Goal: Task Accomplishment & Management: Complete application form

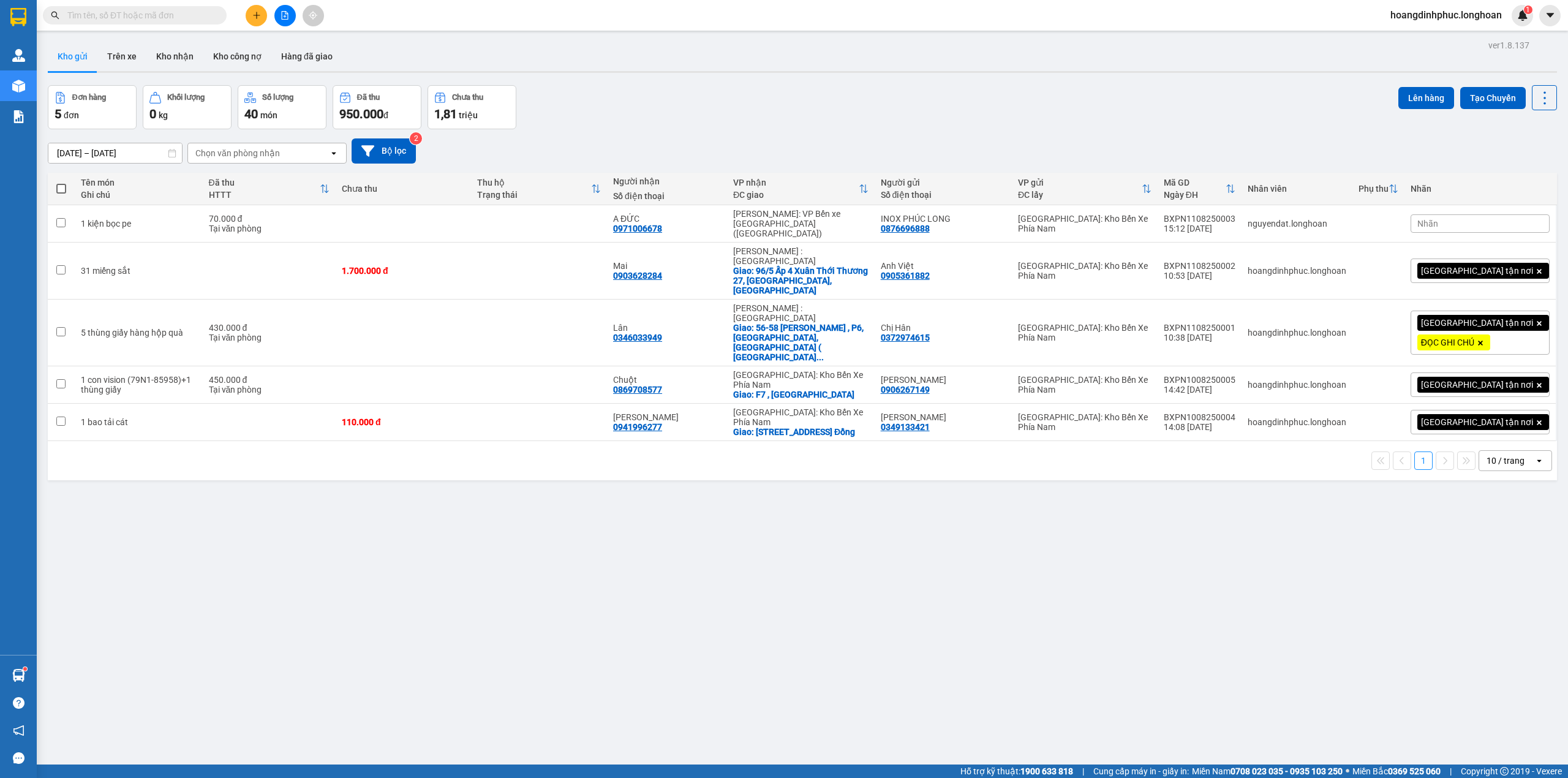
click at [182, 16] on input "text" at bounding box center [139, 15] width 145 height 14
click at [252, 16] on icon "plus" at bounding box center [256, 15] width 9 height 9
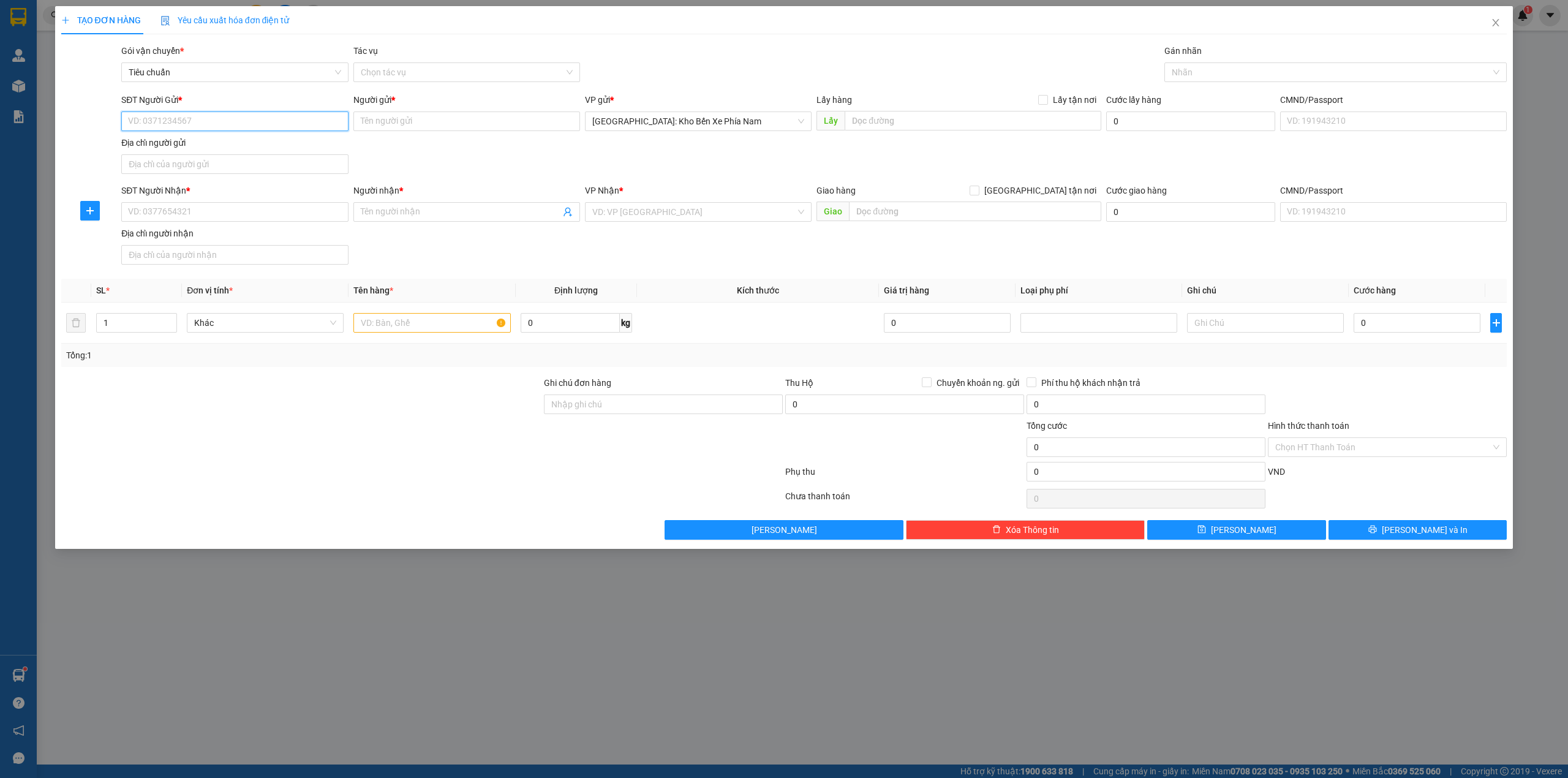
click at [229, 115] on input "SĐT Người Gửi *" at bounding box center [235, 121] width 227 height 20
type input "0982803637"
click at [376, 122] on input "Người gửi *" at bounding box center [467, 121] width 227 height 20
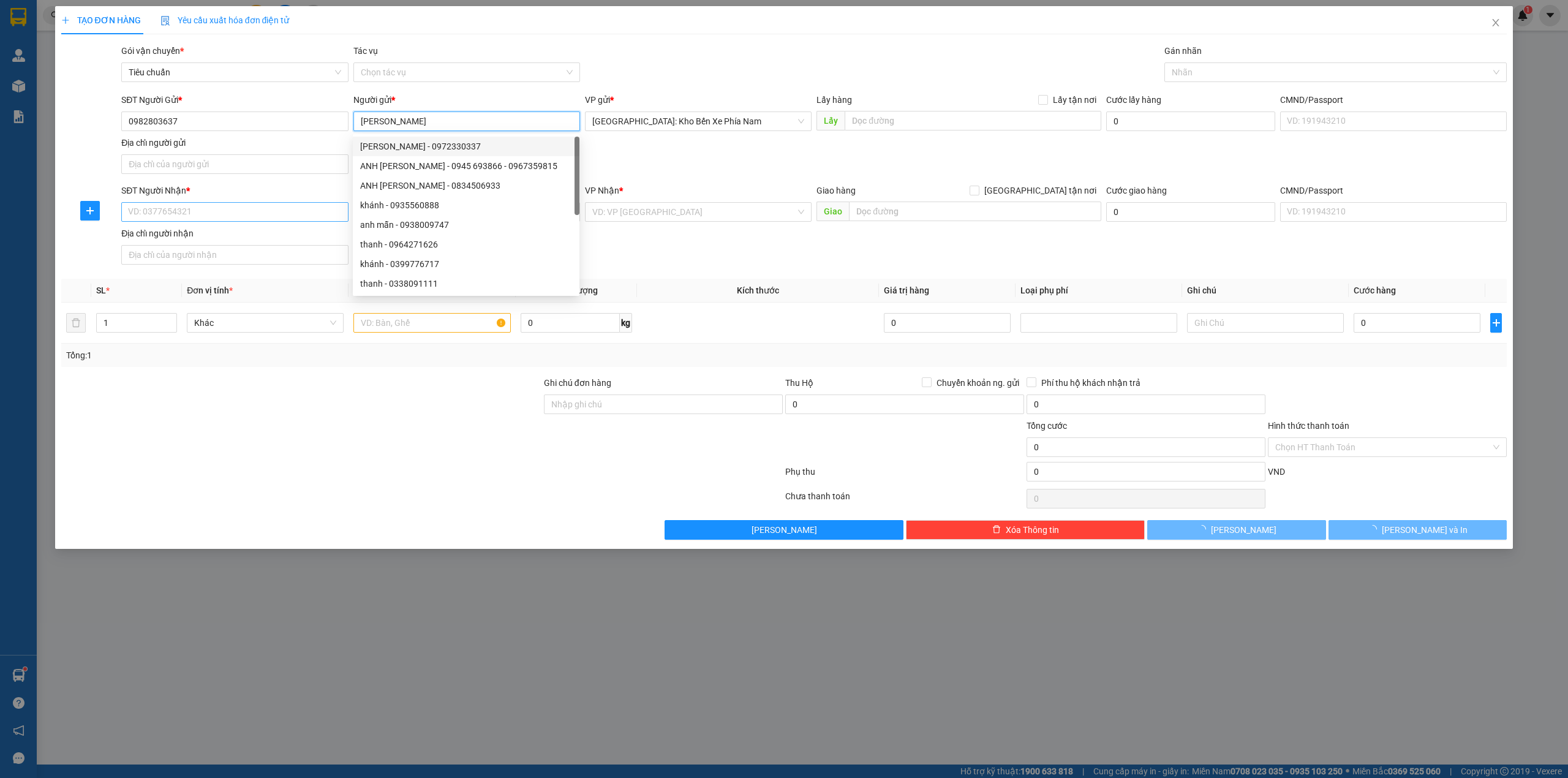
type input "[PERSON_NAME]"
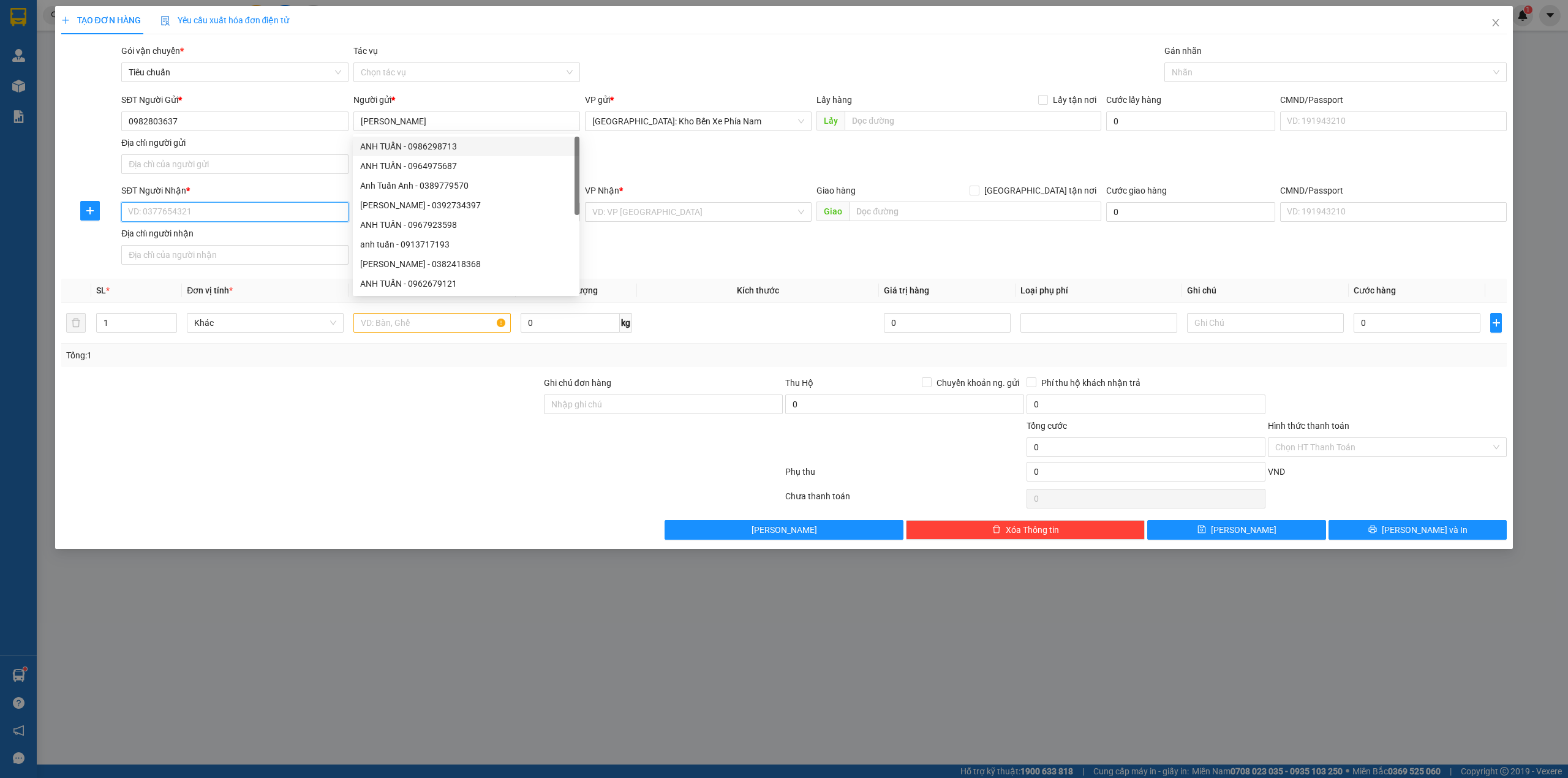
click at [231, 208] on input "SĐT Người Nhận *" at bounding box center [235, 211] width 227 height 20
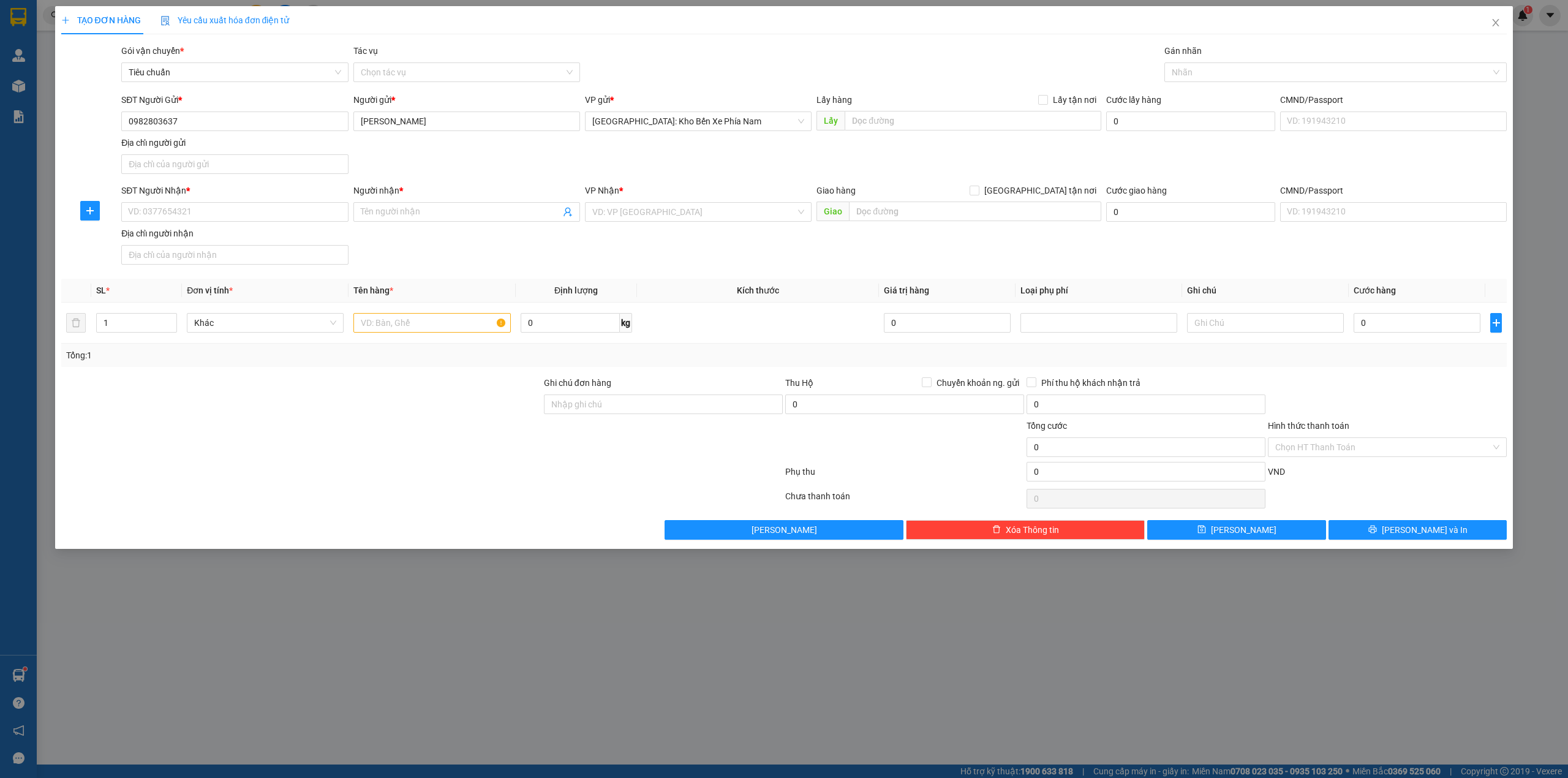
drag, startPoint x: 182, startPoint y: 109, endPoint x: 119, endPoint y: 118, distance: 63.6
click at [119, 118] on div "SĐT Người Gửi * 0982803637" at bounding box center [234, 114] width 231 height 43
click at [182, 120] on input "0982803637" at bounding box center [235, 121] width 227 height 20
drag, startPoint x: 182, startPoint y: 120, endPoint x: 124, endPoint y: 120, distance: 58.0
click at [124, 120] on input "0982803637" at bounding box center [235, 121] width 227 height 20
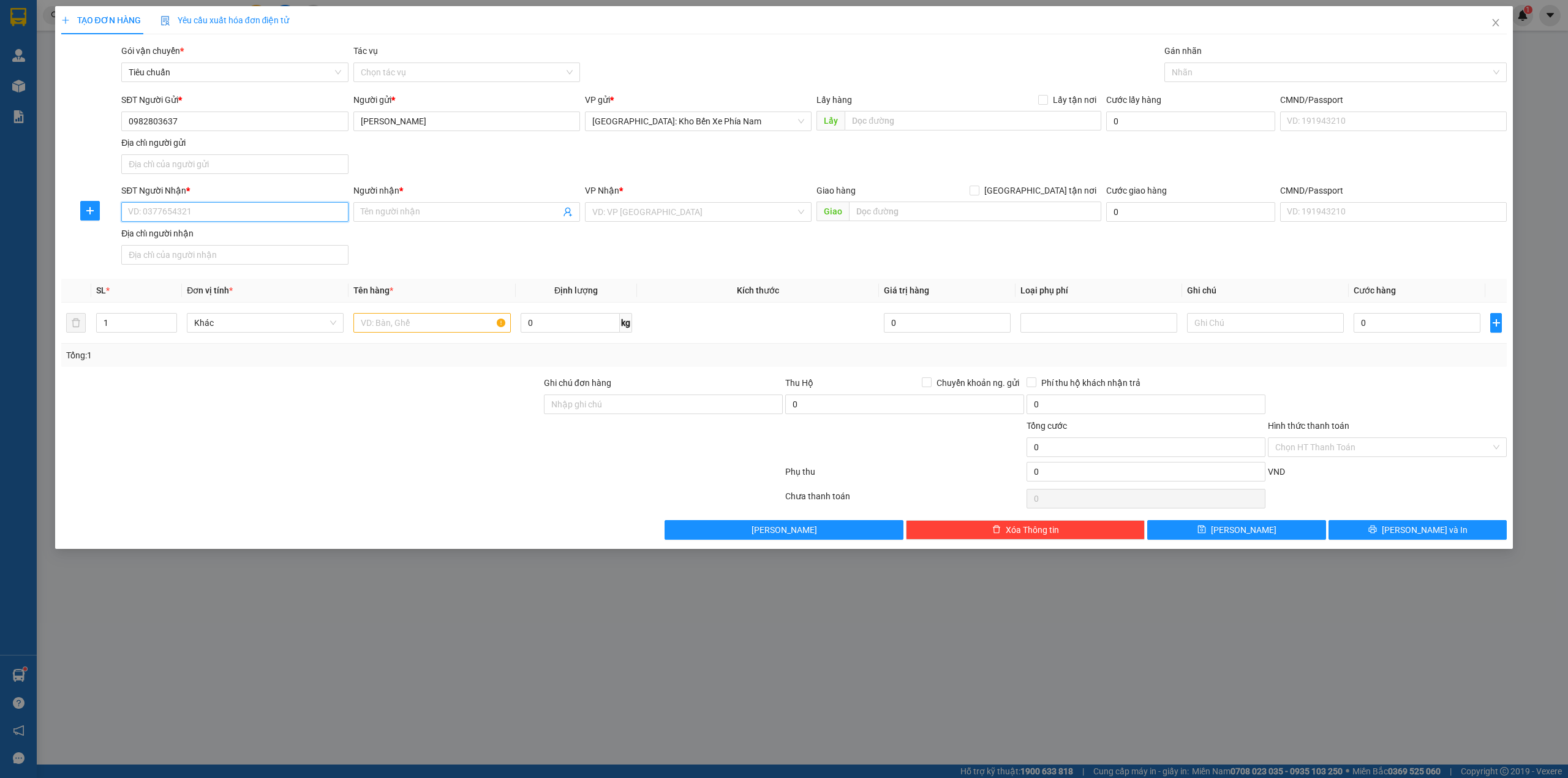
click at [203, 206] on input "SĐT Người Nhận *" at bounding box center [235, 211] width 227 height 20
paste input "0982803637"
type input "0982803637"
click at [397, 205] on span at bounding box center [467, 211] width 227 height 20
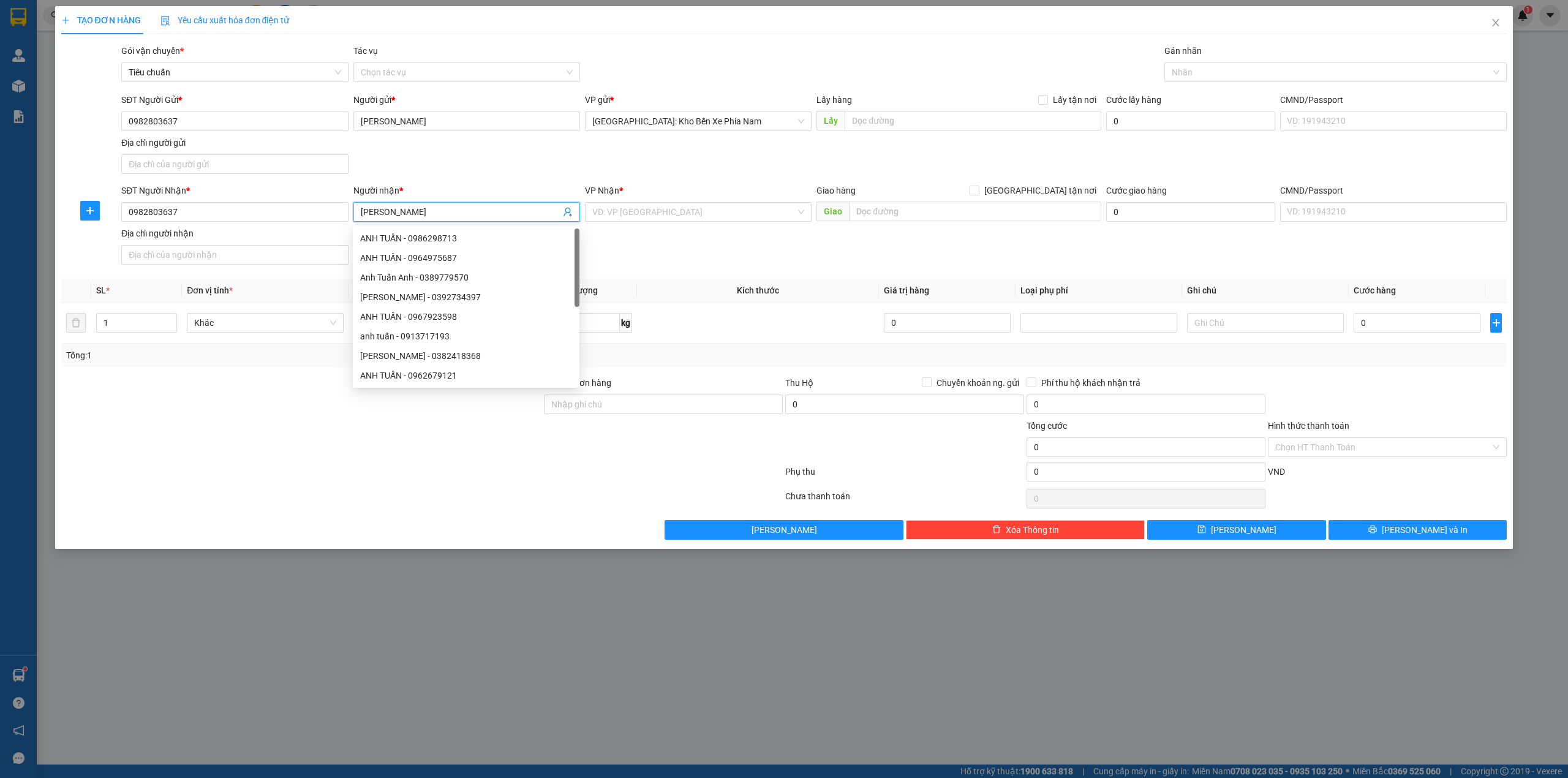
type input "[PERSON_NAME]"
click at [704, 246] on div "SĐT Người Nhận * 0982803637 Người nhận * Anh Tuấn VP Nhận * VD: VP Sài Gòn Giao…" at bounding box center [814, 227] width 1391 height 86
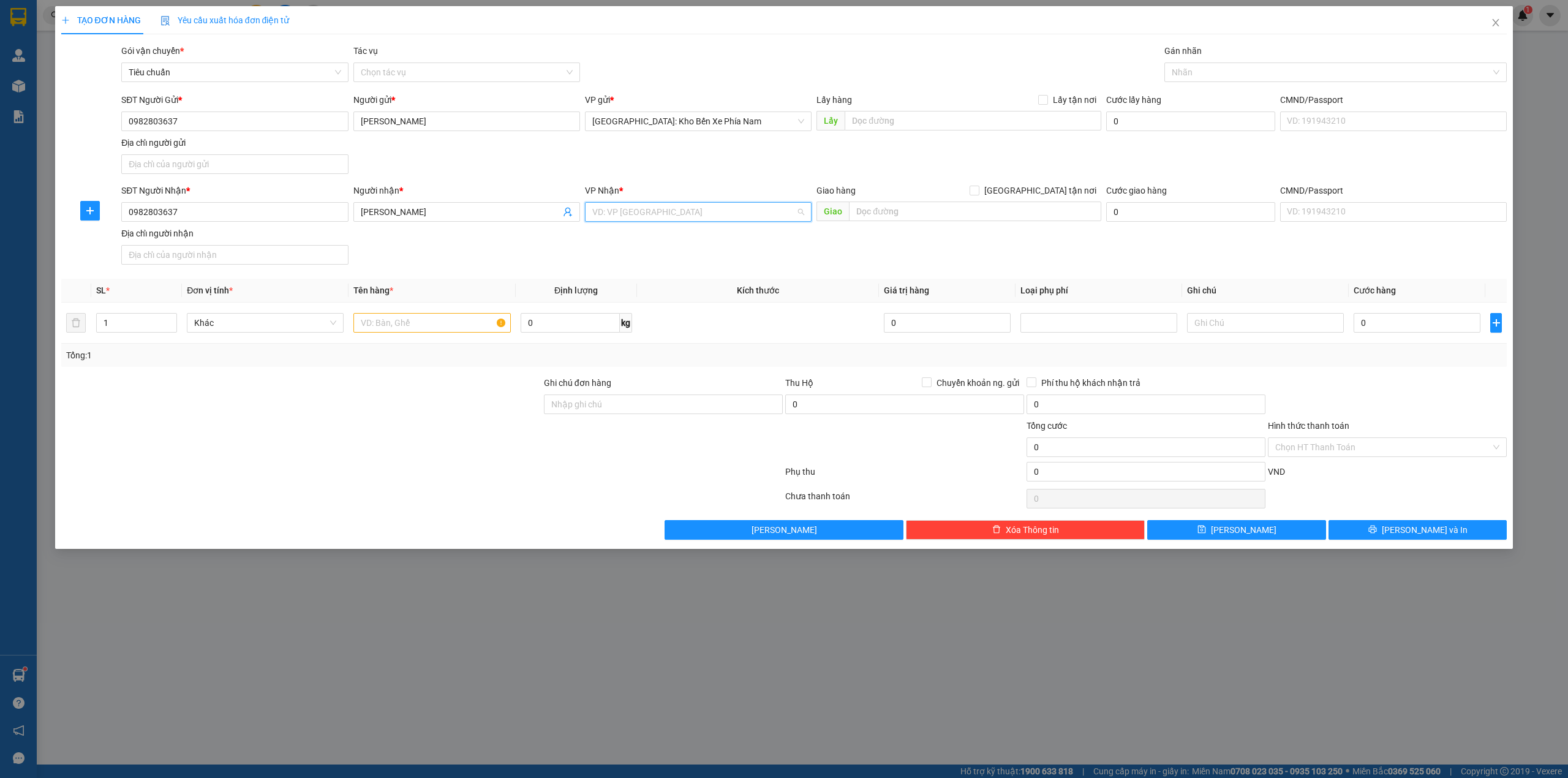
click at [653, 216] on input "search" at bounding box center [694, 211] width 203 height 18
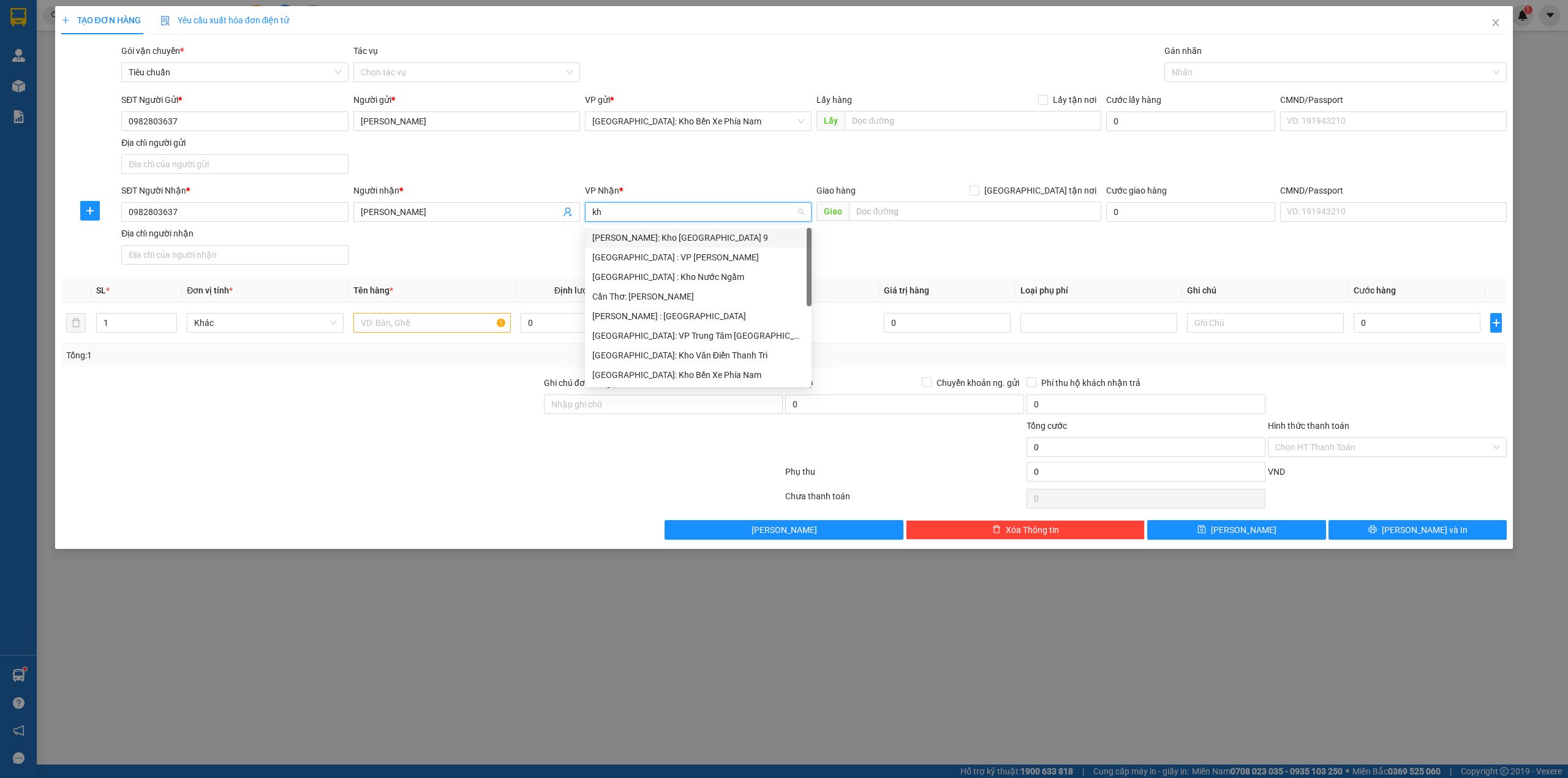
type input "kho"
click at [659, 295] on div "[PERSON_NAME] : [GEOGRAPHIC_DATA]" at bounding box center [698, 297] width 212 height 14
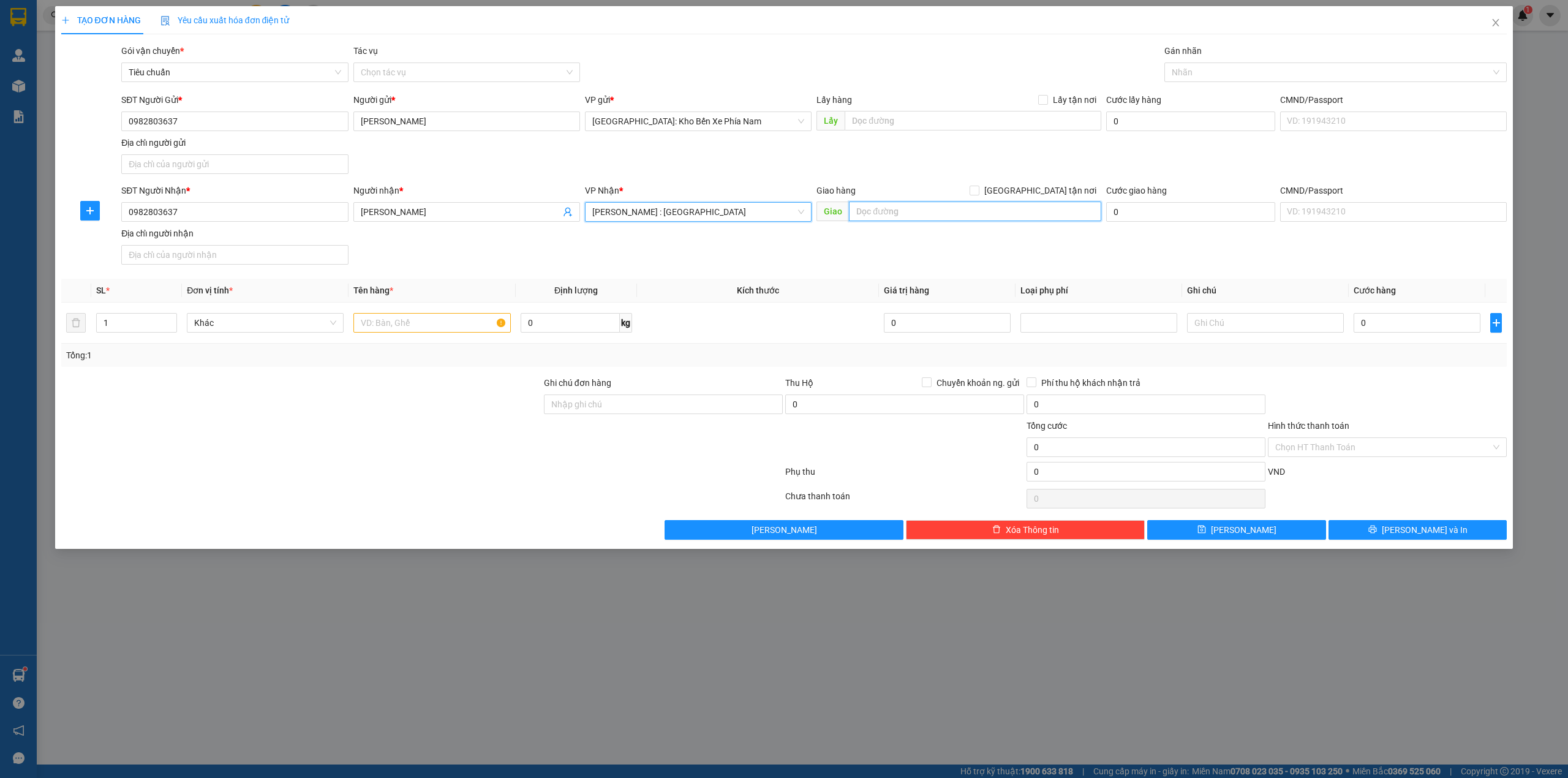
click at [932, 213] on input "text" at bounding box center [975, 211] width 252 height 20
click at [925, 209] on input "text" at bounding box center [975, 211] width 252 height 20
click at [940, 218] on input "141 Thùy Vân" at bounding box center [975, 211] width 252 height 20
drag, startPoint x: 934, startPoint y: 218, endPoint x: 861, endPoint y: 211, distance: 73.3
click at [861, 211] on input "141 Thùy Vân" at bounding box center [975, 211] width 252 height 20
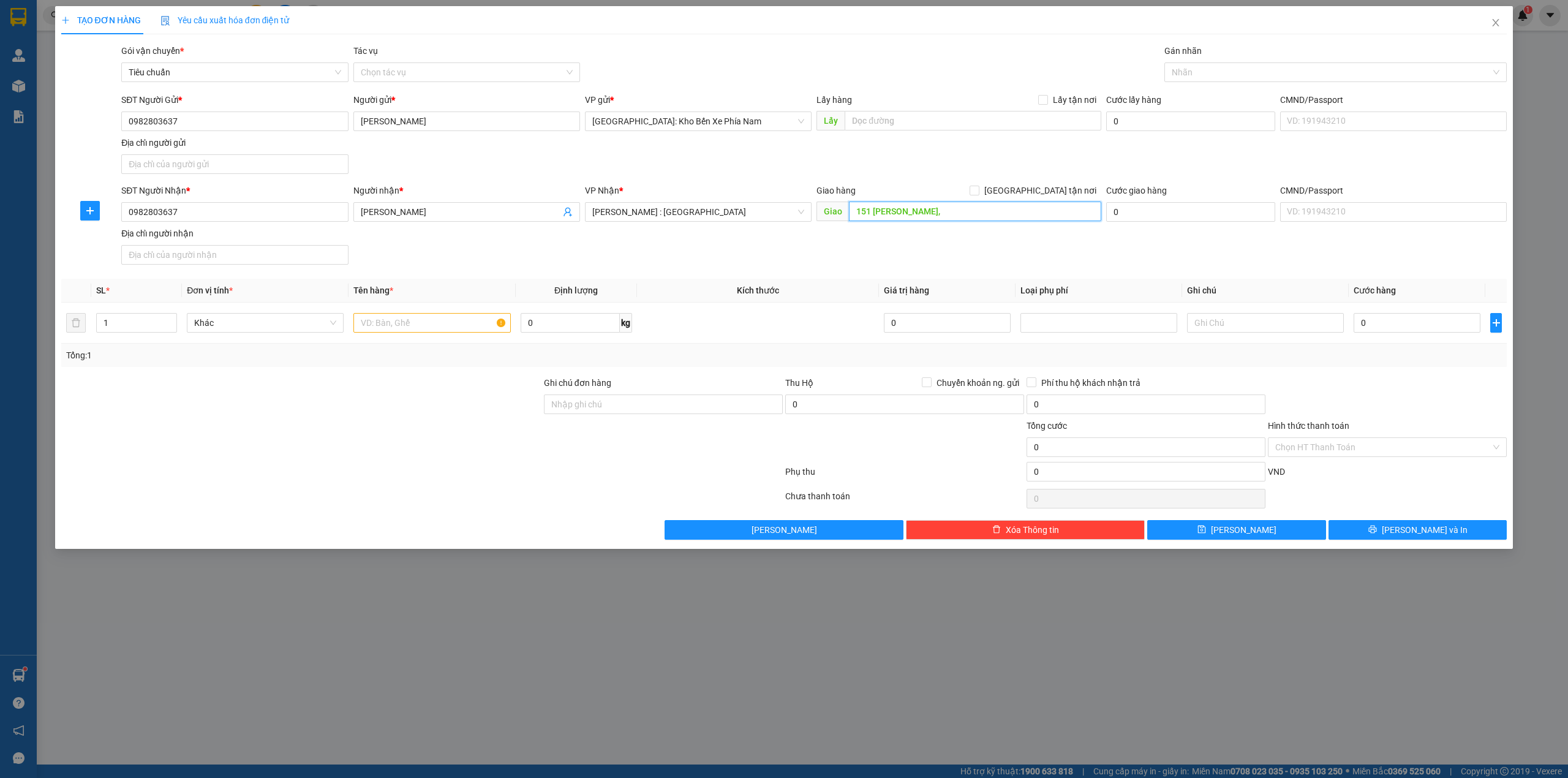
click at [990, 209] on input "151 thùy vân," at bounding box center [975, 211] width 252 height 20
type input "151 [PERSON_NAME], [PERSON_NAME], TP Vũng Tàu ( Khách sạn tháng 10)"
click at [979, 194] on input "[GEOGRAPHIC_DATA] tận nơi" at bounding box center [975, 190] width 9 height 9
checkbox input "true"
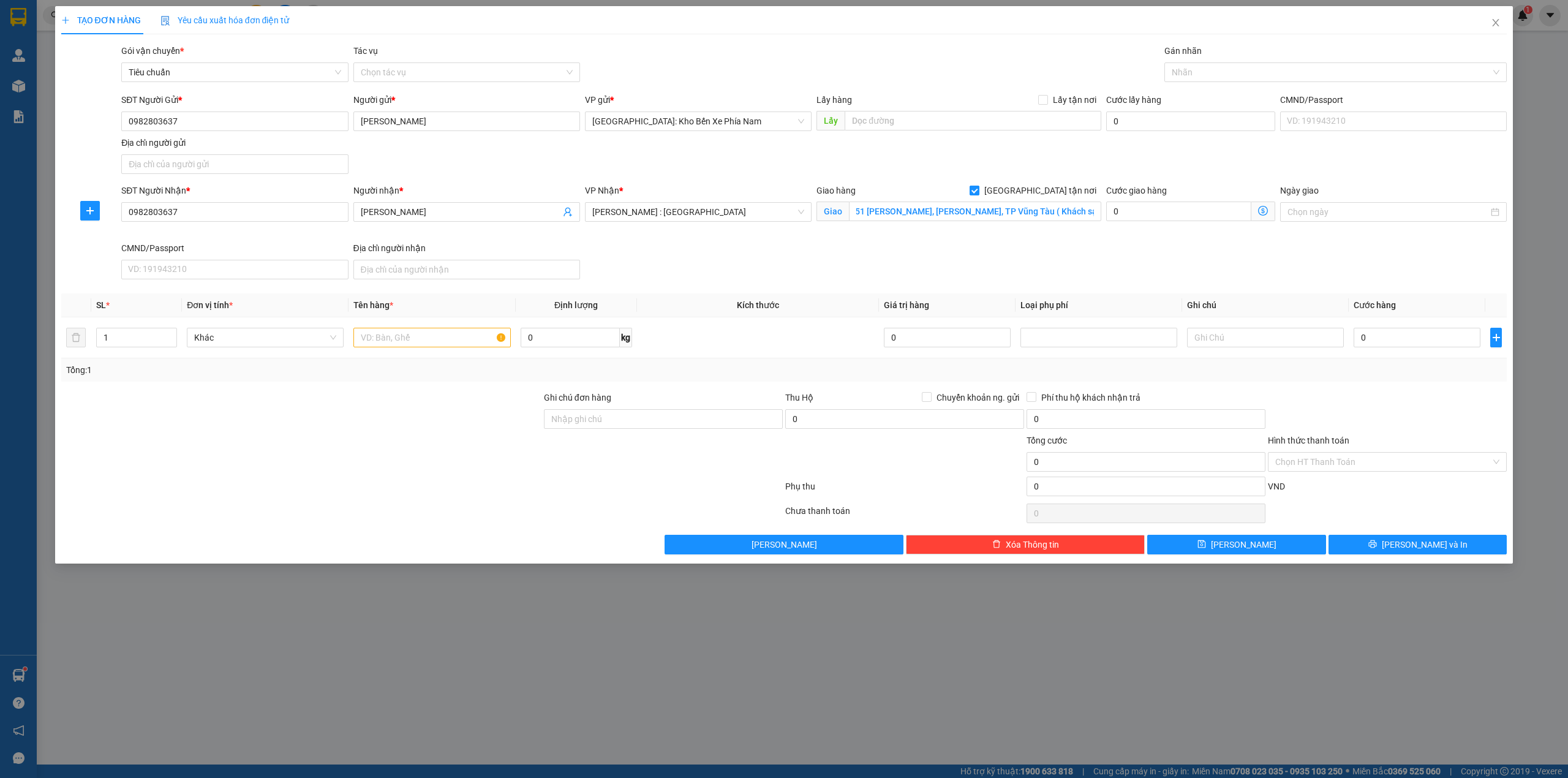
scroll to position [0, 0]
click at [439, 347] on input "text" at bounding box center [432, 337] width 157 height 20
type input "2"
type input "1 con xe novo ("
type input "2"
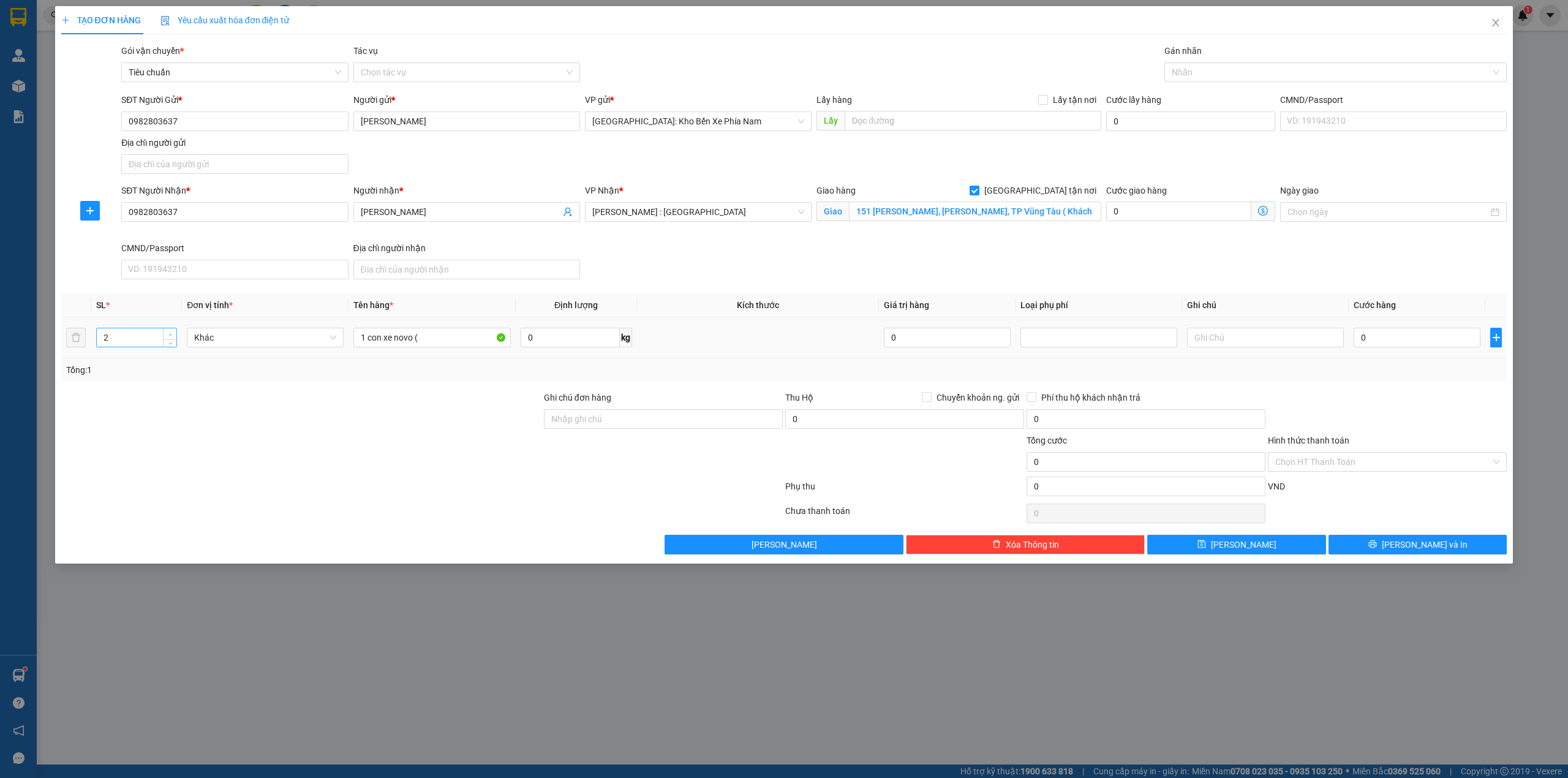
click at [167, 333] on span "up" at bounding box center [170, 334] width 8 height 8
click at [430, 340] on input "1 con xe novo (" at bounding box center [432, 337] width 157 height 20
type input "1 con xe novo (29X3-5176)+1 con xe honda(29A1-00057)"
click at [606, 425] on input "Ghi chú đơn hàng" at bounding box center [664, 419] width 239 height 20
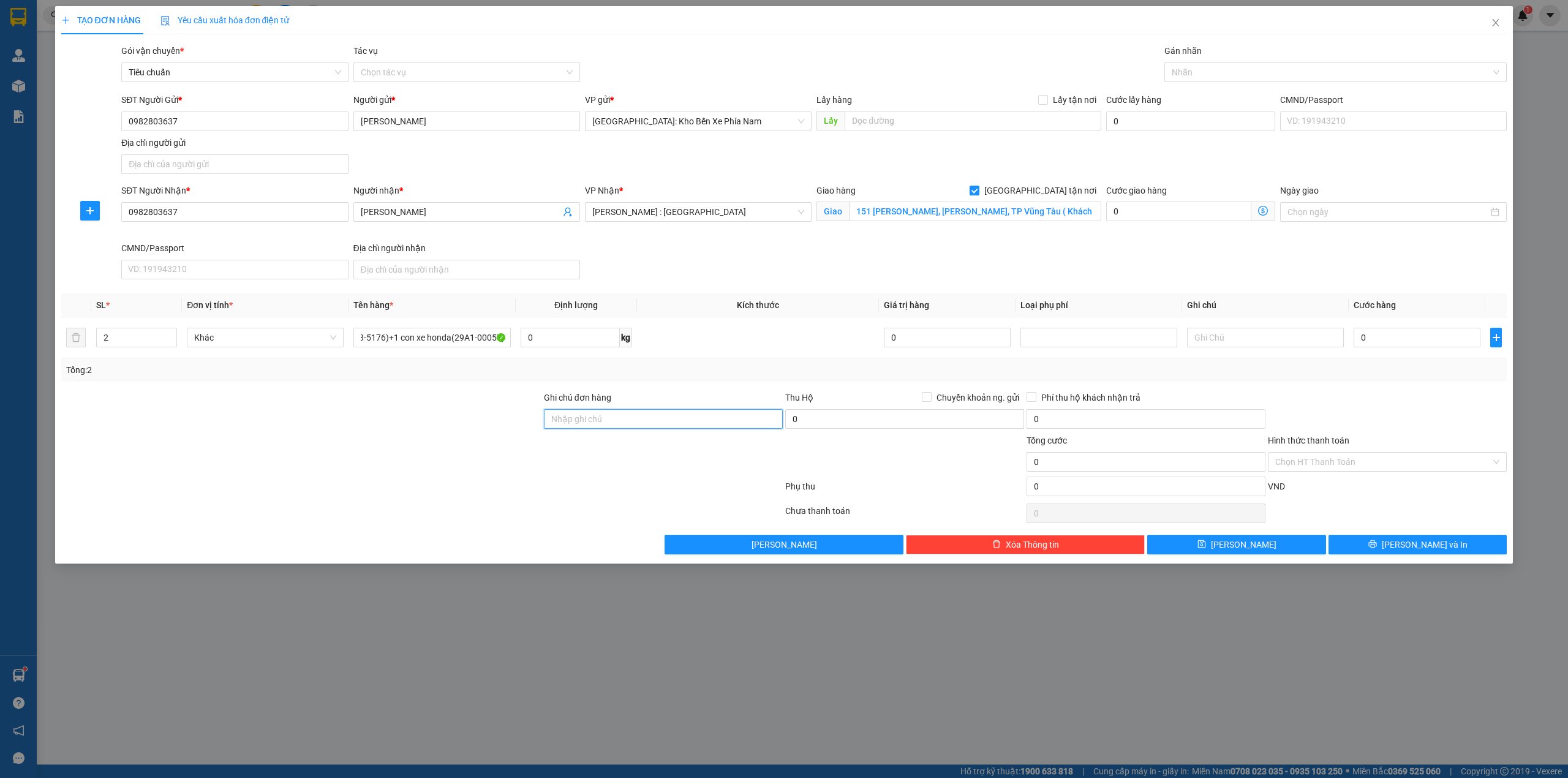
scroll to position [0, 0]
click at [685, 429] on input "2 chìa khóa + 2 nón bảo hiễm" at bounding box center [664, 419] width 239 height 20
click at [1223, 72] on div at bounding box center [1331, 72] width 325 height 15
type input "2 chìa khóa + 0 cavet"
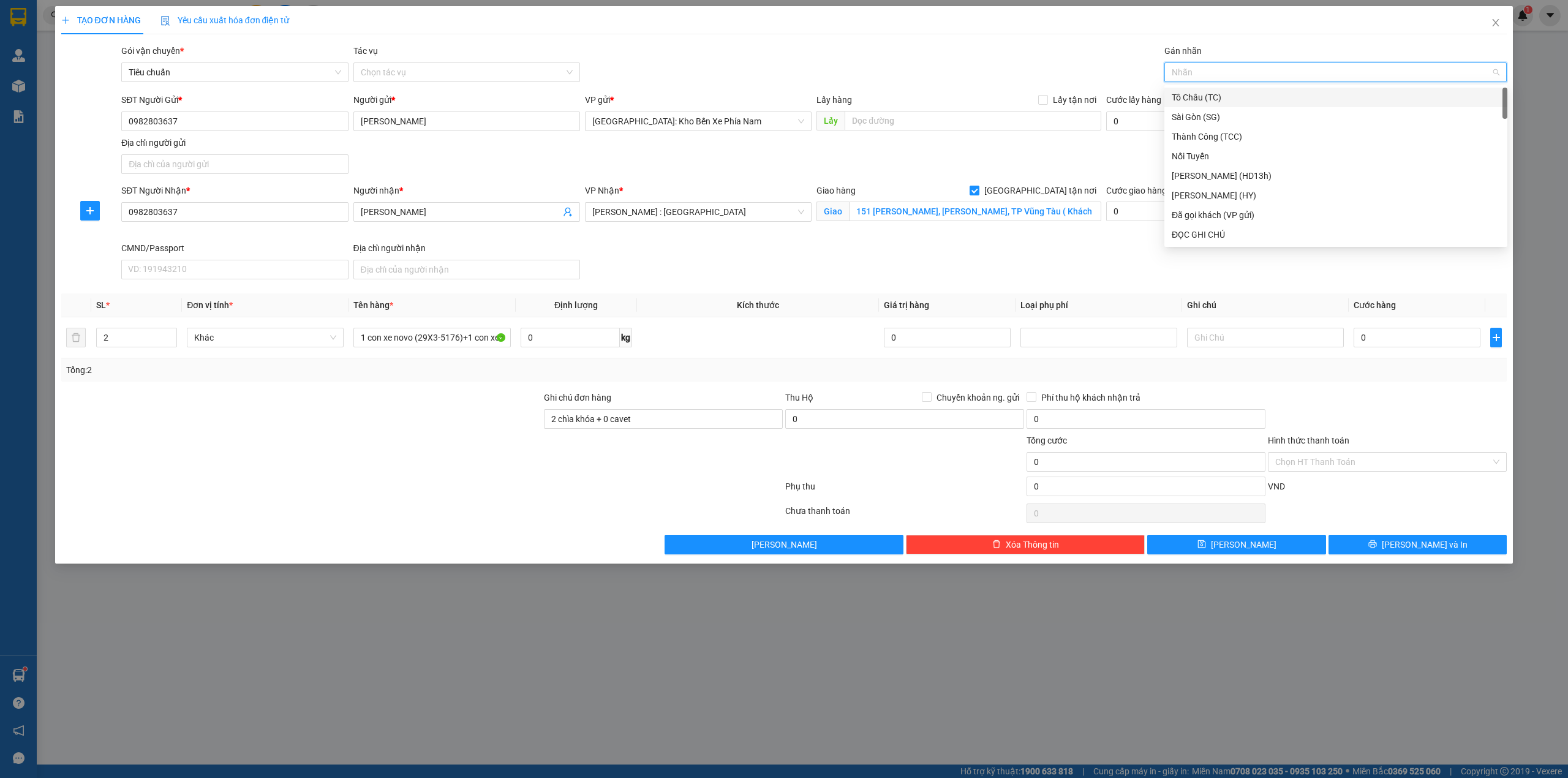
type input "g"
click at [1200, 230] on div "[GEOGRAPHIC_DATA] tận nơi" at bounding box center [1337, 235] width 329 height 14
click at [1245, 64] on div "[GEOGRAPHIC_DATA] tận nơi" at bounding box center [1336, 72] width 343 height 20
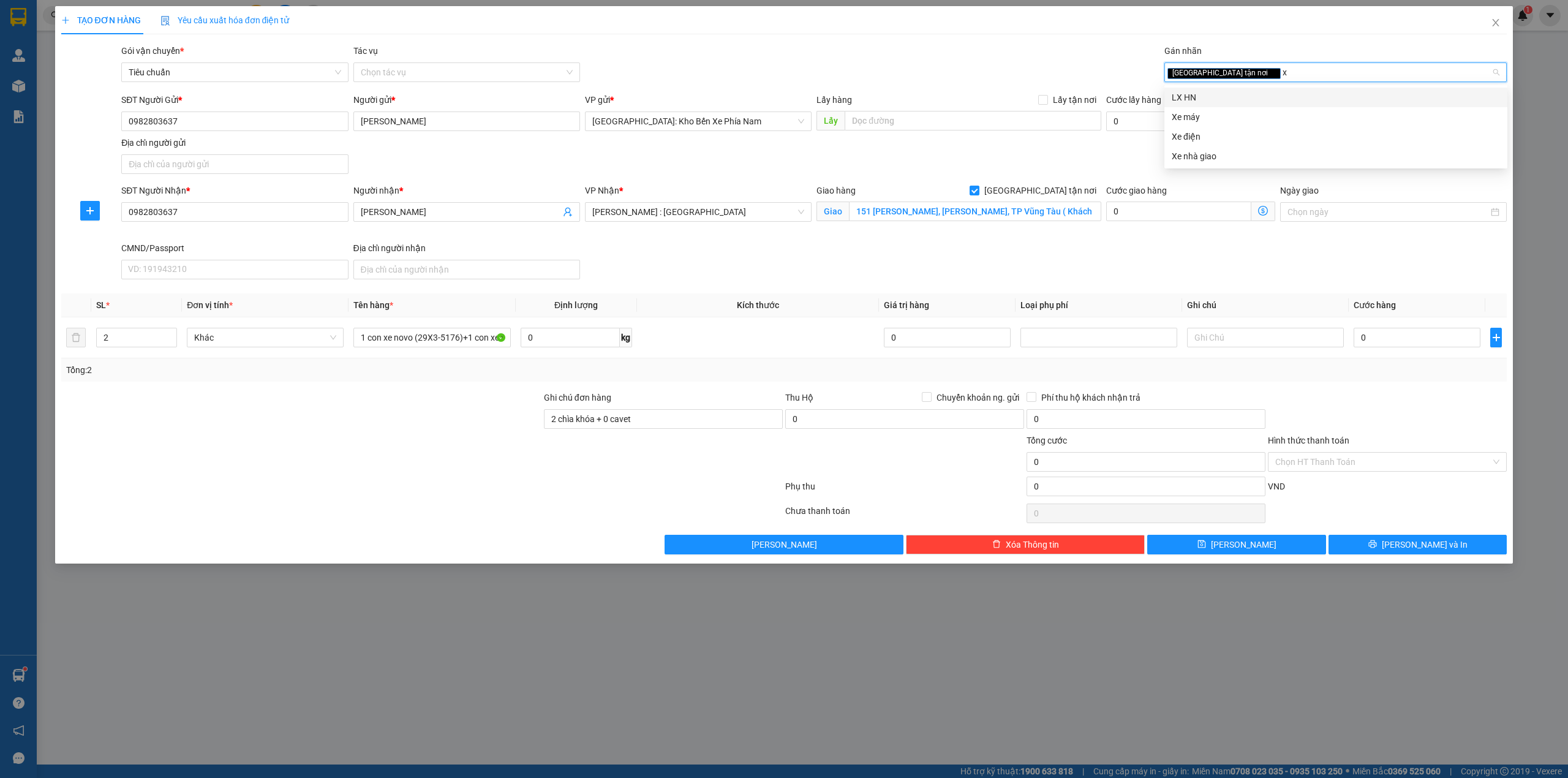
type input "xe"
click at [1207, 101] on div "Xe máy" at bounding box center [1337, 97] width 329 height 14
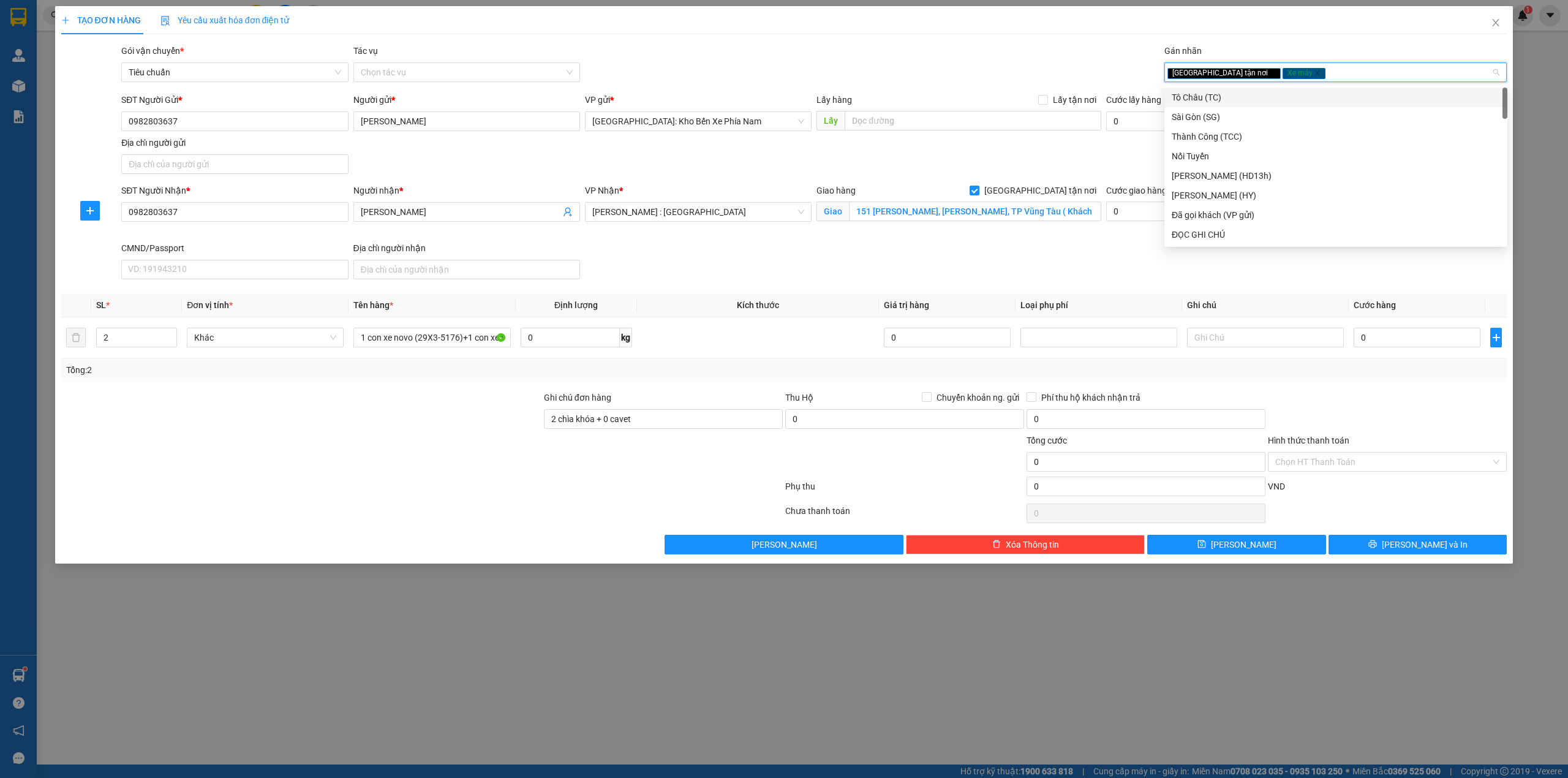
click at [1057, 58] on div "Gói vận chuyển * Tiêu chuẩn Tác vụ Chọn tác vụ Gán nhãn Giao tận nơi Xe máy" at bounding box center [814, 65] width 1391 height 43
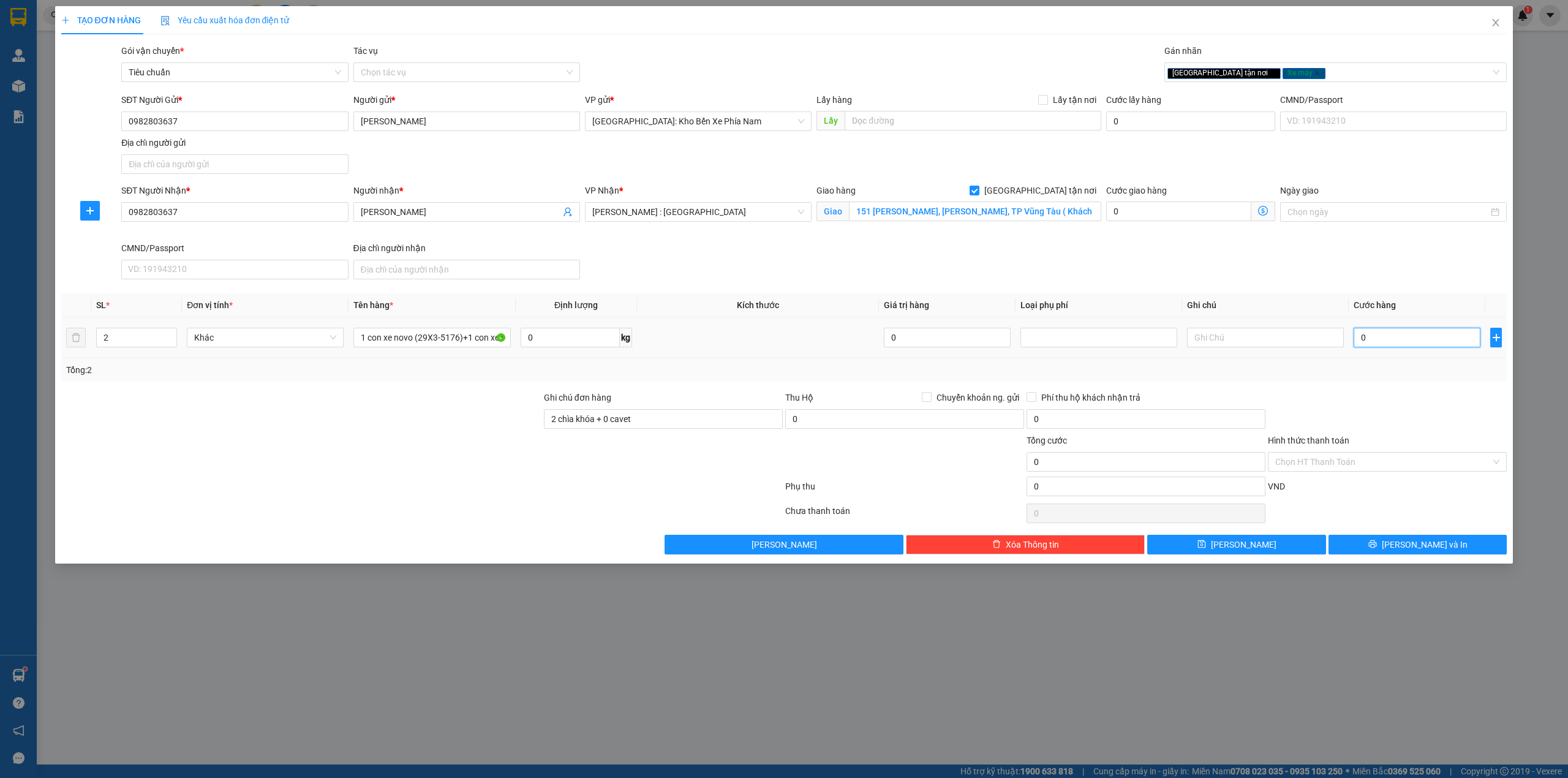
click at [1409, 338] on input "0" at bounding box center [1417, 337] width 126 height 20
type input "2"
type input "23"
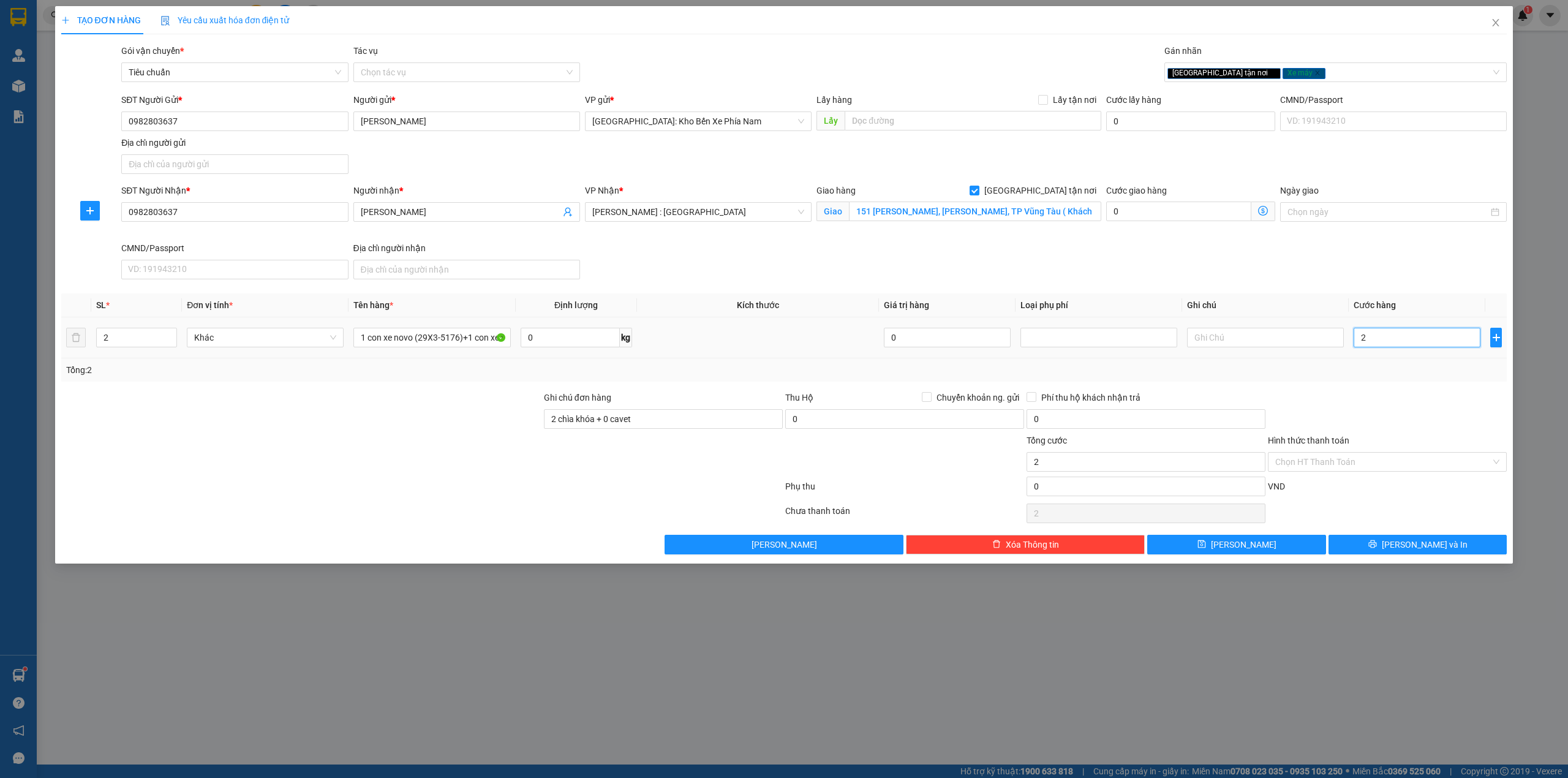
type input "23"
type input "238"
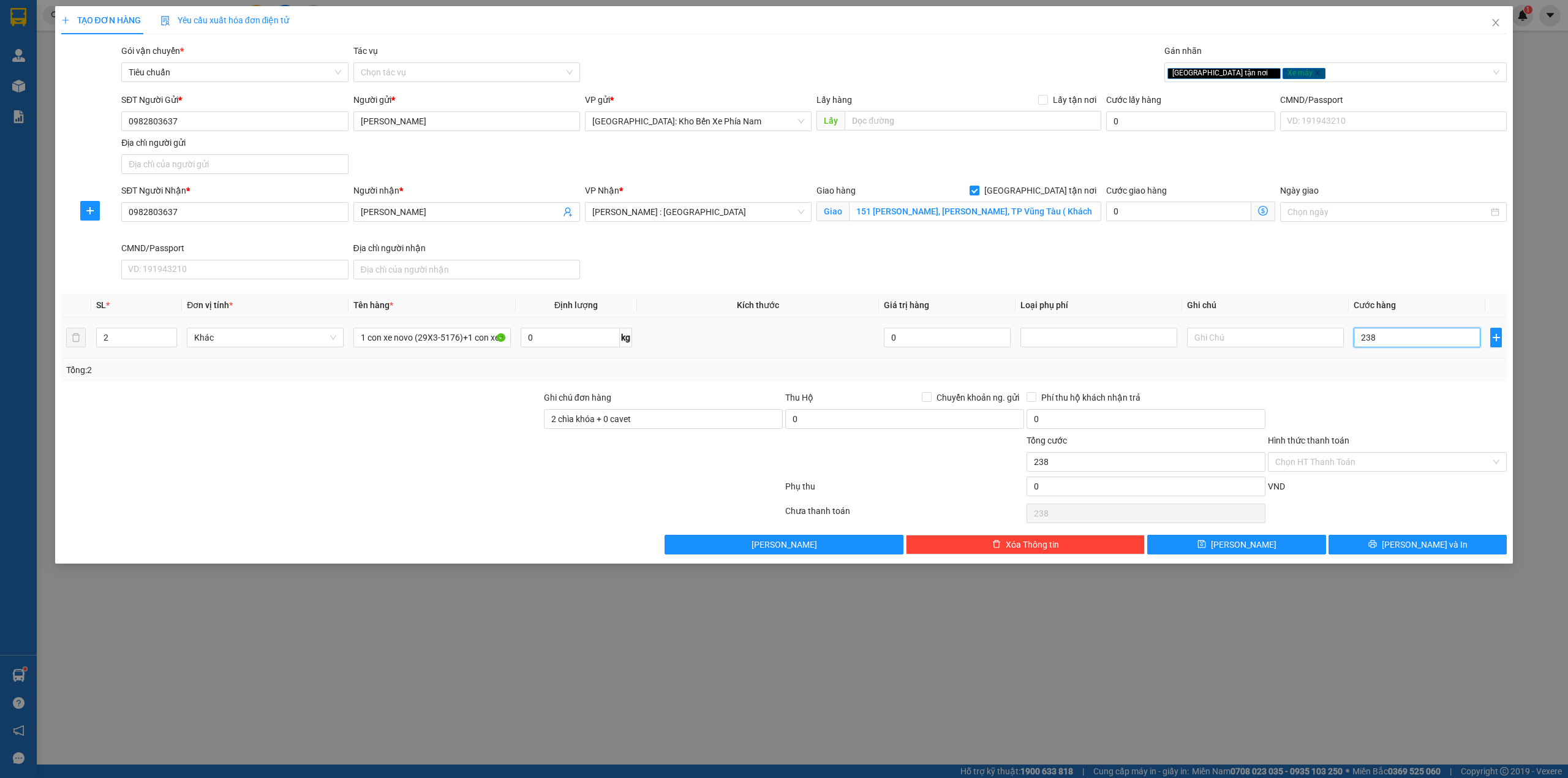
type input "2.380"
type input "23.800"
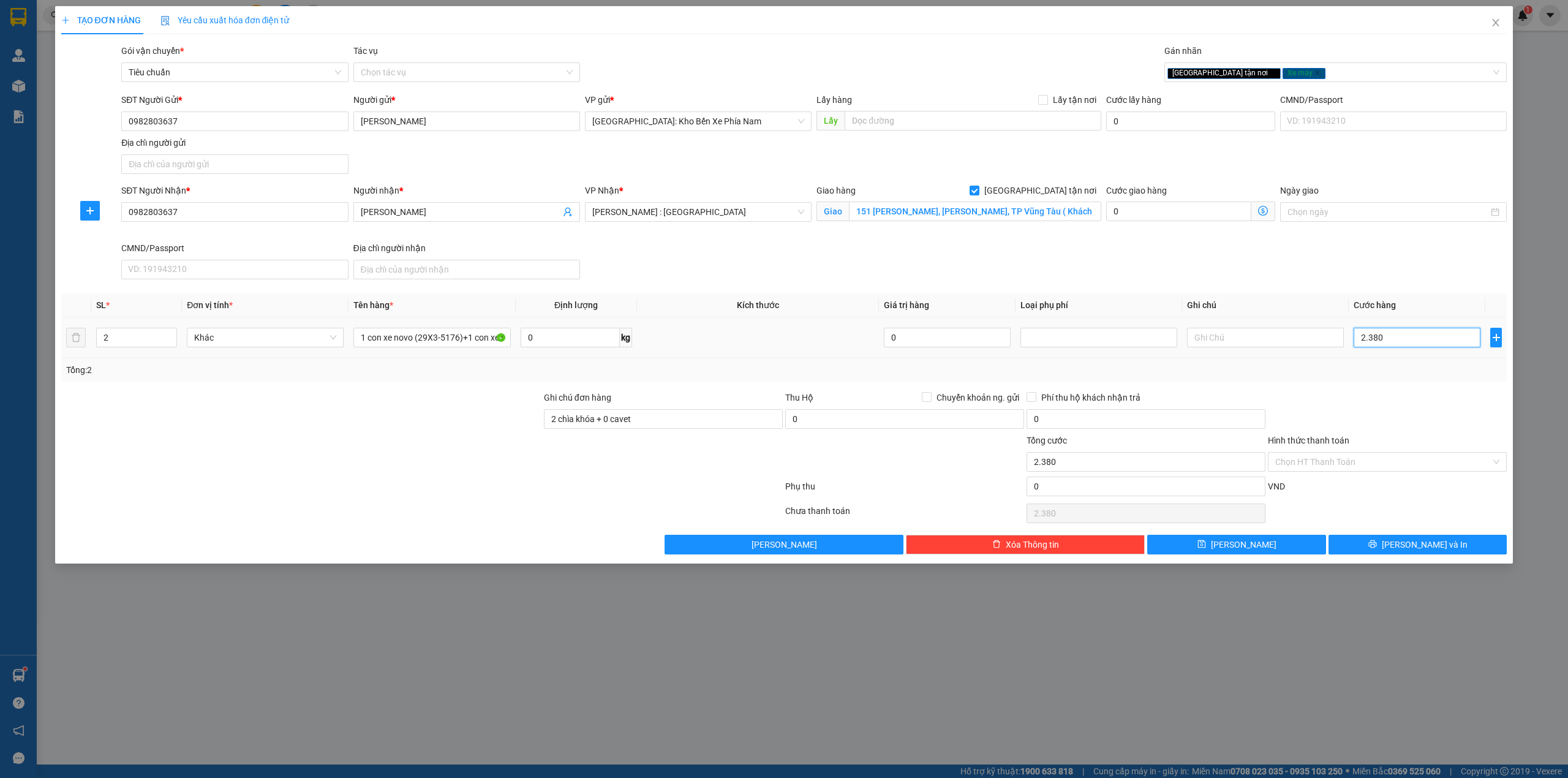
type input "23.800"
type input "238.000"
type input "2.380.000"
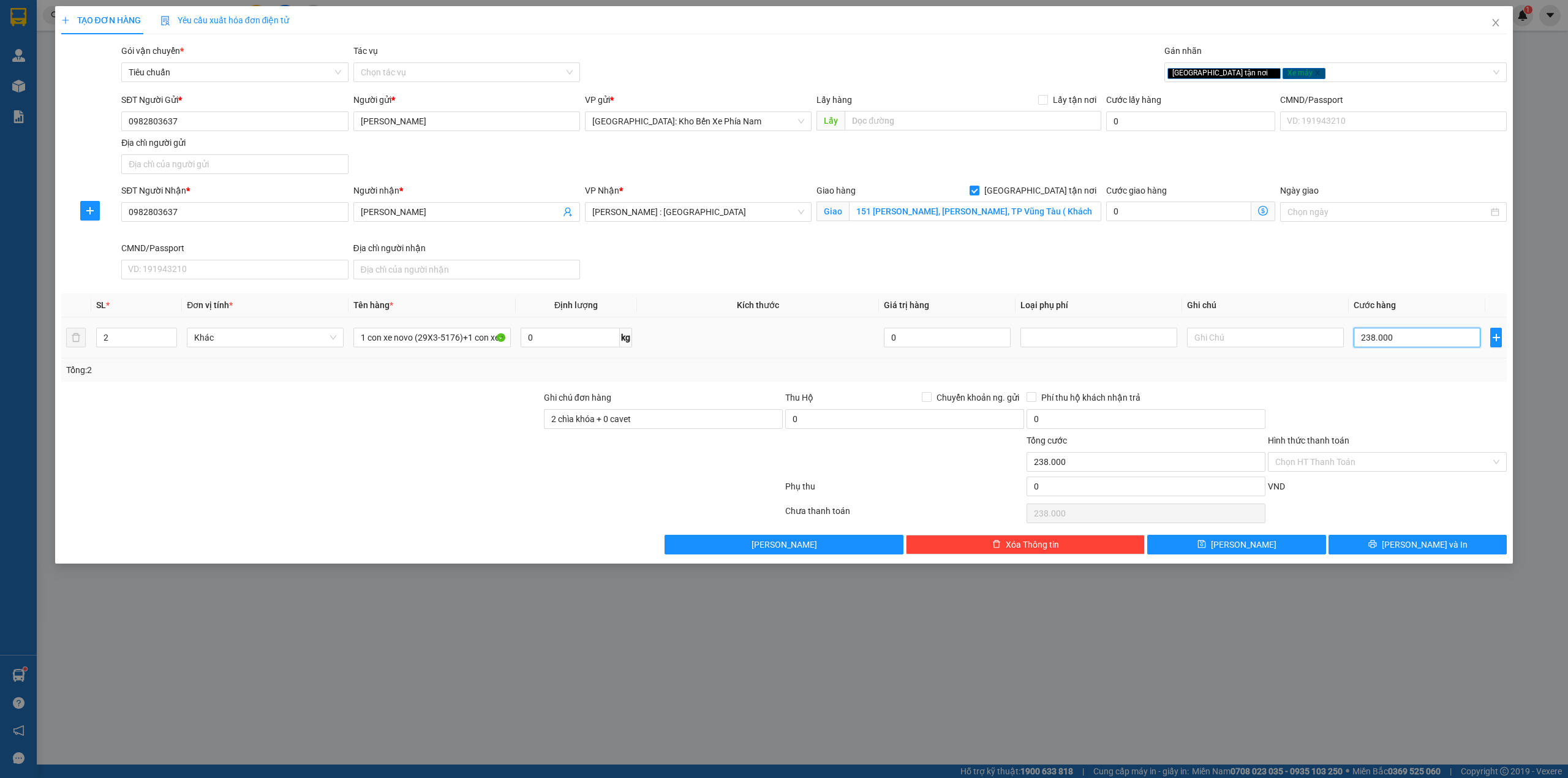
type input "2.380.000"
click at [1428, 433] on div at bounding box center [1387, 412] width 242 height 43
click at [1375, 463] on input "Hình thức thanh toán" at bounding box center [1383, 461] width 216 height 18
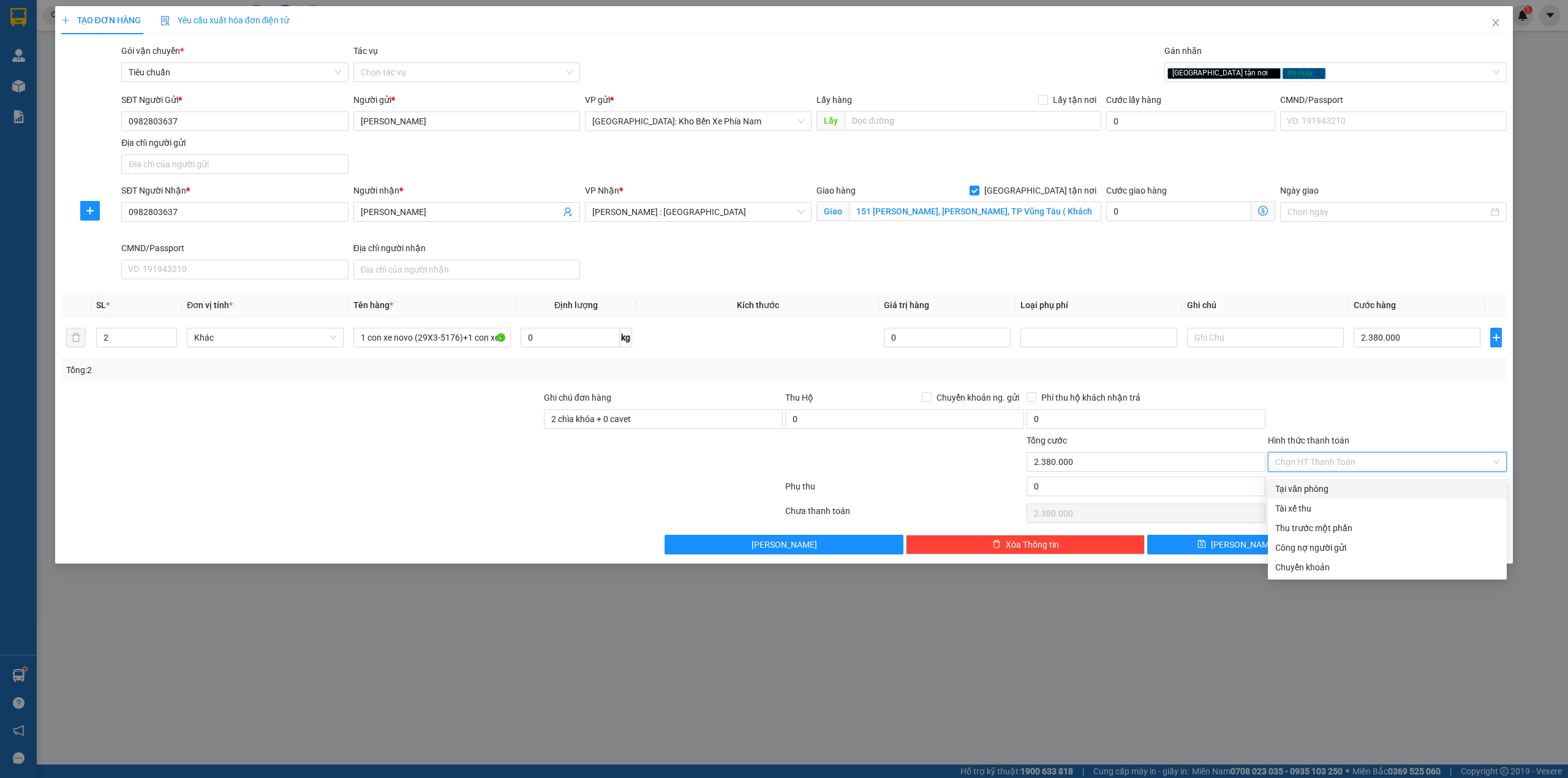
click at [1364, 482] on div "Tại văn phòng" at bounding box center [1387, 489] width 224 height 14
type input "0"
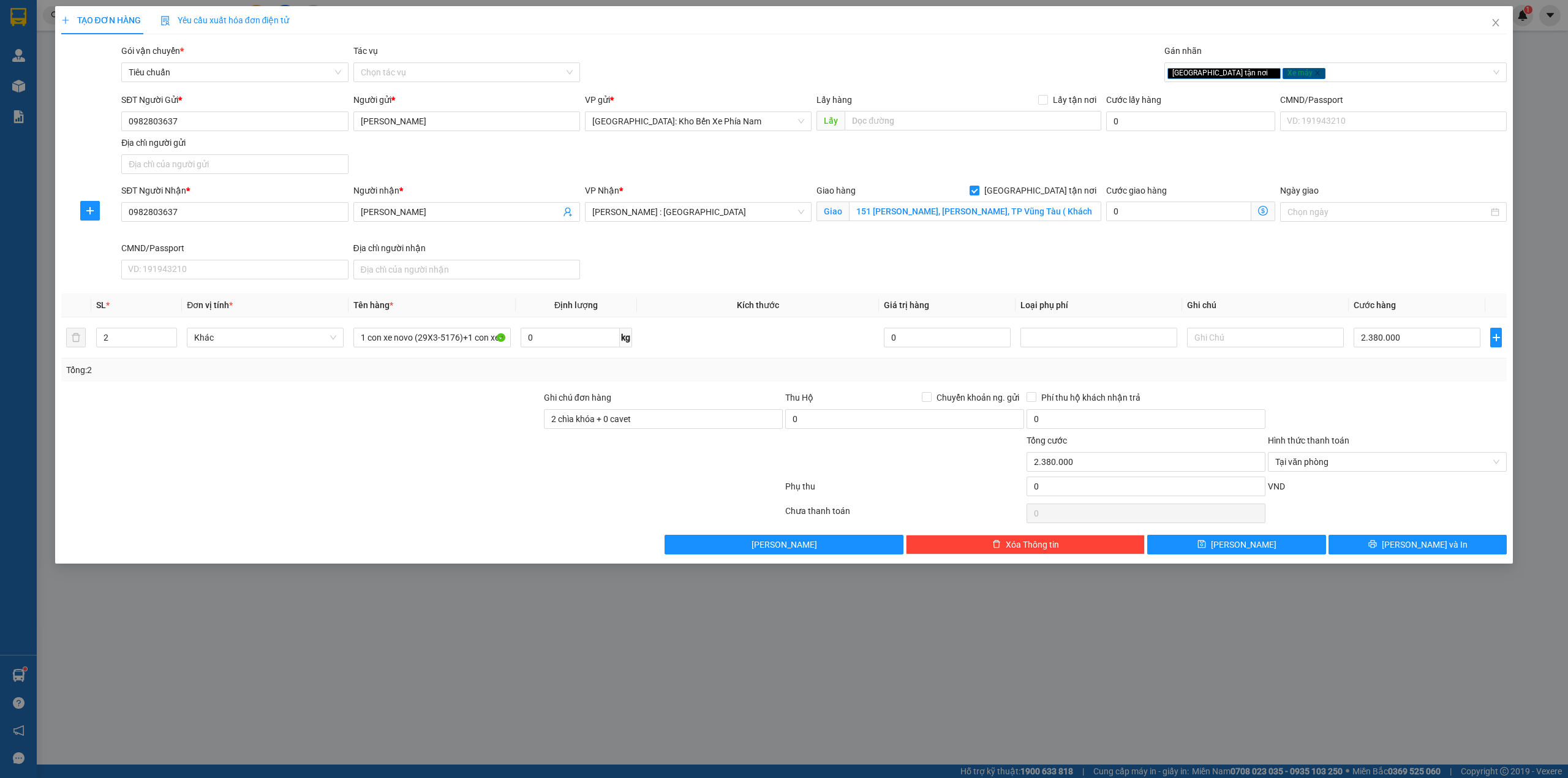
click at [1345, 418] on div at bounding box center [1387, 412] width 242 height 43
click at [1388, 552] on button "[PERSON_NAME] và In" at bounding box center [1418, 544] width 179 height 20
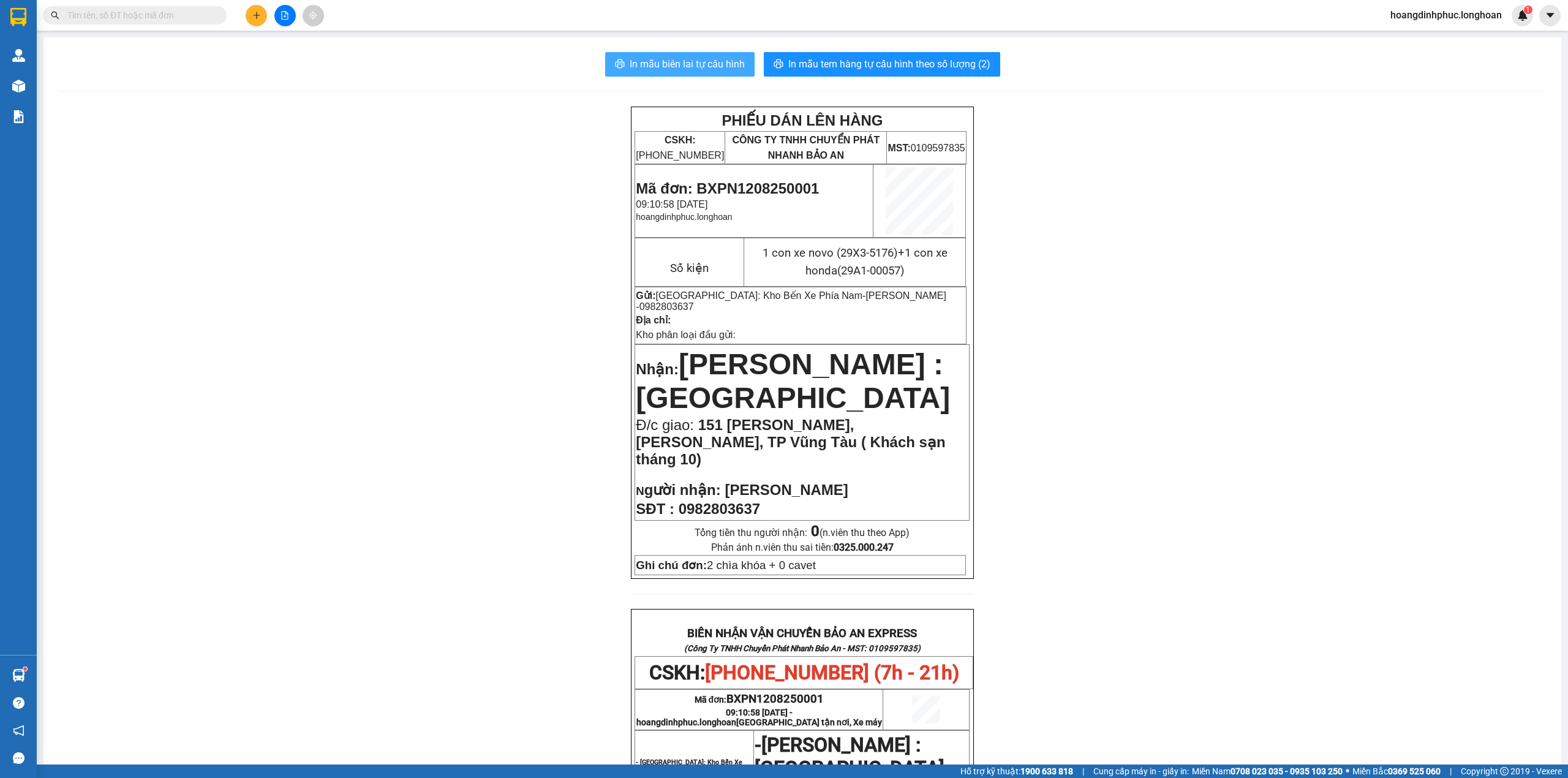
click at [718, 63] on span "In mẫu biên lai tự cấu hình" at bounding box center [687, 64] width 115 height 15
click at [40, 89] on main "In mẫu biên lai tự cấu hình In mẫu tem hàng tự cấu hình theo số lượng (2) PHIẾU…" at bounding box center [784, 382] width 1568 height 764
click at [22, 84] on img at bounding box center [18, 86] width 13 height 13
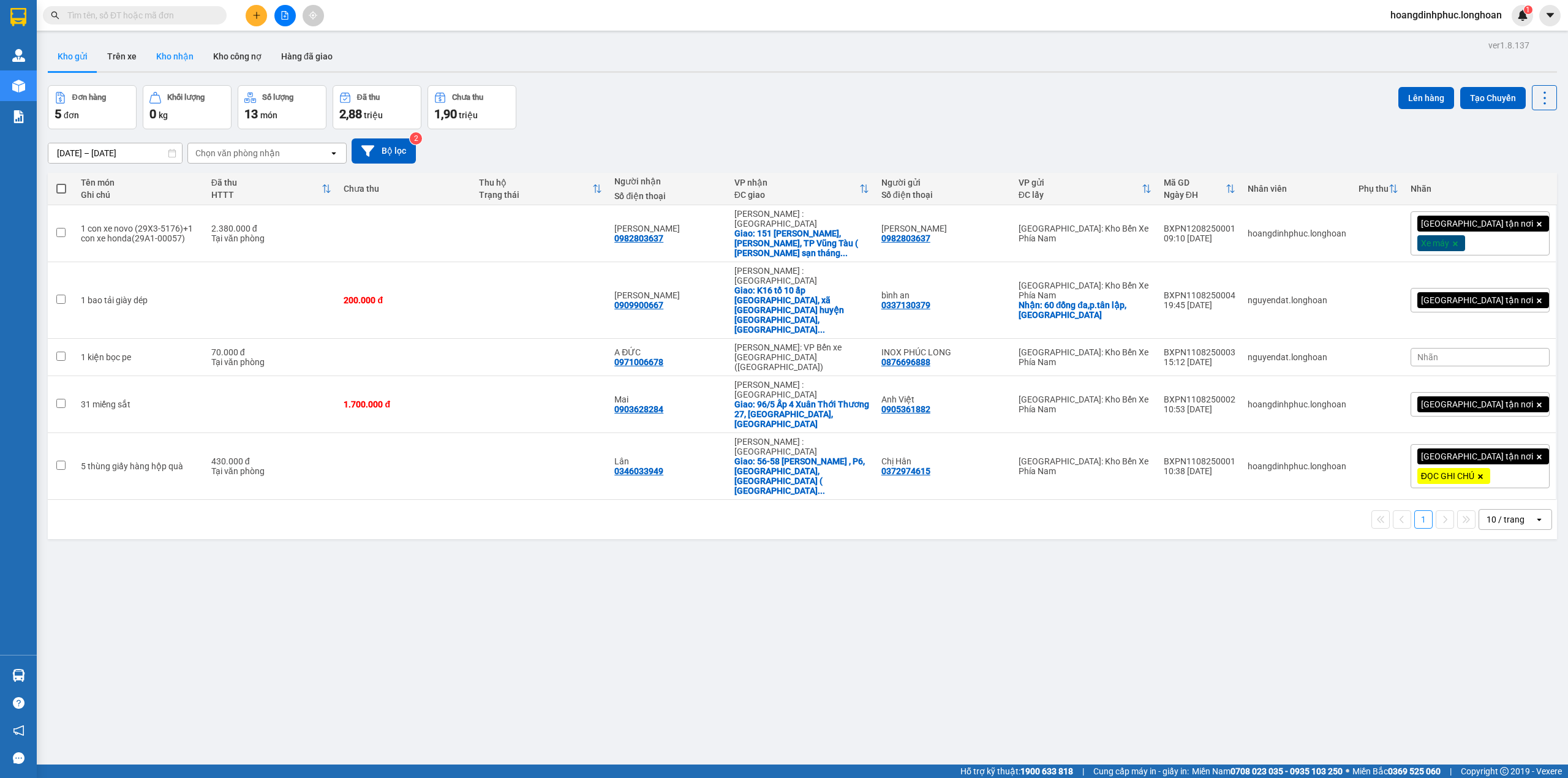
click at [179, 62] on button "Kho nhận" at bounding box center [175, 56] width 57 height 29
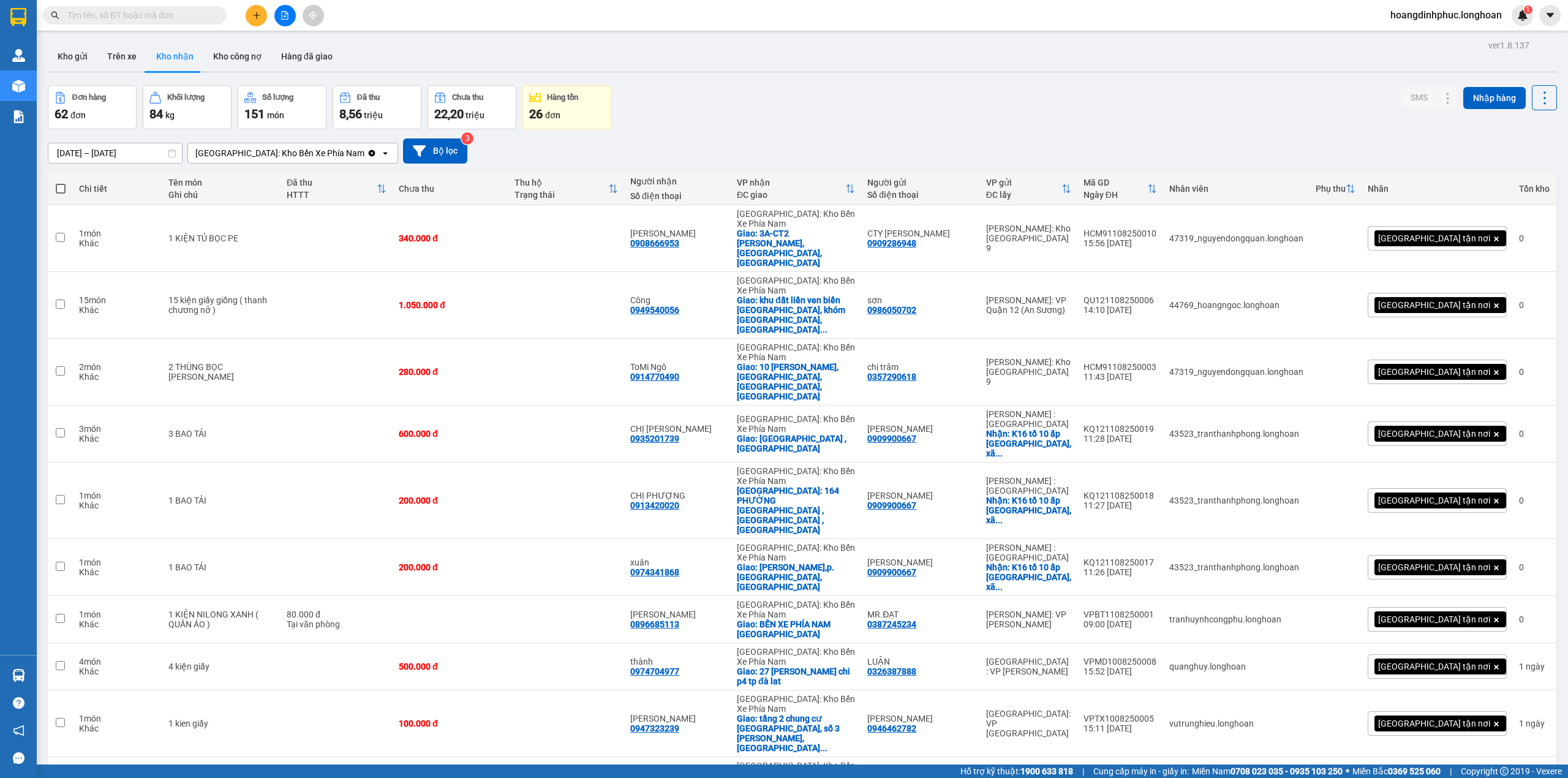
click at [300, 155] on div "[GEOGRAPHIC_DATA]: Kho Bến Xe Phía Nam" at bounding box center [280, 153] width 169 height 12
click at [304, 193] on span "[GEOGRAPHIC_DATA]: VP Trung Tâm [GEOGRAPHIC_DATA]" at bounding box center [274, 186] width 154 height 24
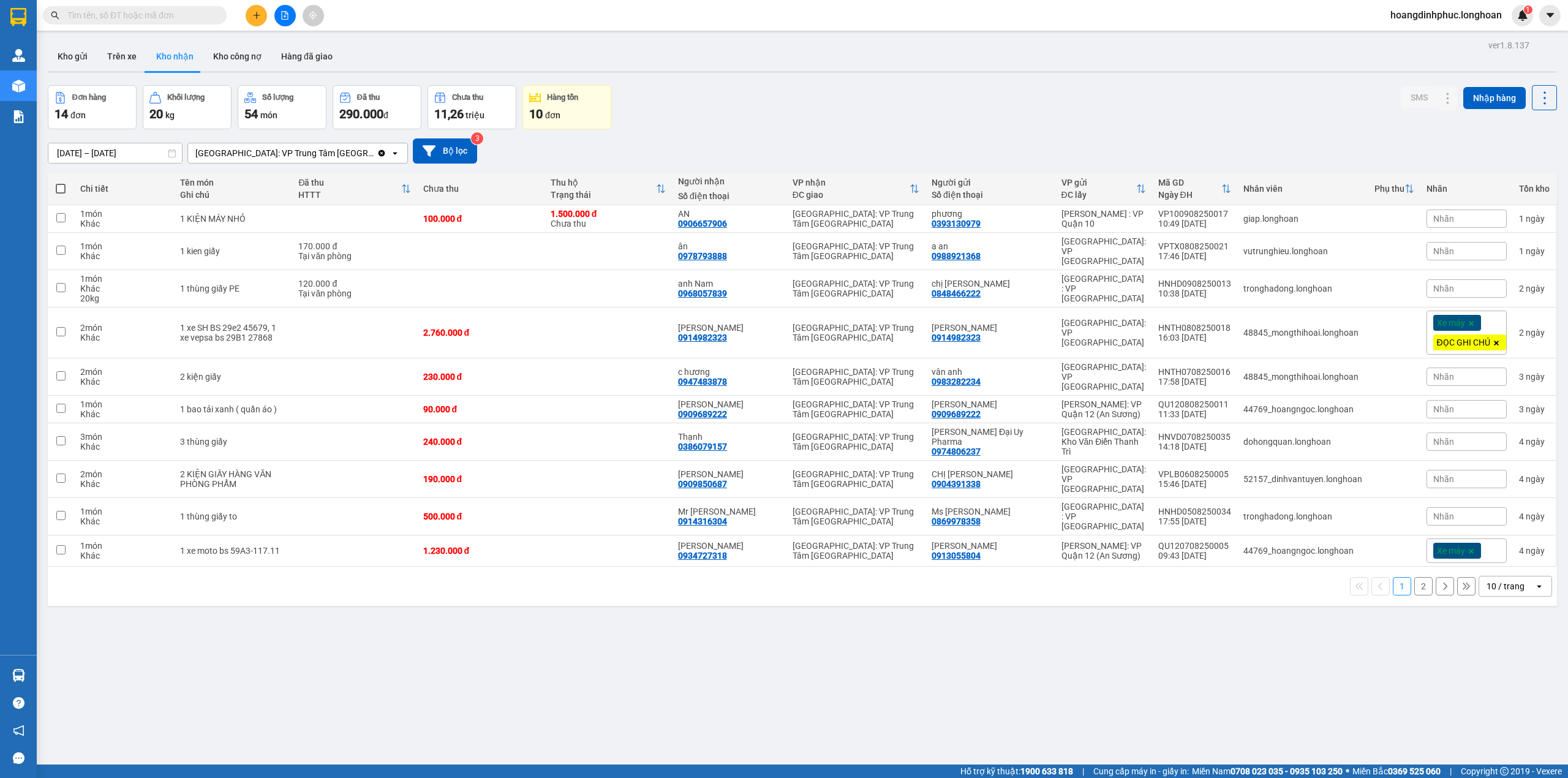
click at [1501, 580] on div "10 / trang" at bounding box center [1506, 586] width 38 height 12
click at [1500, 676] on span "100 / trang" at bounding box center [1498, 677] width 44 height 12
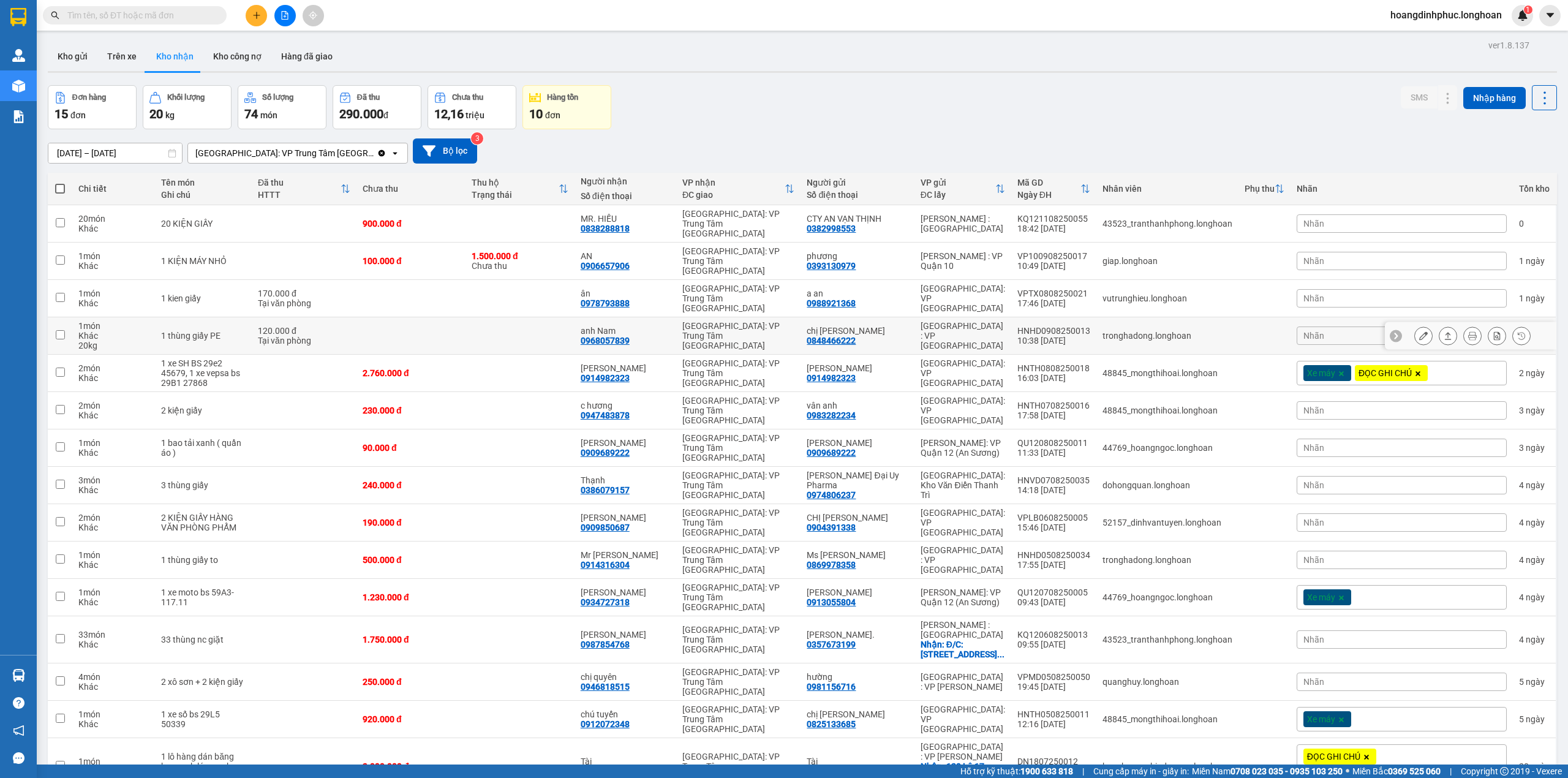
click at [670, 326] on div "anh Nam 0968057839" at bounding box center [625, 335] width 89 height 20
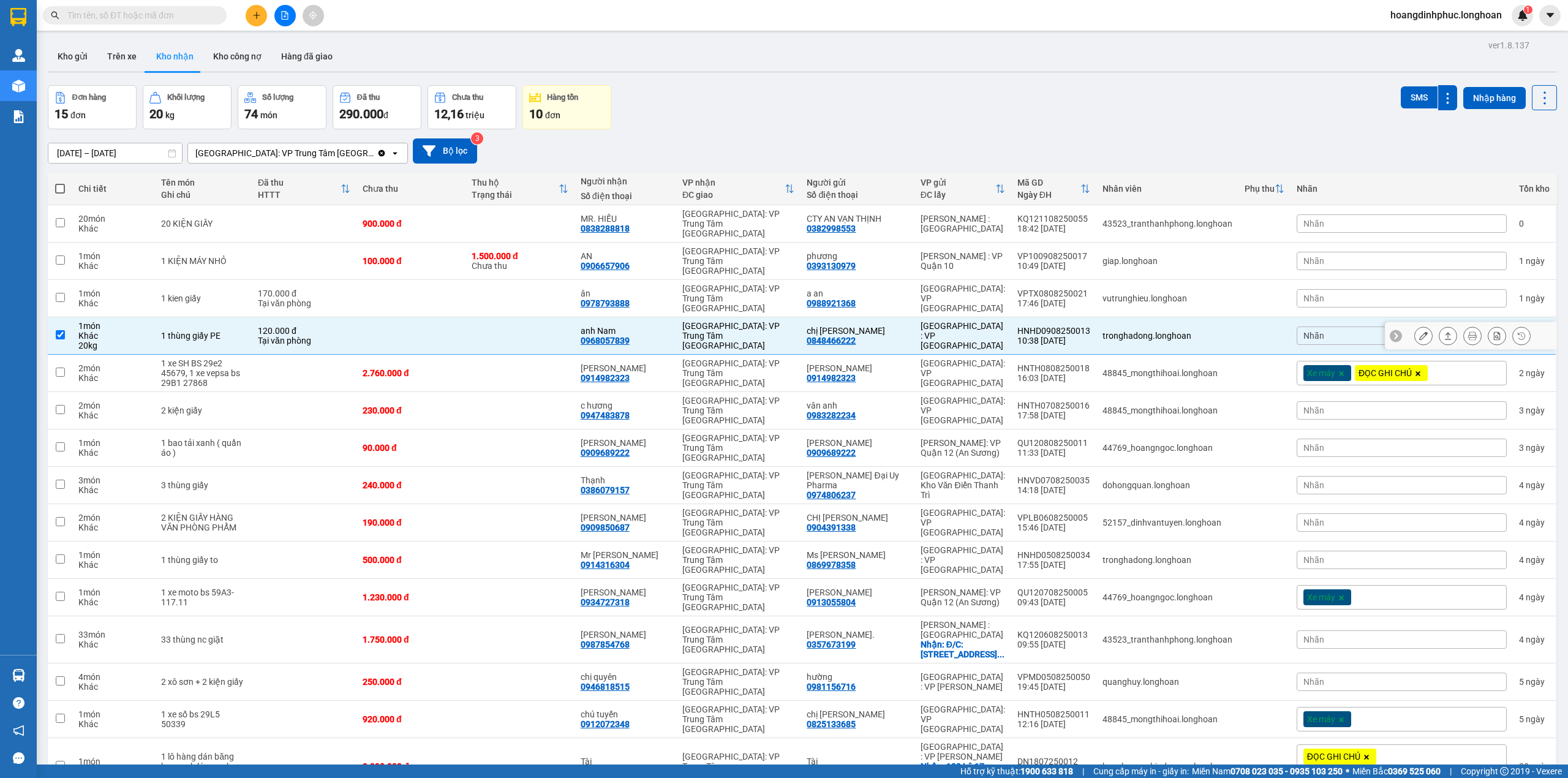
click at [670, 326] on div "anh Nam 0968057839" at bounding box center [625, 335] width 89 height 20
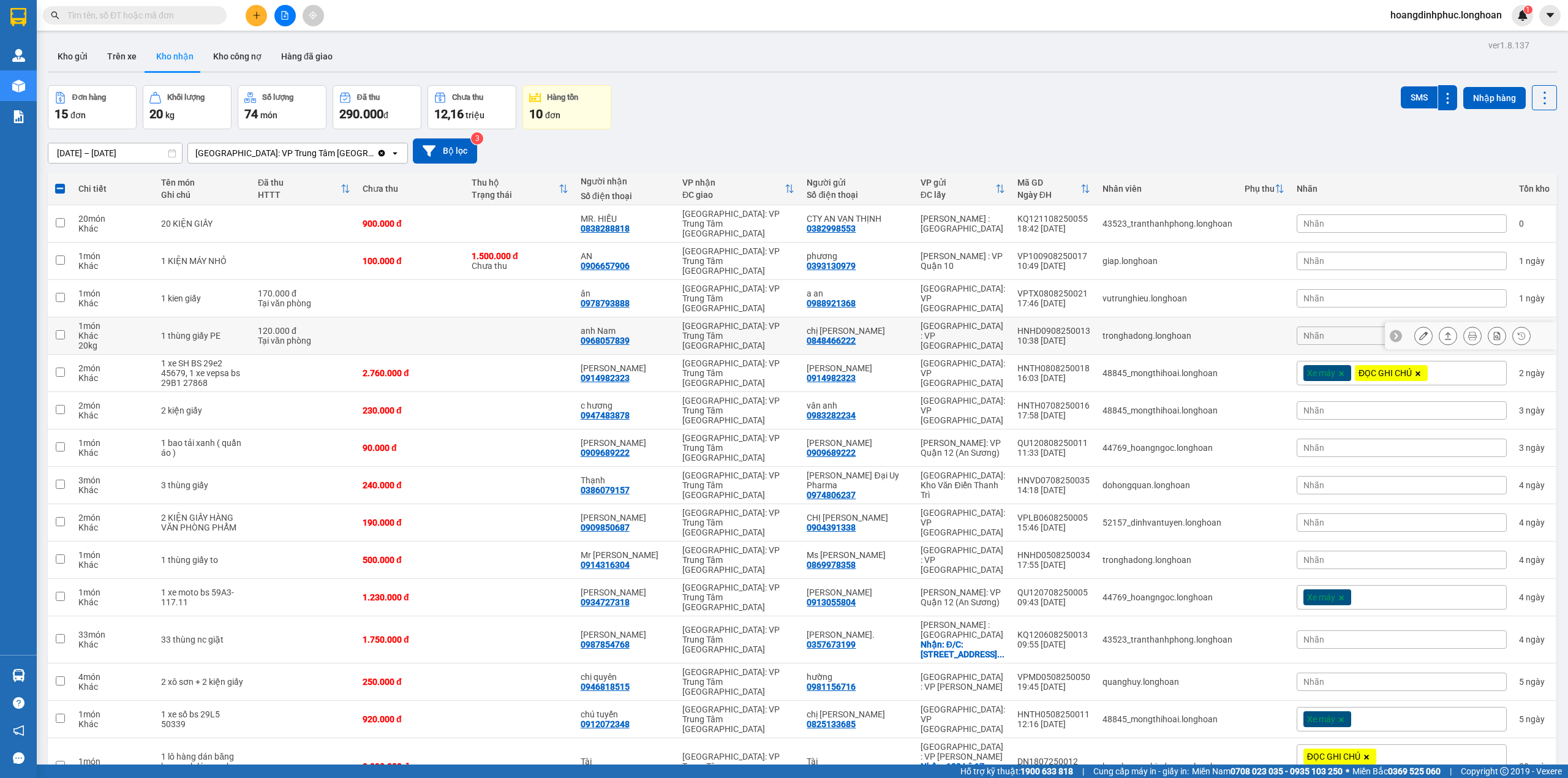
checkbox input "false"
click at [1419, 256] on icon at bounding box center [1423, 260] width 9 height 9
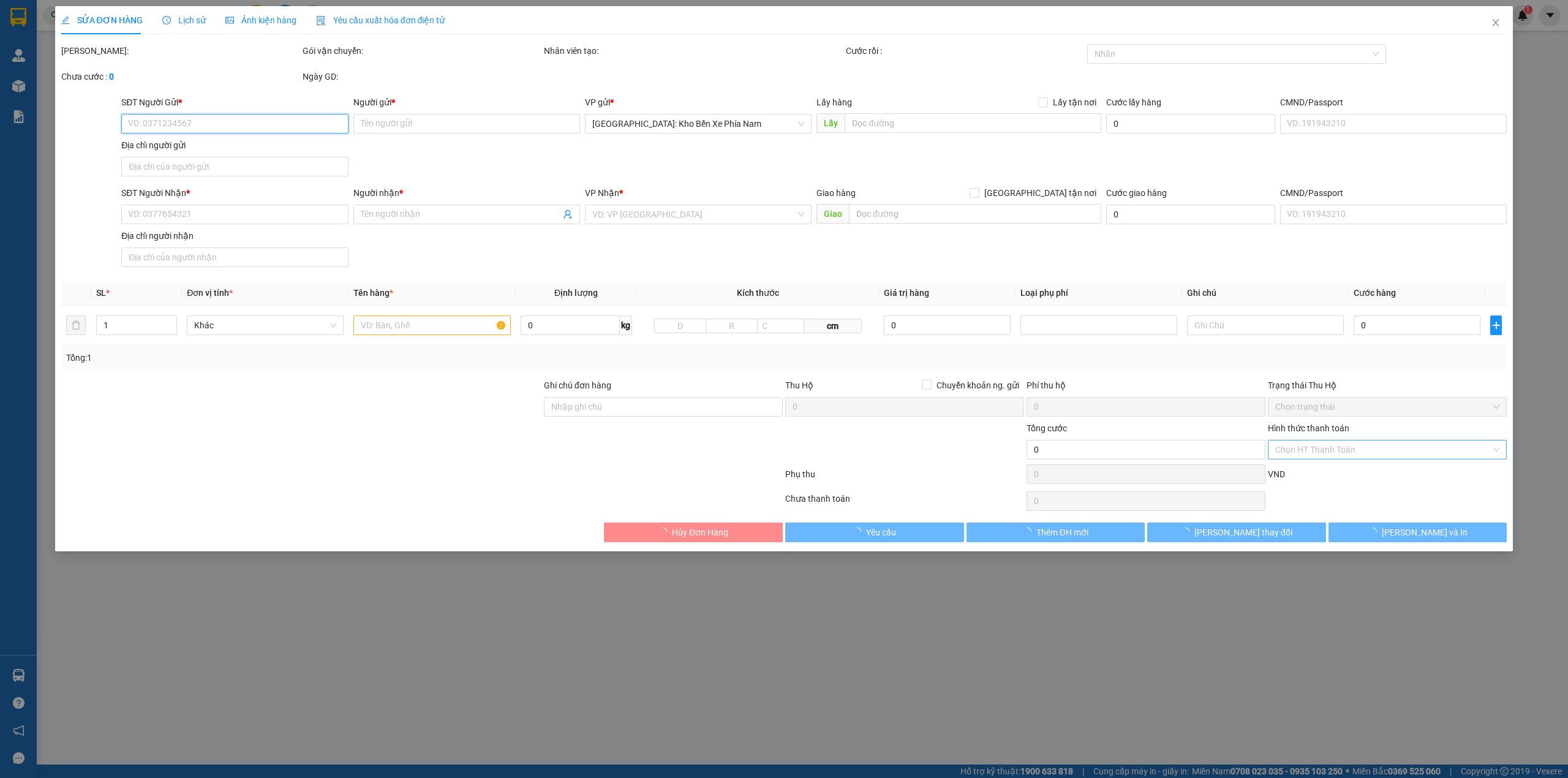
type input "0393130979"
type input "phương"
type input "0906657906"
type input "AN"
type input "100.000"
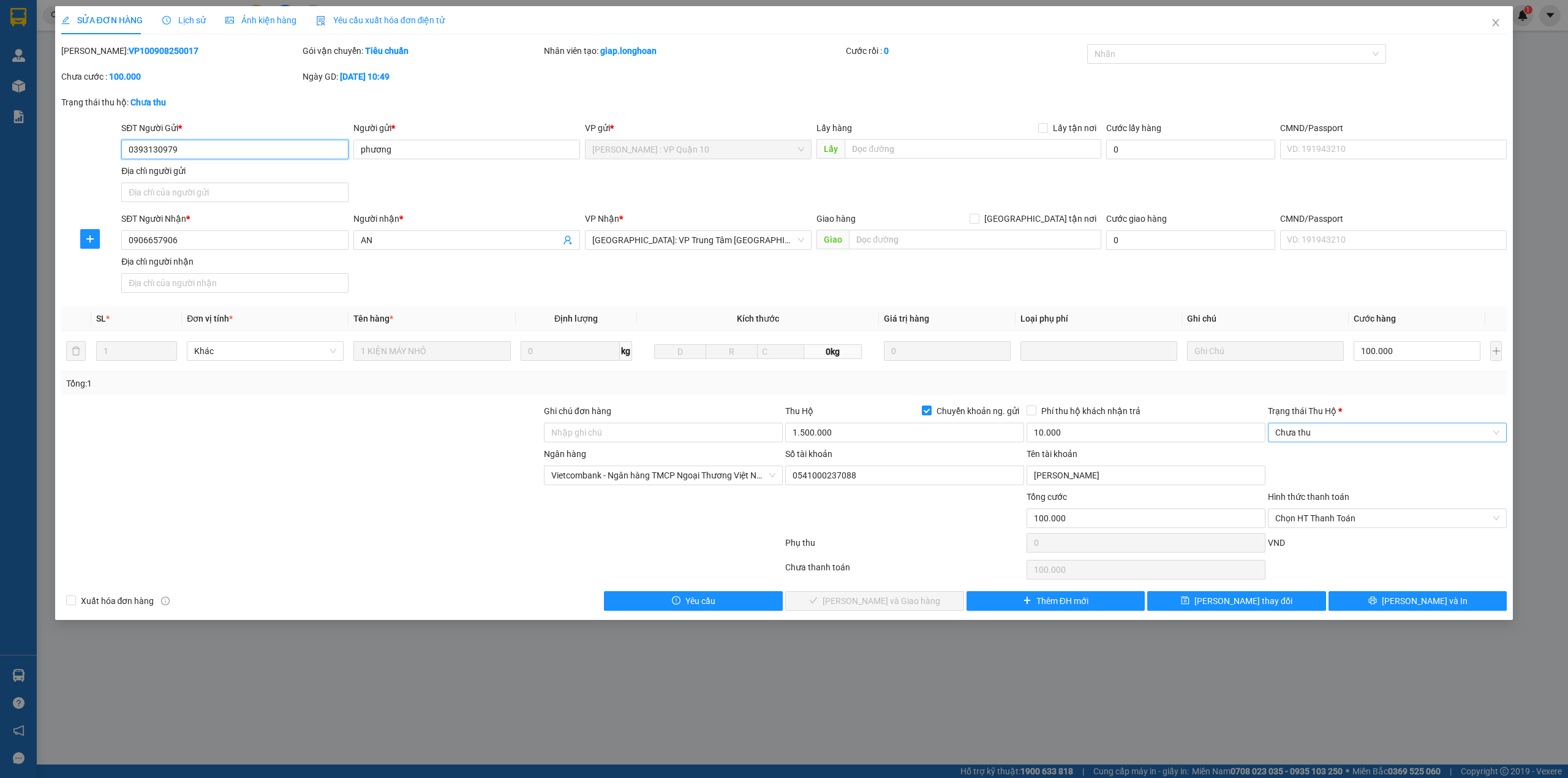
click at [1317, 429] on span "Chưa thu" at bounding box center [1387, 432] width 224 height 18
click at [1172, 395] on div "Tổng: 1" at bounding box center [784, 383] width 1447 height 23
click at [1304, 436] on span "Chưa thu" at bounding box center [1387, 432] width 224 height 18
click at [1301, 497] on div "VP đã thu" at bounding box center [1387, 498] width 224 height 14
click at [1325, 512] on span "Chọn HT Thanh Toán" at bounding box center [1387, 518] width 224 height 18
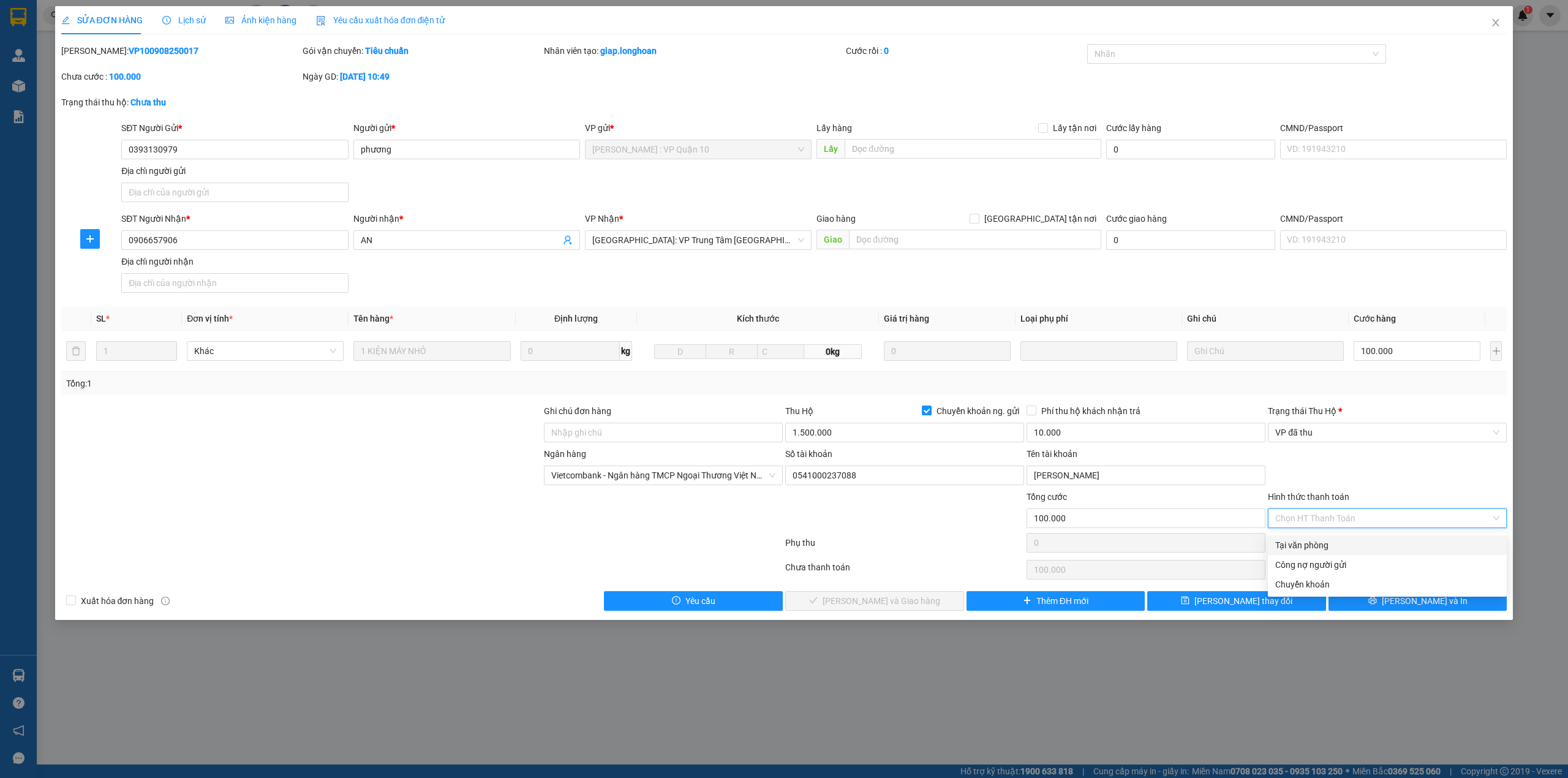
click at [1321, 544] on div "Tại văn phòng" at bounding box center [1387, 545] width 224 height 14
type input "0"
click at [860, 608] on span "[PERSON_NAME] và Giao hàng" at bounding box center [882, 601] width 118 height 14
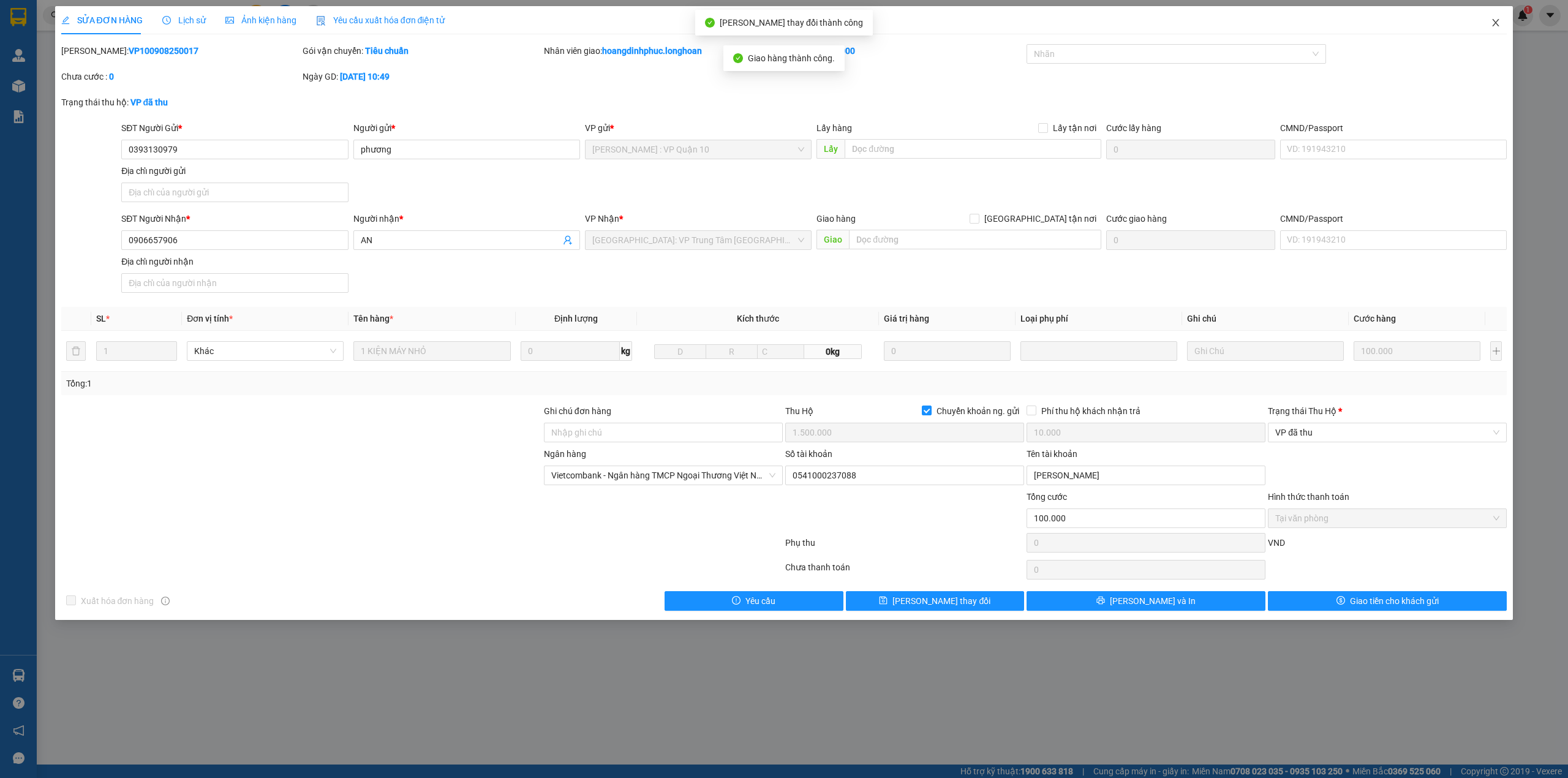
click at [1491, 22] on icon "close" at bounding box center [1496, 22] width 9 height 9
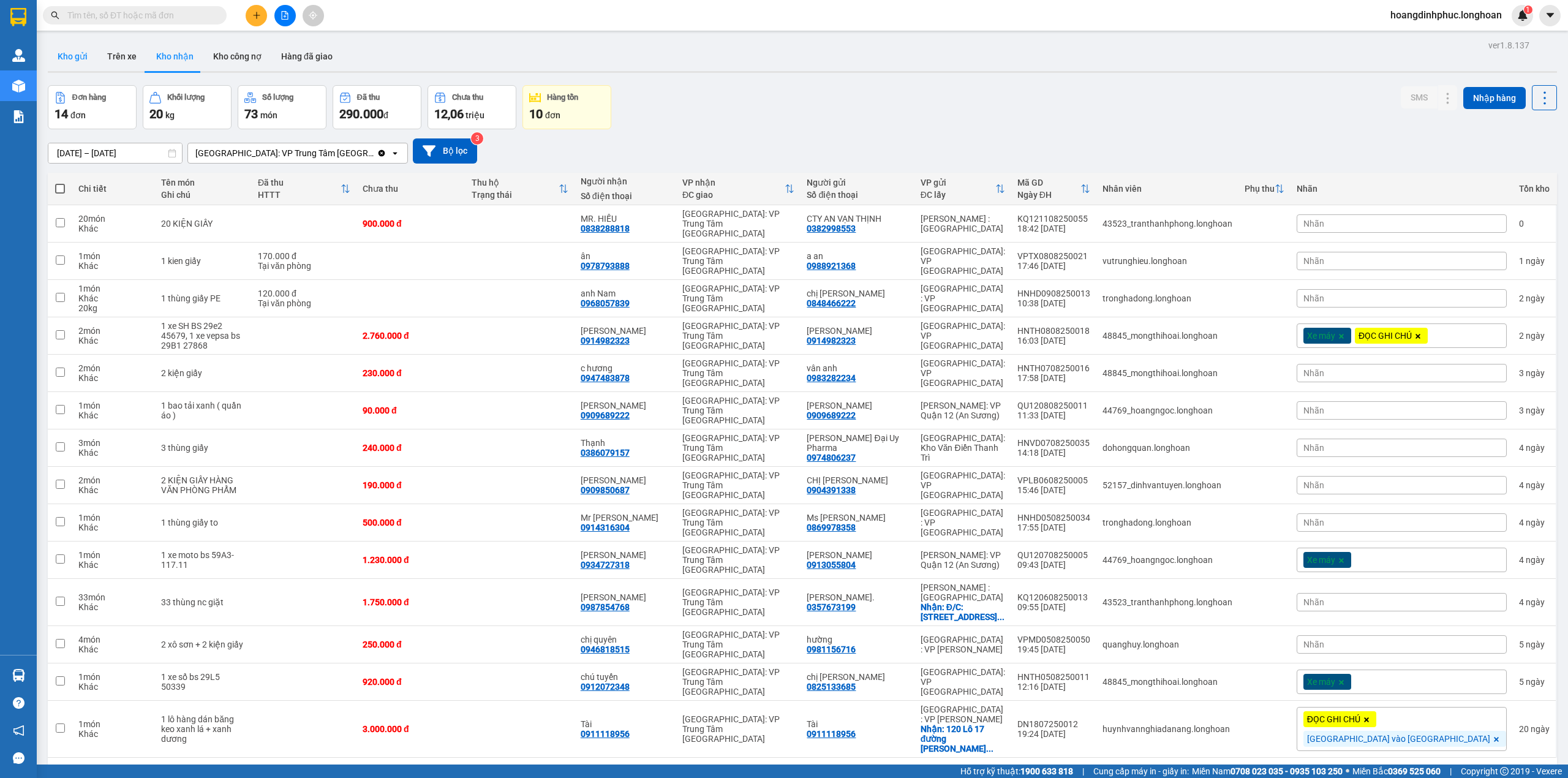
click at [71, 65] on button "Kho gửi" at bounding box center [73, 56] width 50 height 29
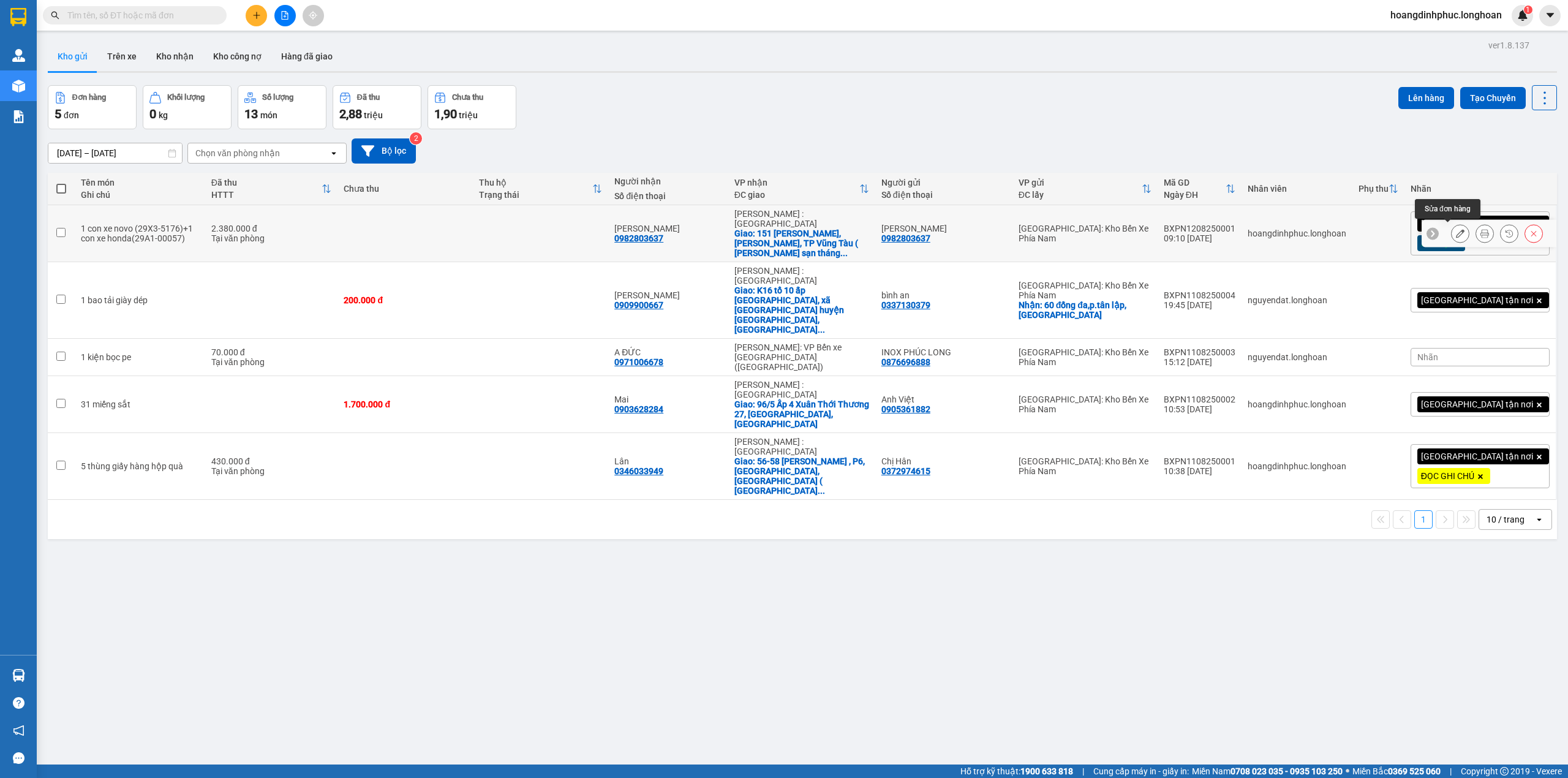
click at [1454, 229] on button at bounding box center [1460, 233] width 17 height 21
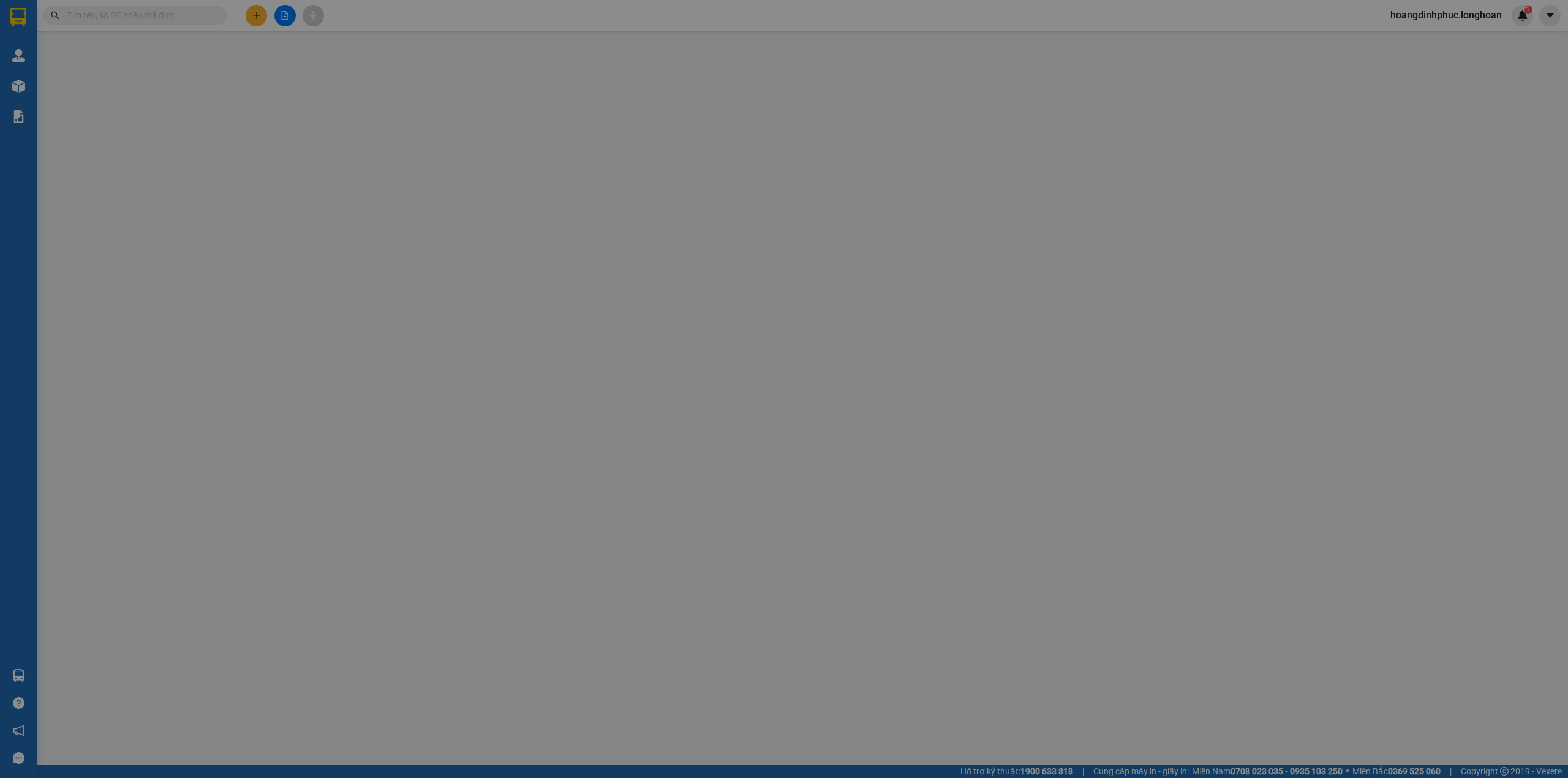
type input "0982803637"
type input "[PERSON_NAME]"
type input "0982803637"
type input "[PERSON_NAME]"
checkbox input "true"
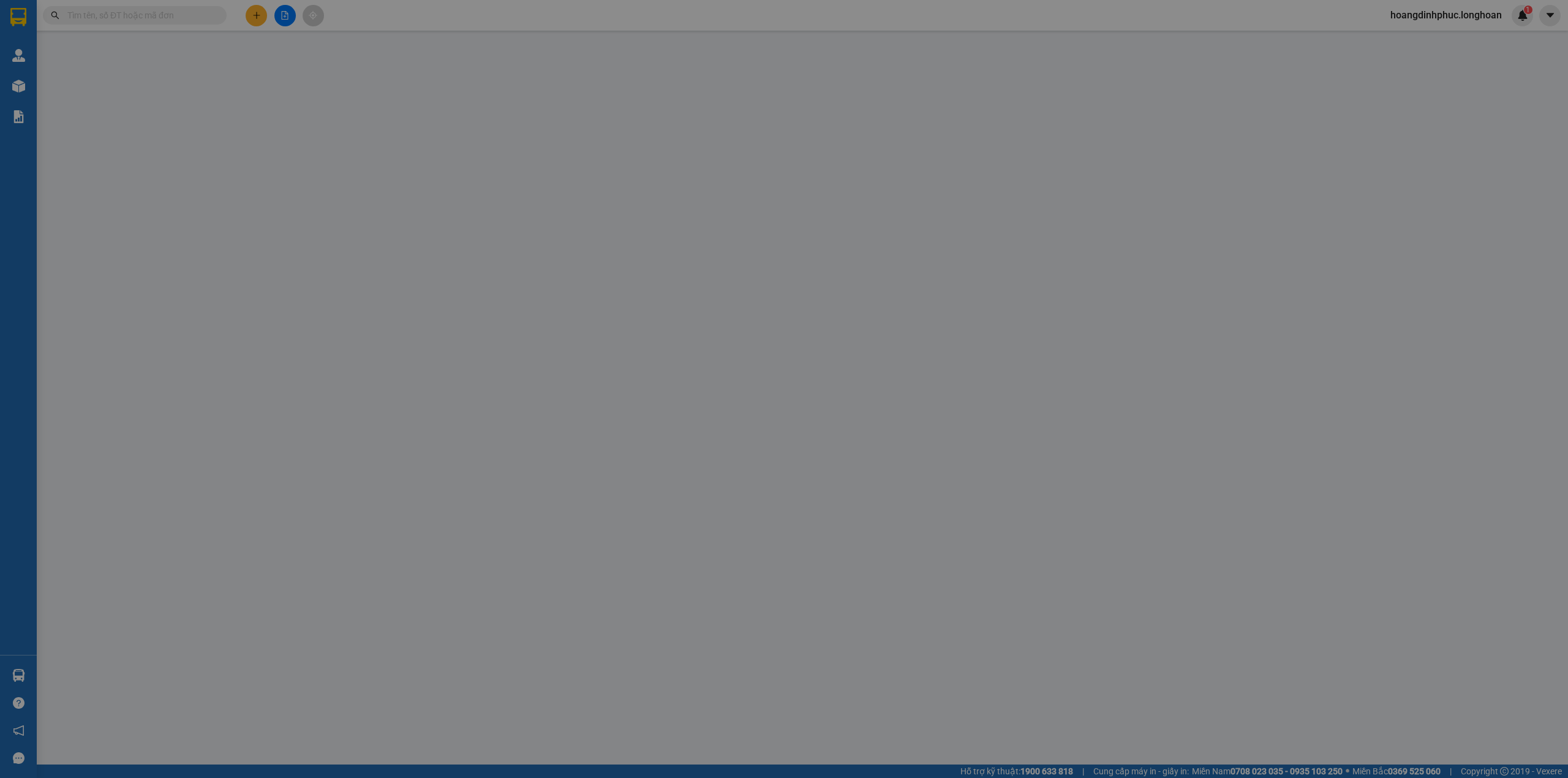
type input "151 [PERSON_NAME], [PERSON_NAME], TP Vũng Tàu ( Khách sạn tháng 10)"
type input "2 chìa khóa + 0 cavet"
type input "2.380.000"
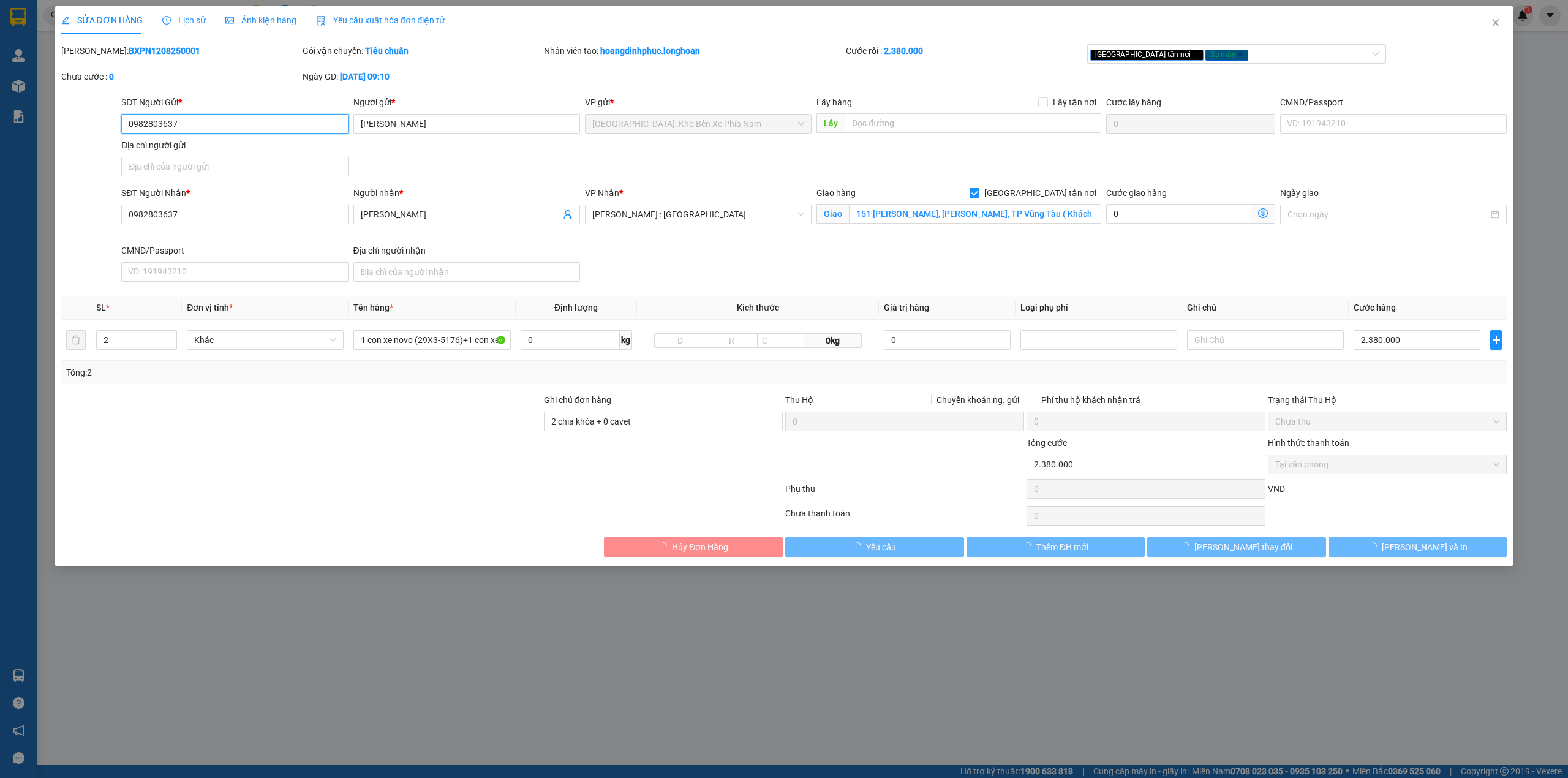
click at [1346, 474] on span "Tại văn phòng" at bounding box center [1387, 463] width 224 height 18
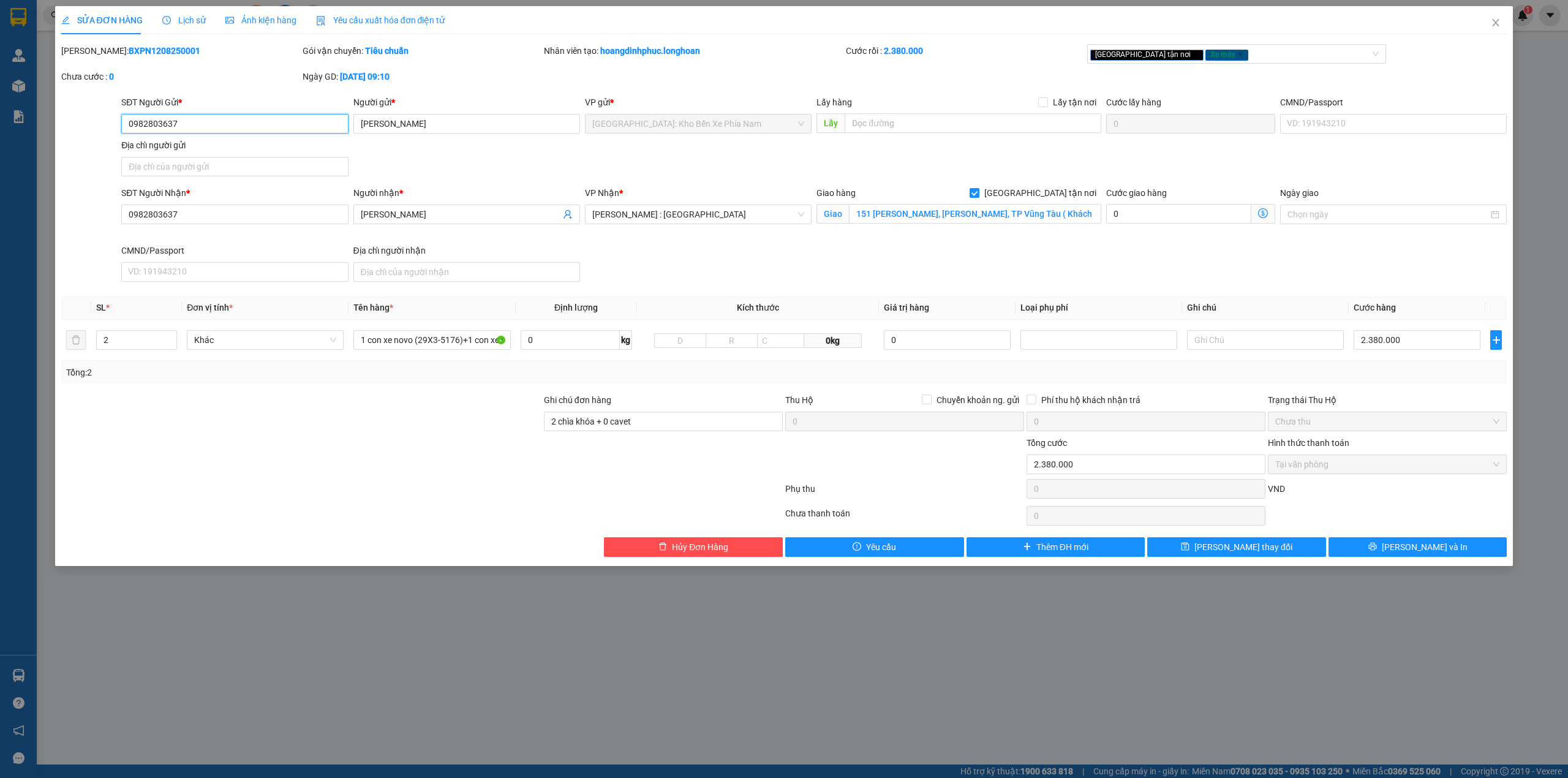
click at [1346, 474] on span "Tại văn phòng" at bounding box center [1387, 463] width 224 height 18
click at [1491, 21] on icon "close" at bounding box center [1496, 22] width 9 height 9
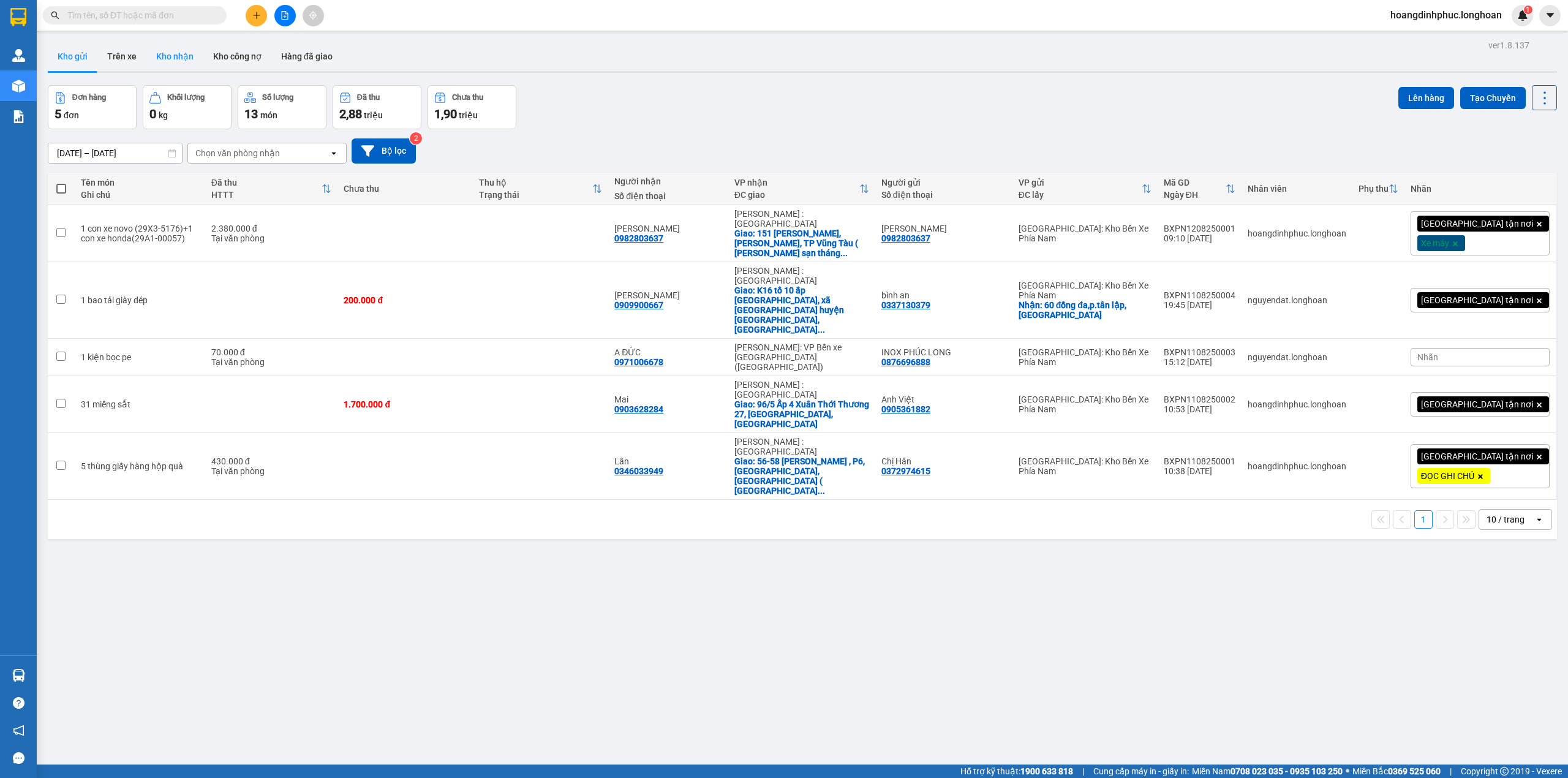
click at [179, 48] on button "Kho nhận" at bounding box center [175, 56] width 57 height 29
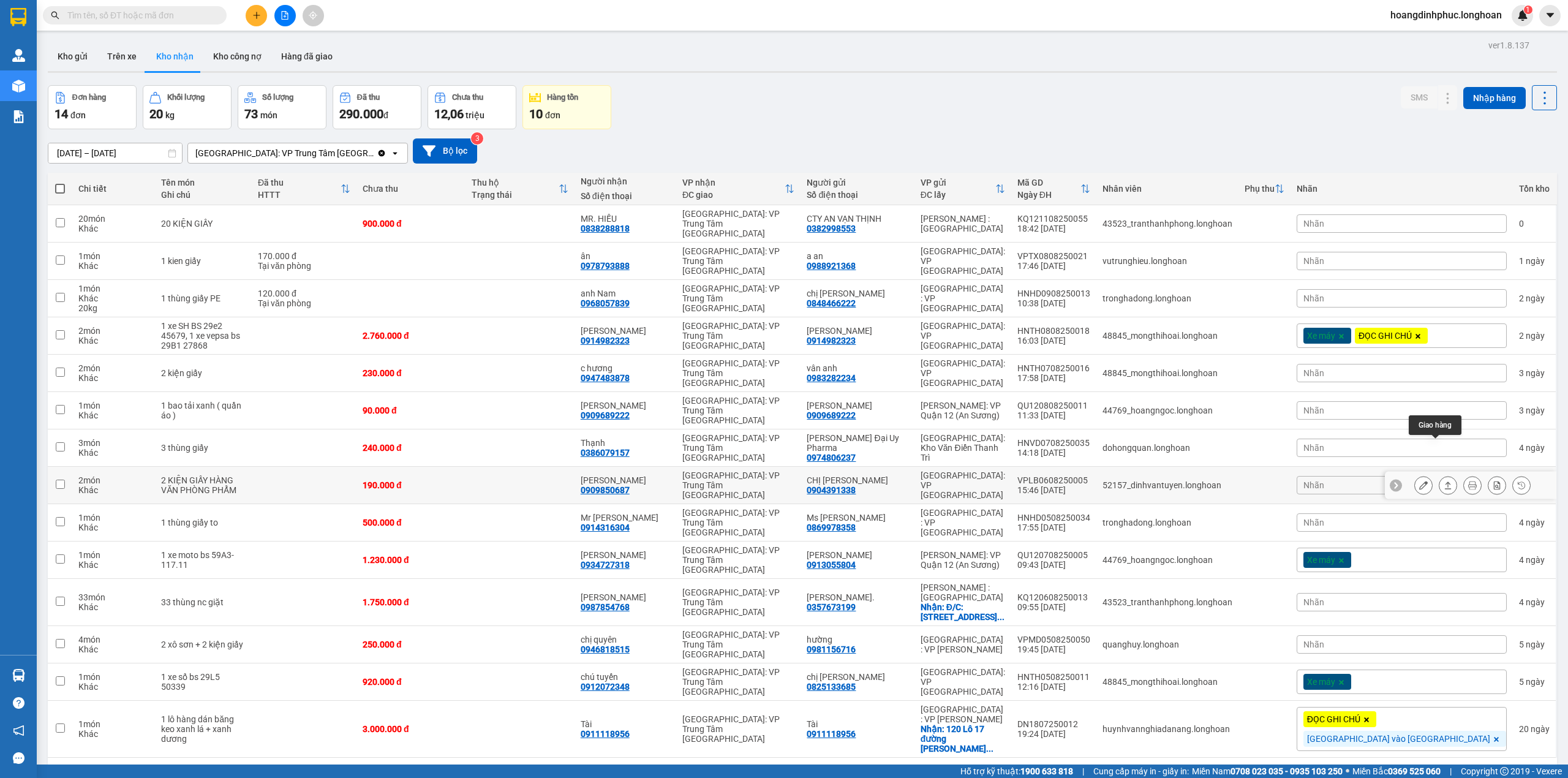
click at [1419, 481] on icon at bounding box center [1423, 485] width 9 height 9
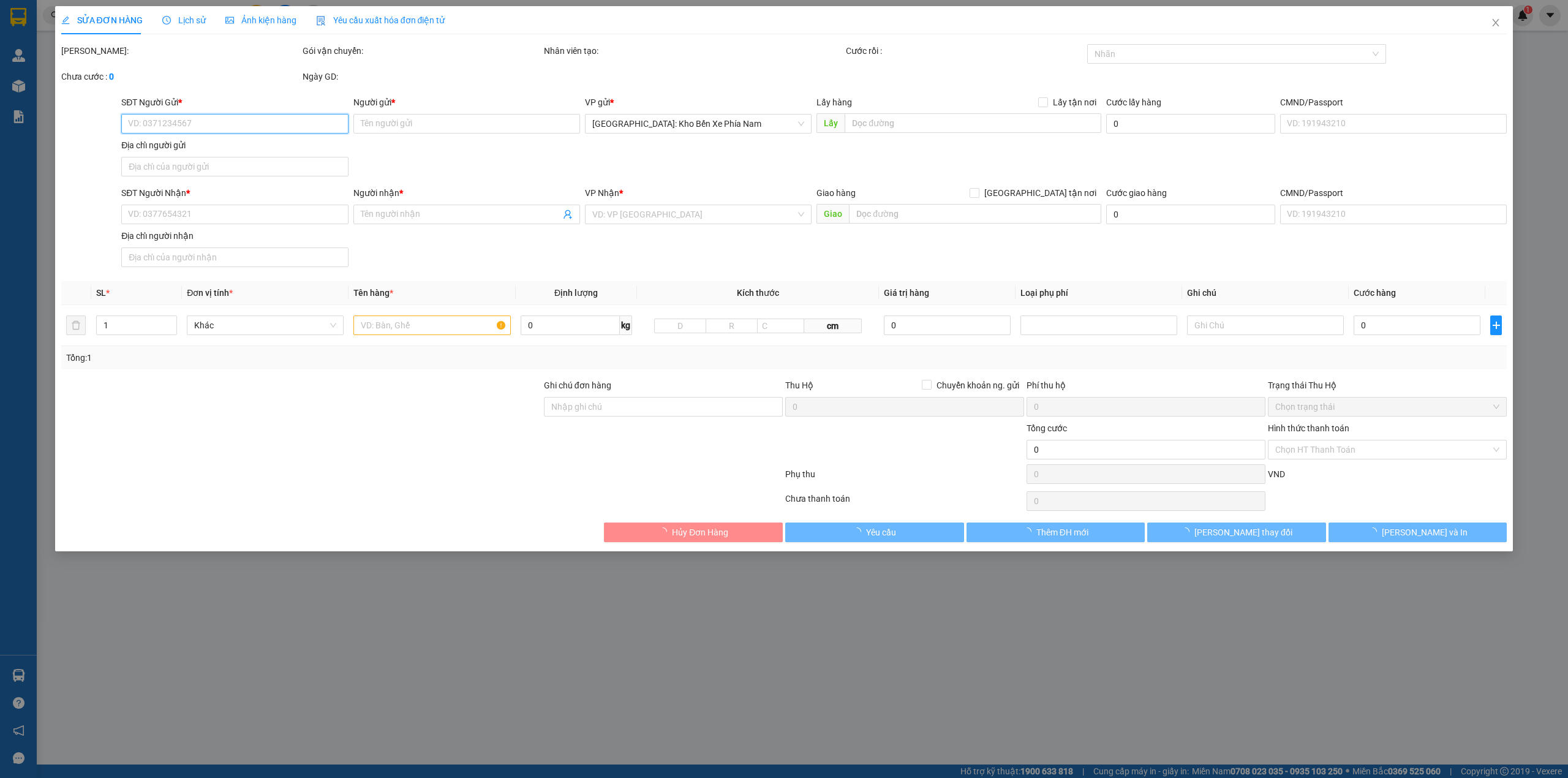
type input "0904391338"
type input "CHỊ [PERSON_NAME]"
type input "0909850687"
type input "[PERSON_NAME]"
type input "190.000"
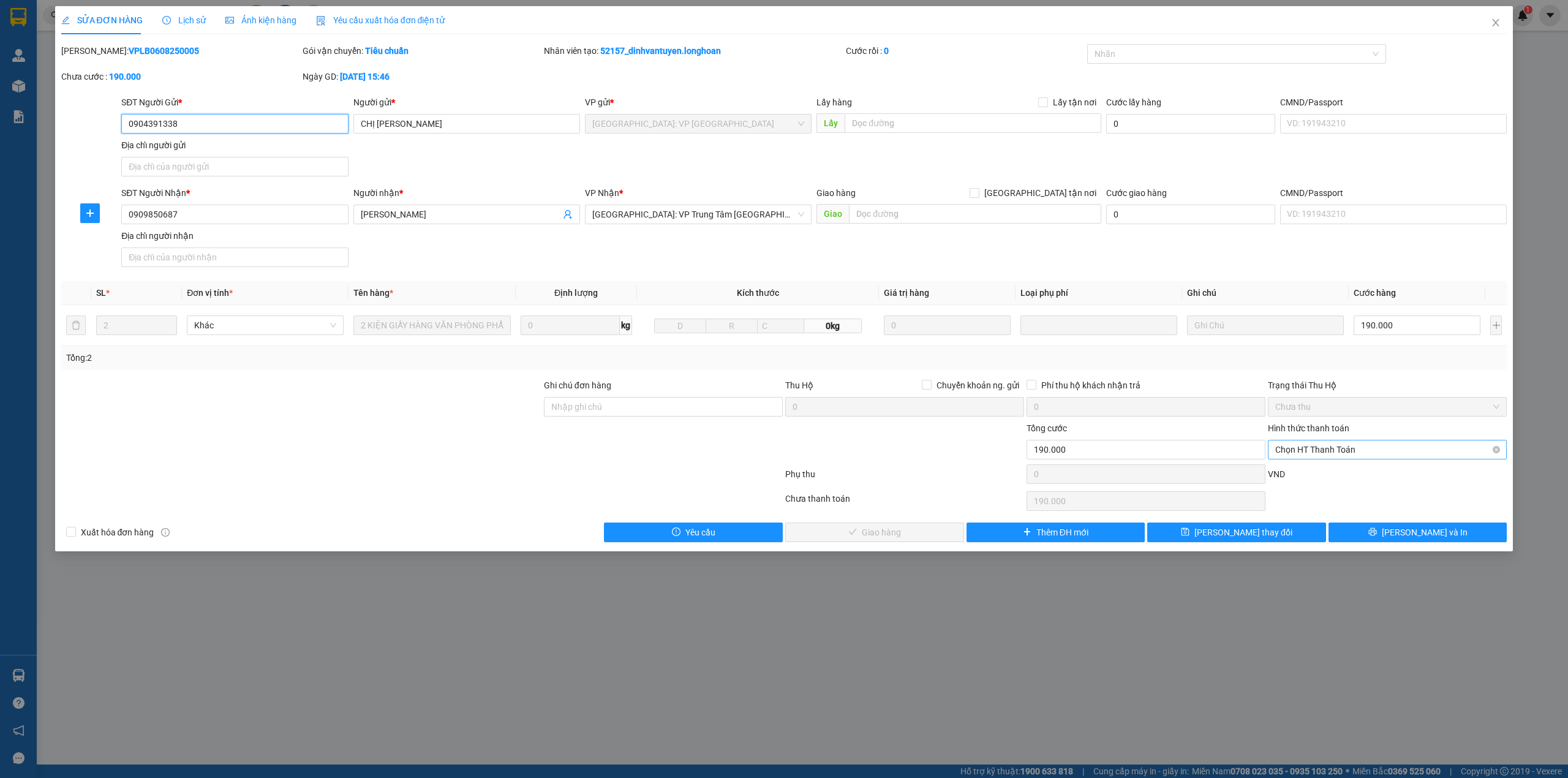
click at [1338, 446] on span "Chọn HT Thanh Toán" at bounding box center [1387, 449] width 224 height 18
click at [1346, 476] on div "Tại văn phòng" at bounding box center [1387, 476] width 224 height 14
type input "0"
click at [926, 537] on button "[PERSON_NAME] và Giao hàng" at bounding box center [875, 532] width 179 height 20
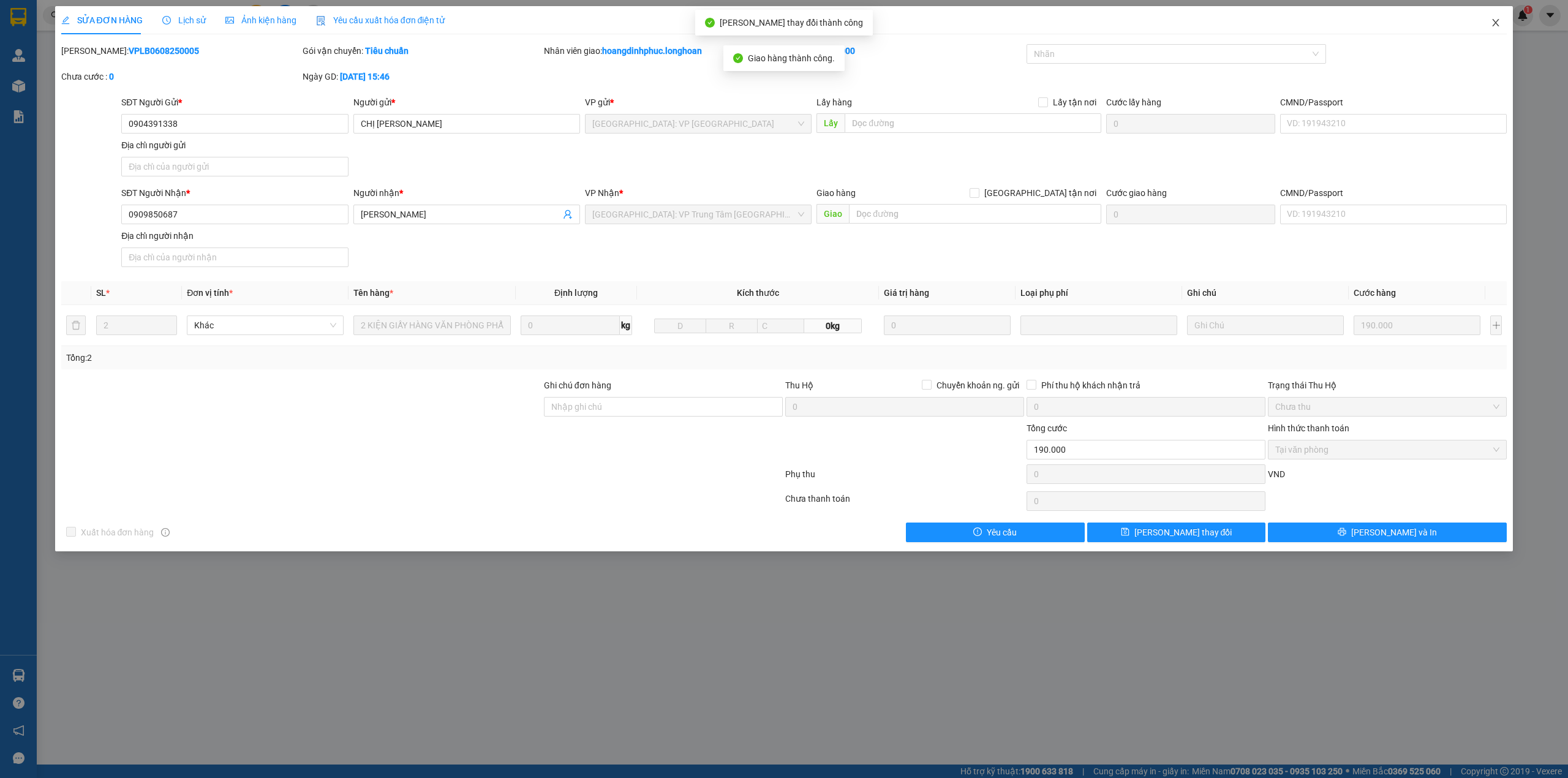
click at [1489, 21] on span "Close" at bounding box center [1497, 23] width 34 height 34
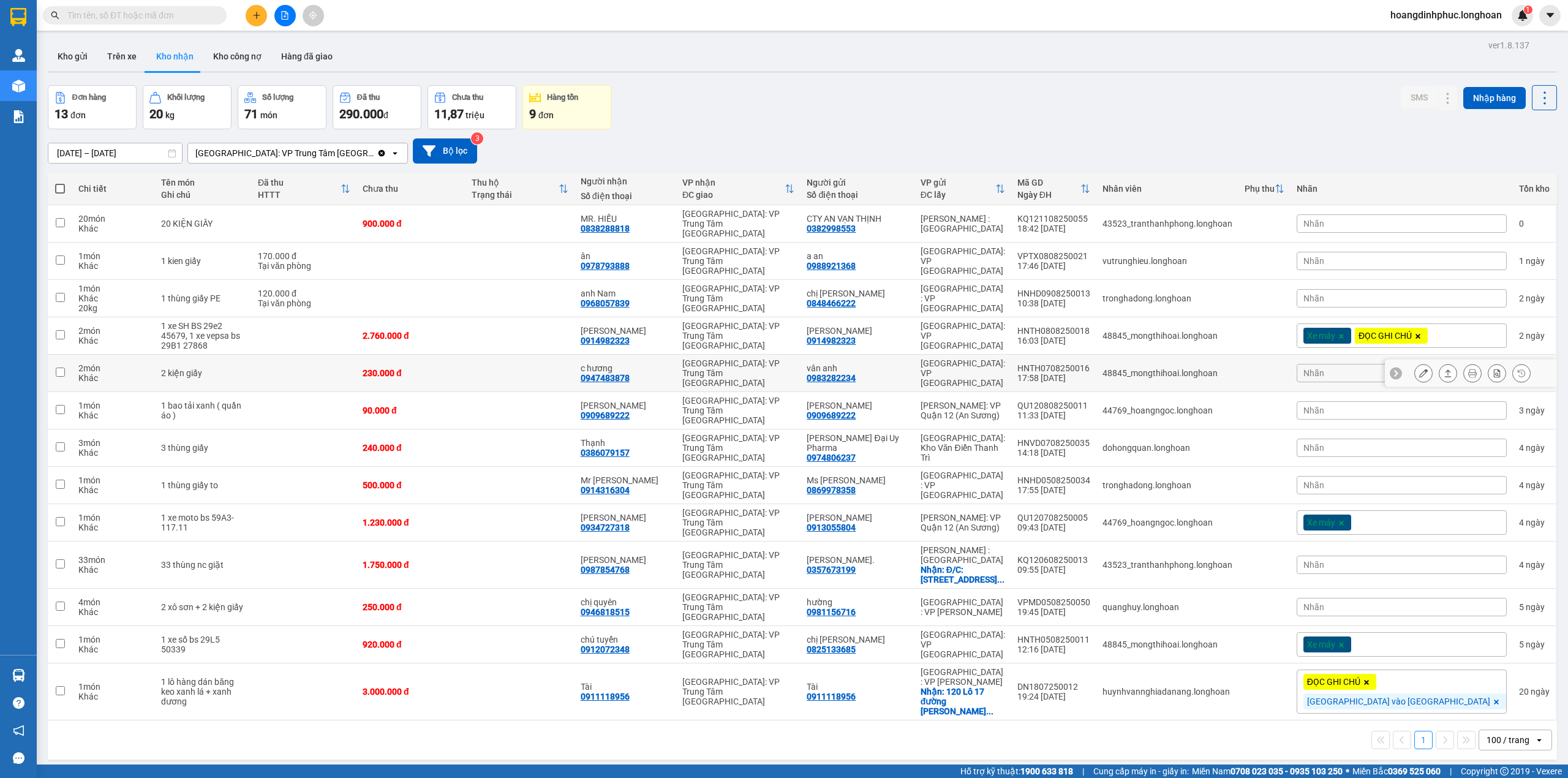
click at [1419, 369] on icon at bounding box center [1423, 373] width 9 height 9
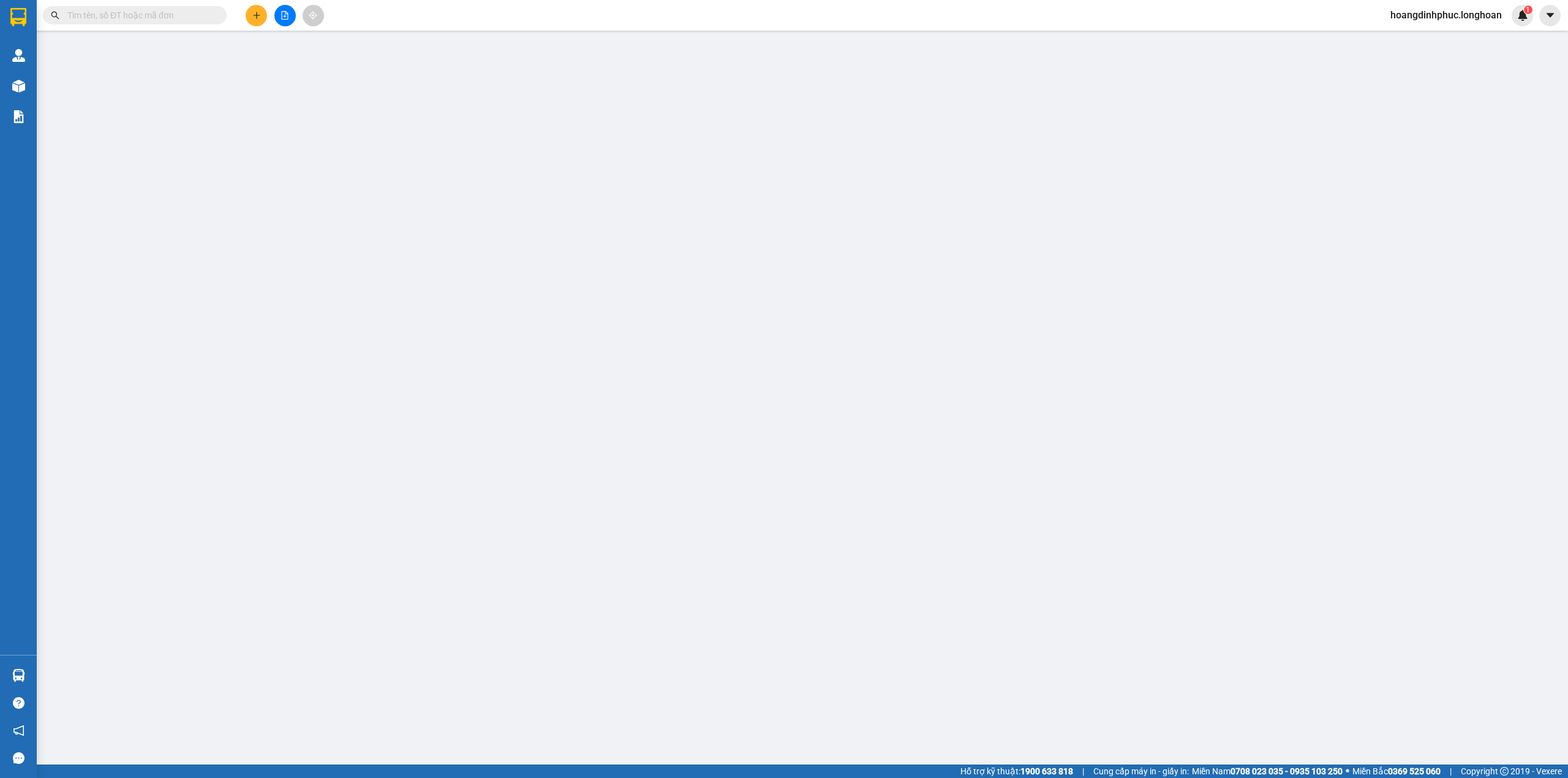
type input "0983282234"
type input "vân anh"
type input "0947483878"
type input "c hương"
type input "230.000"
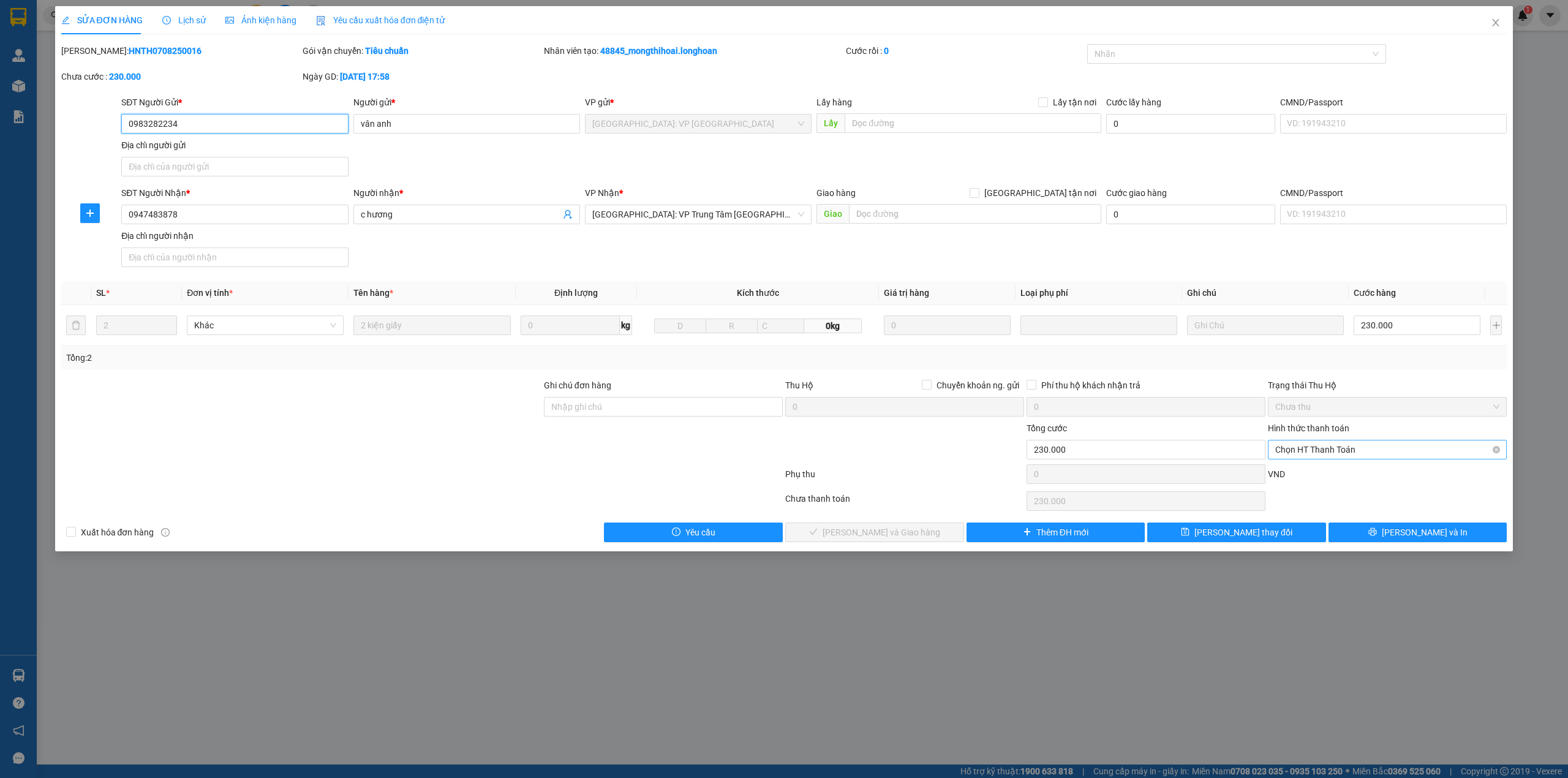
click at [1373, 452] on span "Chọn HT Thanh Toán" at bounding box center [1387, 449] width 224 height 18
click at [1368, 474] on div "Tại văn phòng" at bounding box center [1387, 476] width 224 height 14
type input "0"
click at [874, 536] on span "[PERSON_NAME] và Giao hàng" at bounding box center [882, 532] width 118 height 14
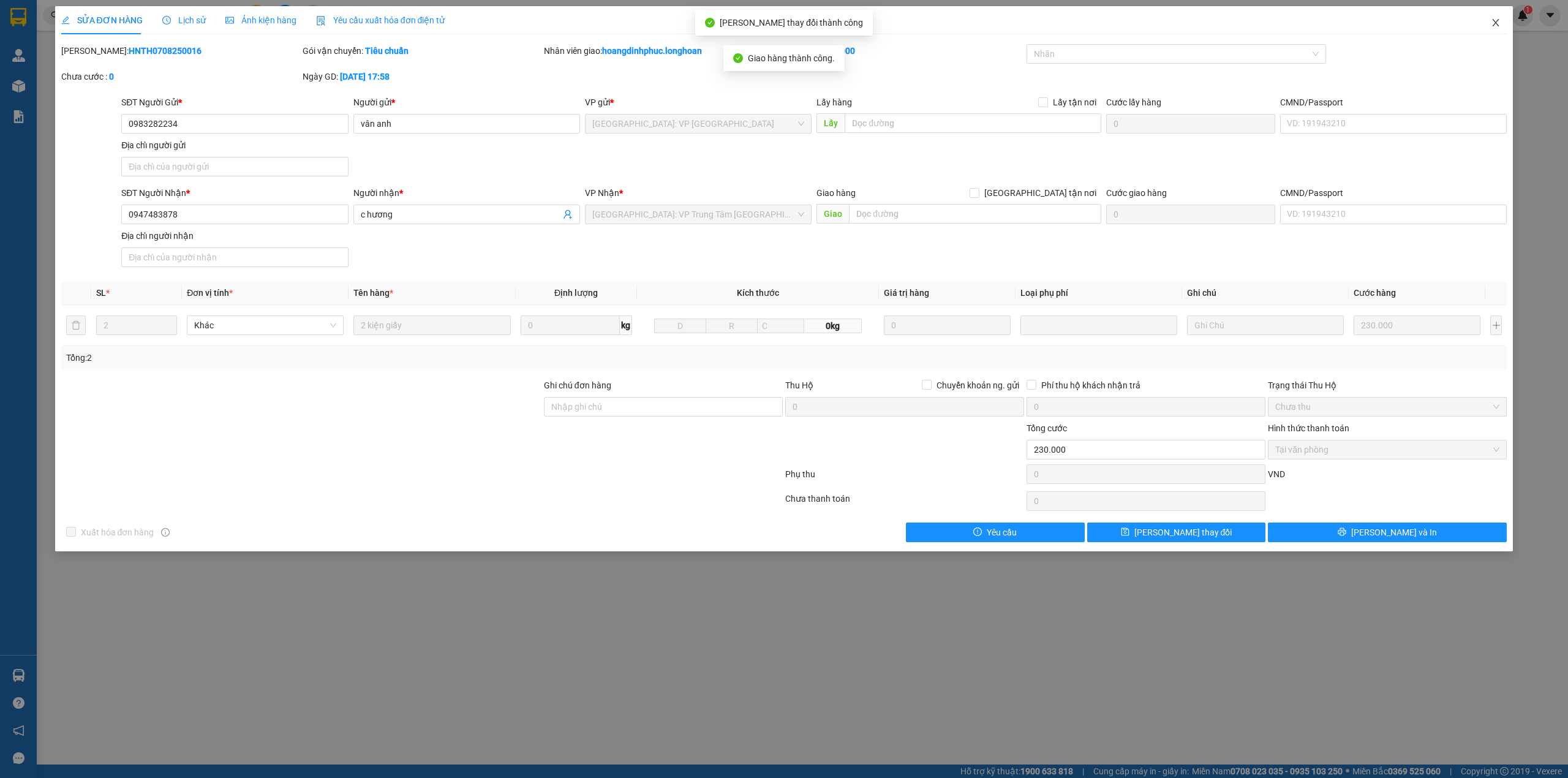
click at [1495, 22] on icon "close" at bounding box center [1497, 22] width 7 height 8
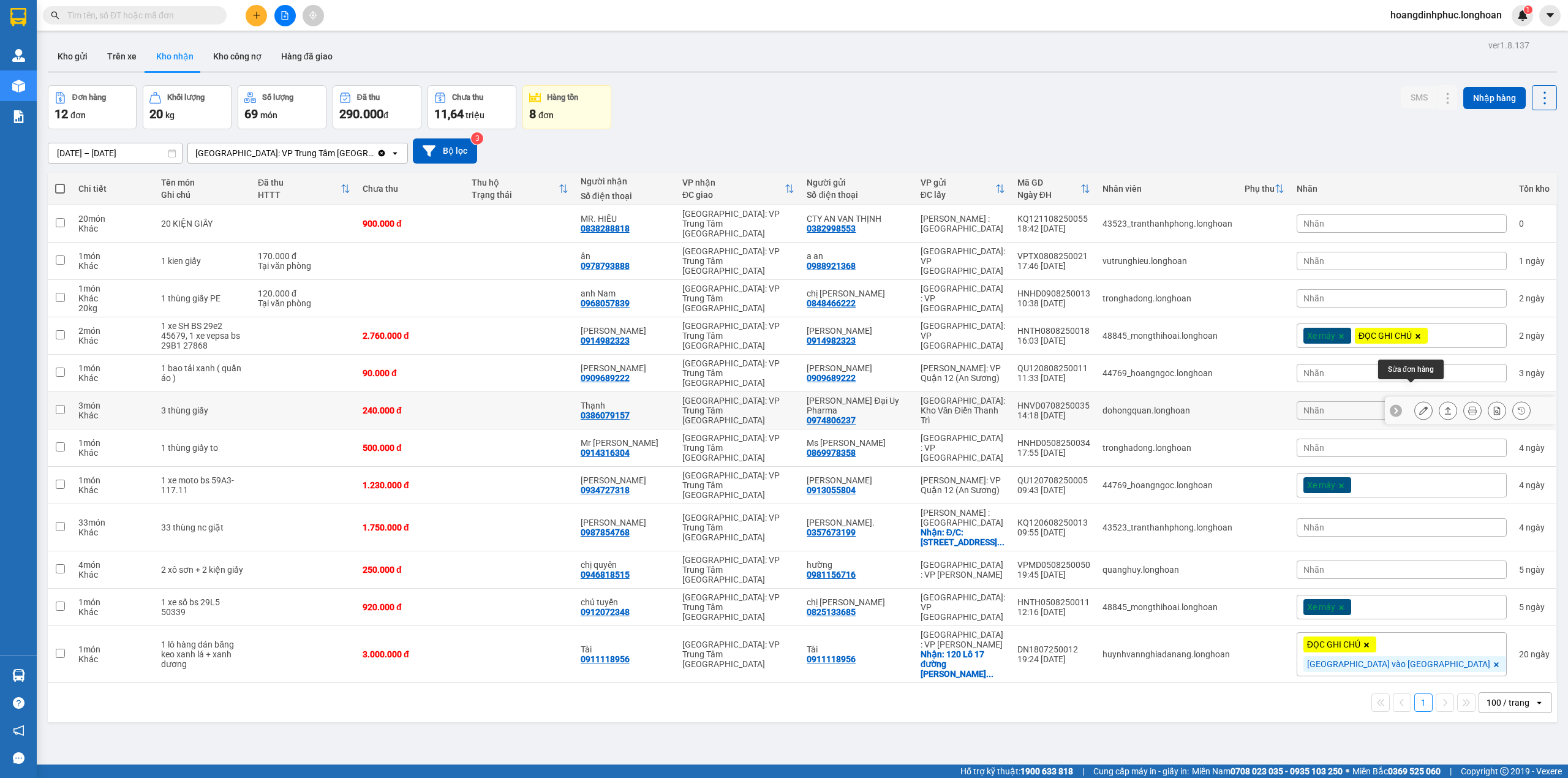
click at [1419, 406] on icon at bounding box center [1423, 410] width 9 height 9
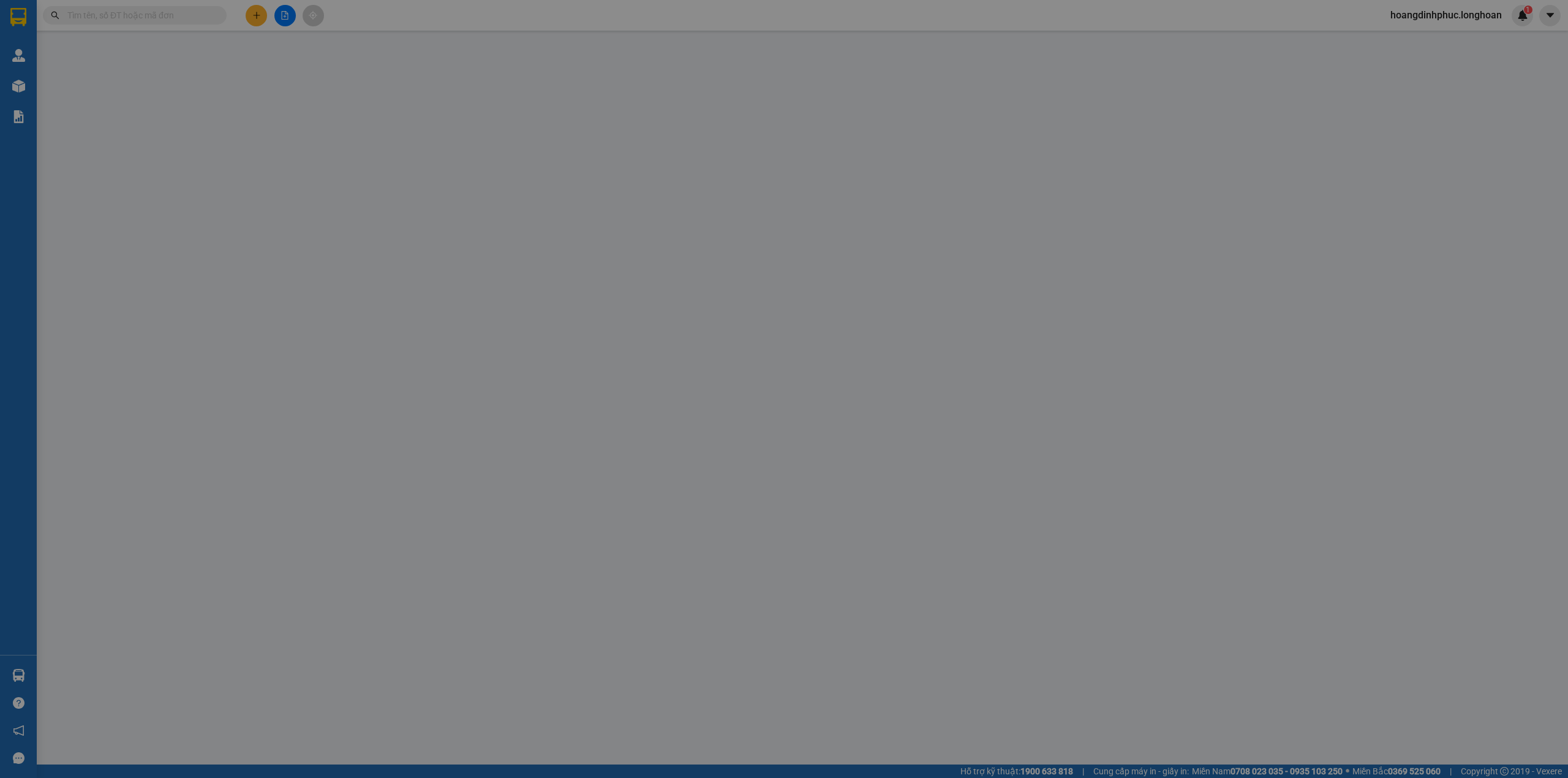
type input "0974806237"
type input "[PERSON_NAME] Đại Uy Pharma"
type input "0386079157"
type input "Thạnh"
type input "240.000"
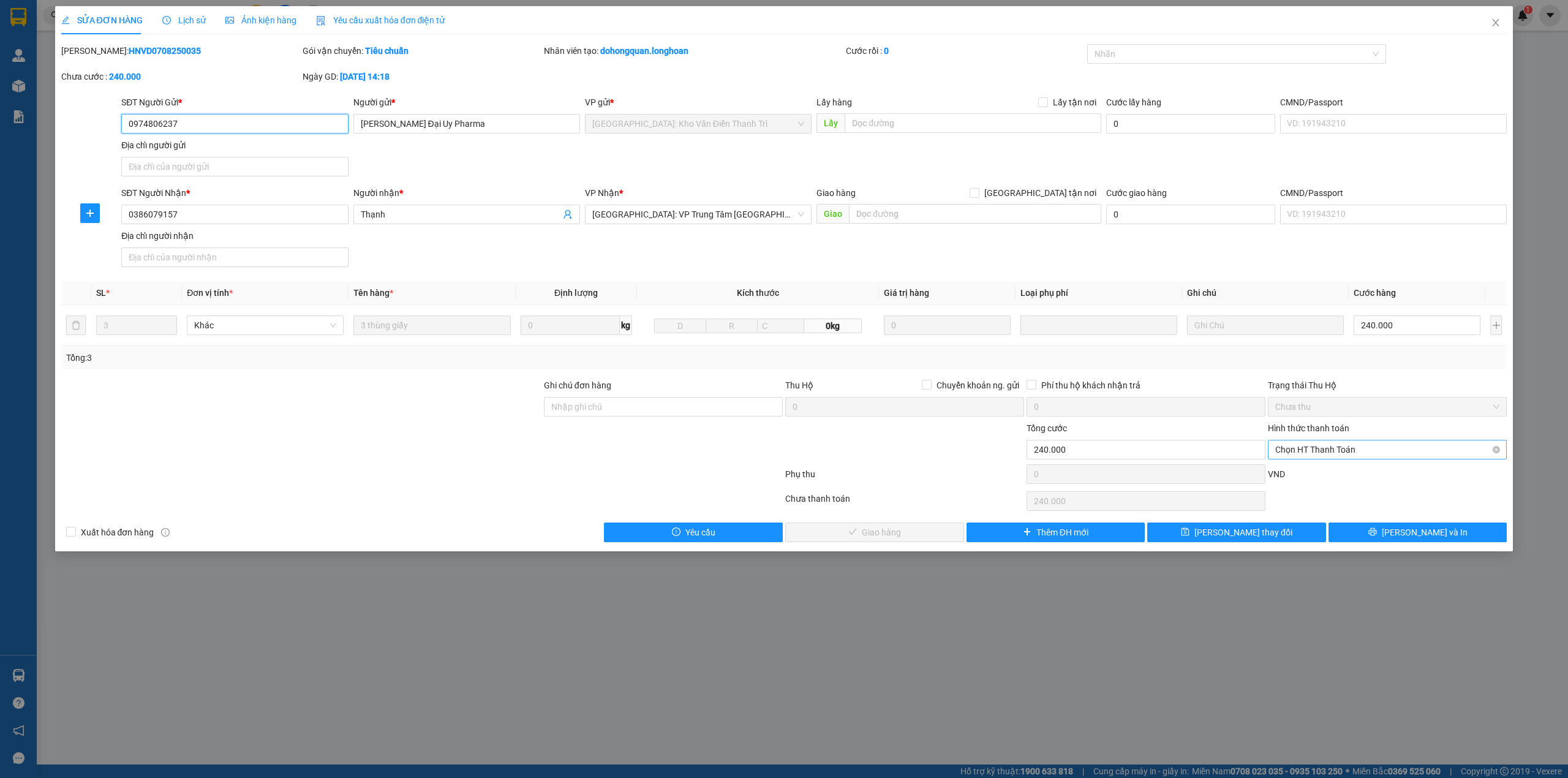
click at [1329, 456] on span "Chọn HT Thanh Toán" at bounding box center [1387, 449] width 224 height 18
click at [1312, 471] on div "Tại văn phòng" at bounding box center [1387, 476] width 224 height 14
type input "0"
click at [876, 525] on button "[PERSON_NAME] và Giao hàng" at bounding box center [875, 532] width 179 height 20
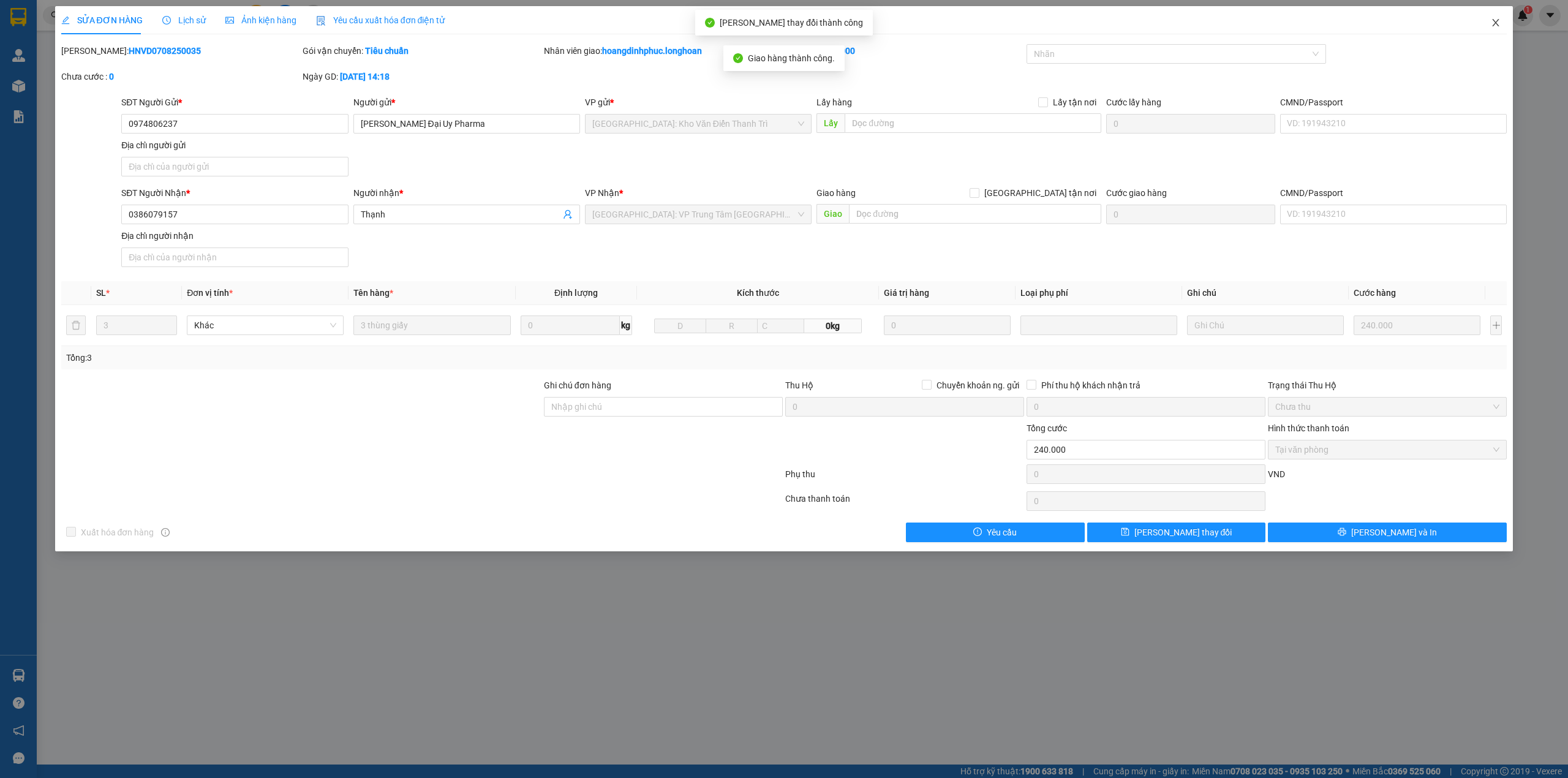
click at [1497, 20] on icon "close" at bounding box center [1496, 22] width 9 height 9
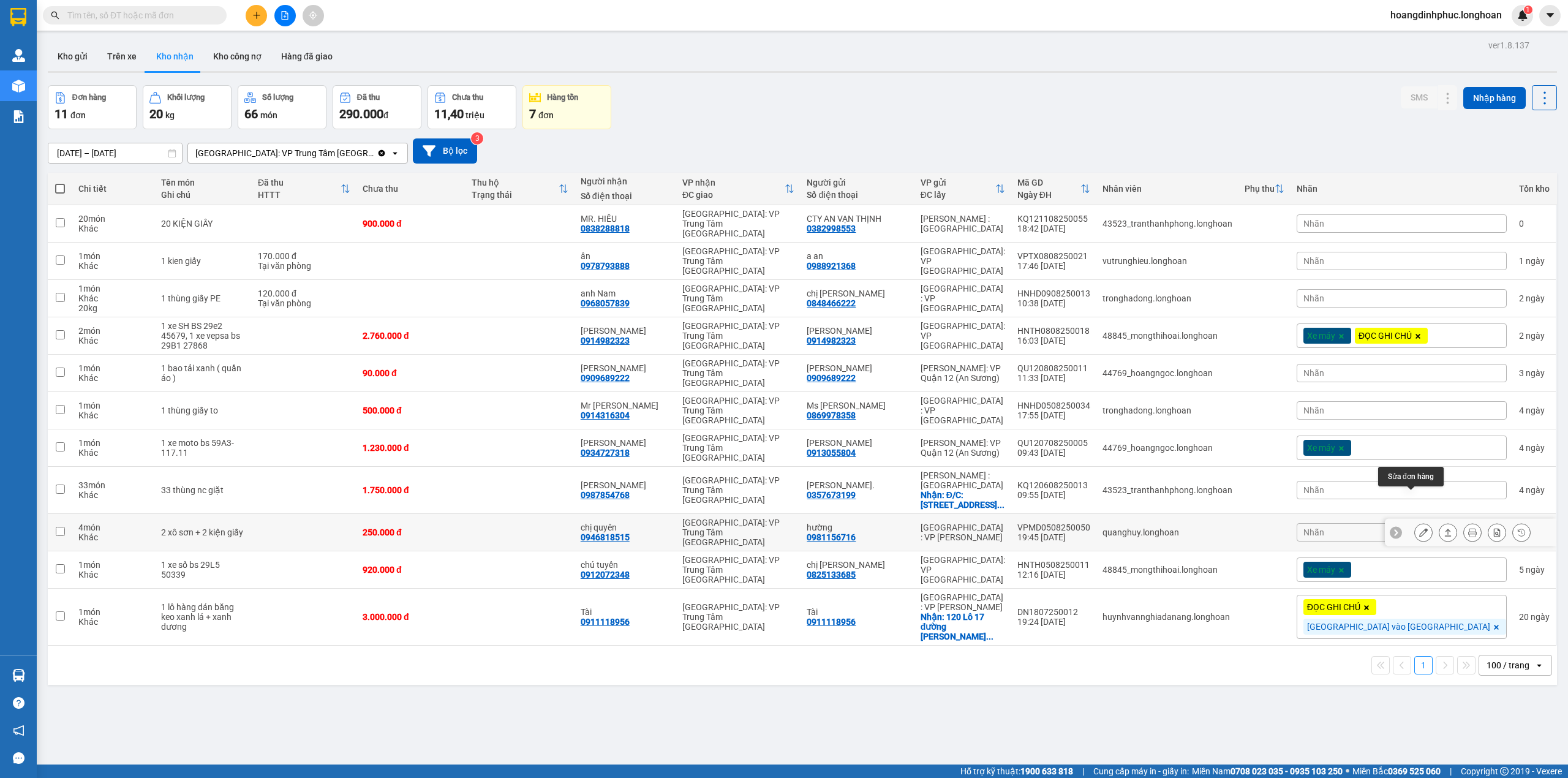
click at [1419, 522] on button at bounding box center [1423, 532] width 17 height 21
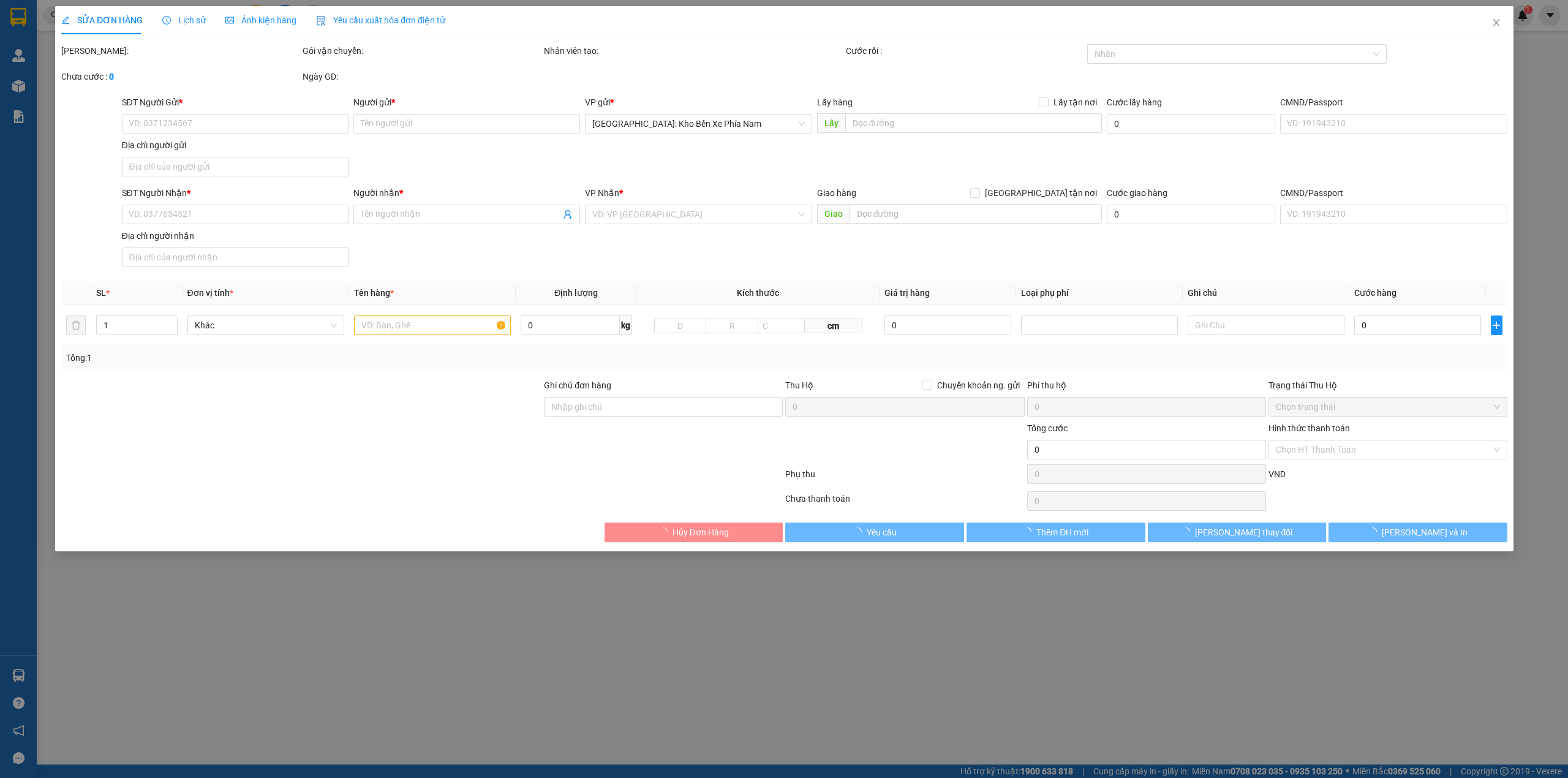
type input "0981156716"
type input "hường"
type input "0946818515"
type input "chị quyên"
type input "250.000"
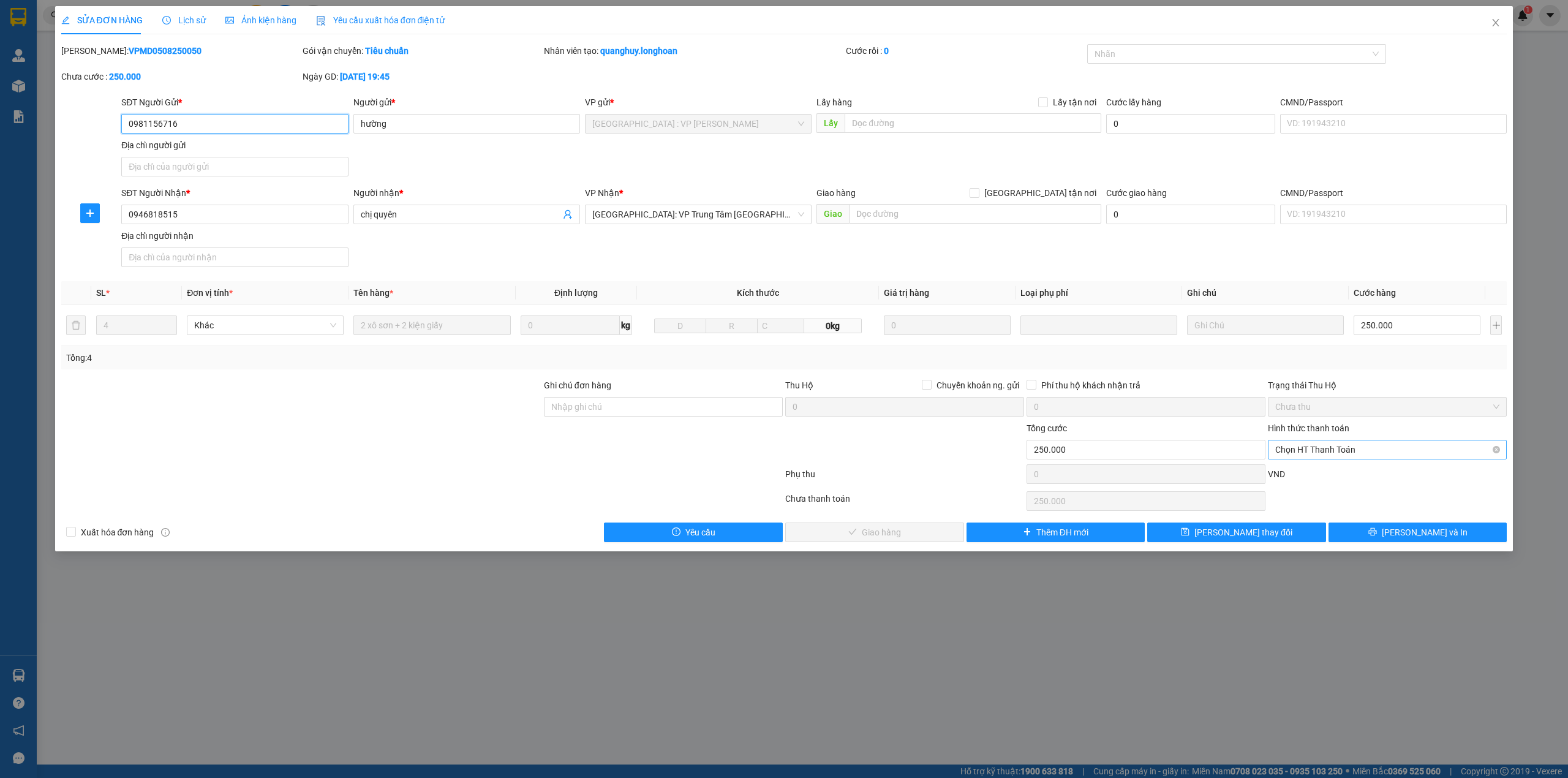
click at [1378, 453] on span "Chọn HT Thanh Toán" at bounding box center [1387, 449] width 224 height 18
click at [1353, 485] on div "Tại văn phòng" at bounding box center [1387, 476] width 239 height 20
type input "0"
click at [903, 530] on span "[PERSON_NAME] và Giao hàng" at bounding box center [882, 532] width 118 height 14
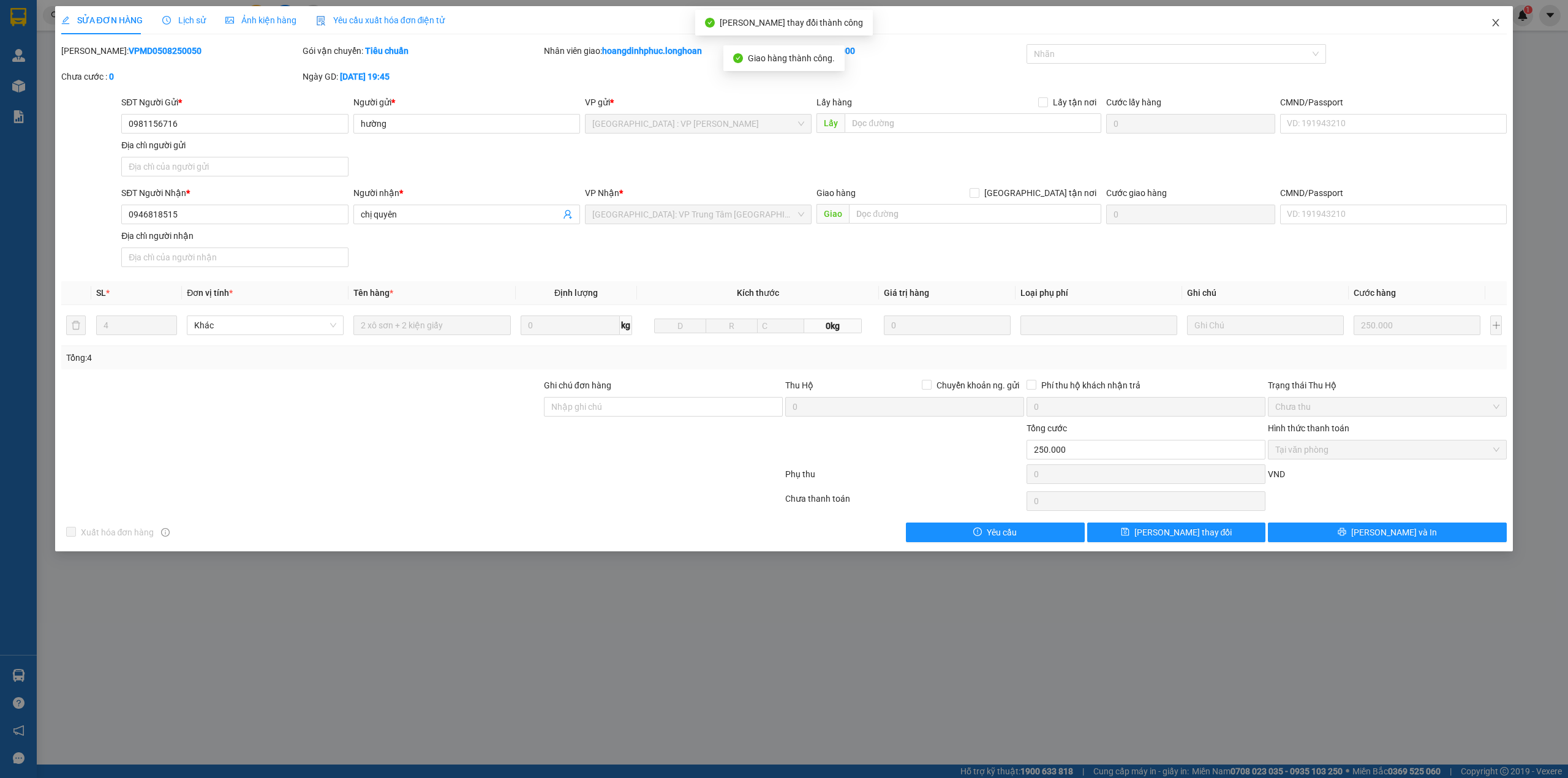
click at [1498, 22] on icon "close" at bounding box center [1497, 22] width 7 height 8
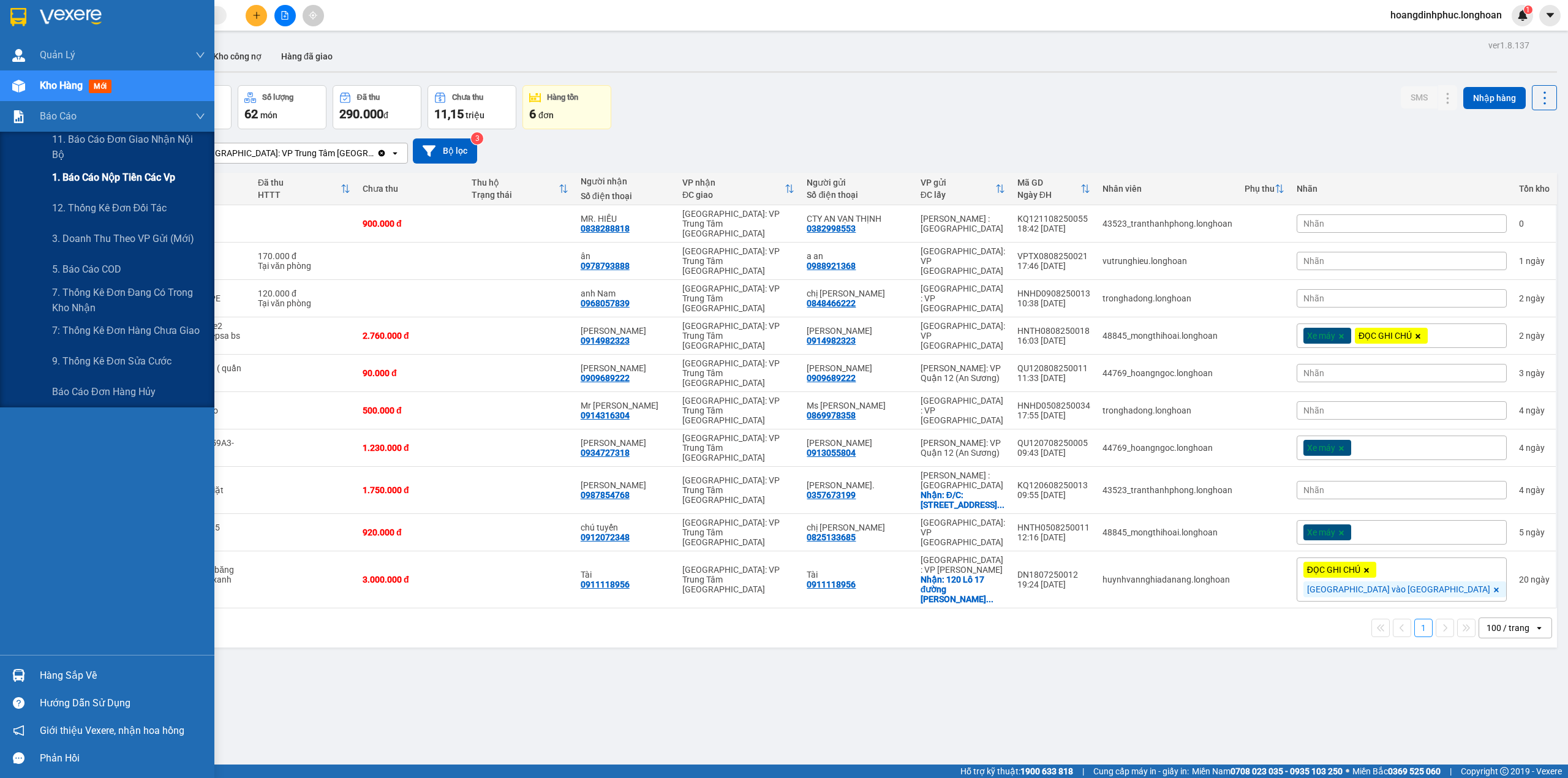
click at [124, 191] on div "1. Báo cáo nộp tiền các vp" at bounding box center [129, 178] width 153 height 31
